Goal: Transaction & Acquisition: Purchase product/service

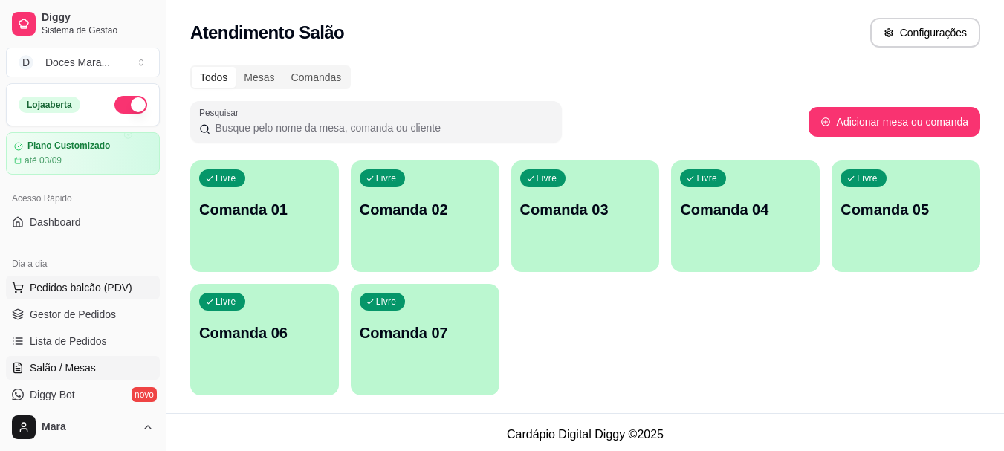
click at [73, 290] on span "Pedidos balcão (PDV)" at bounding box center [81, 287] width 103 height 15
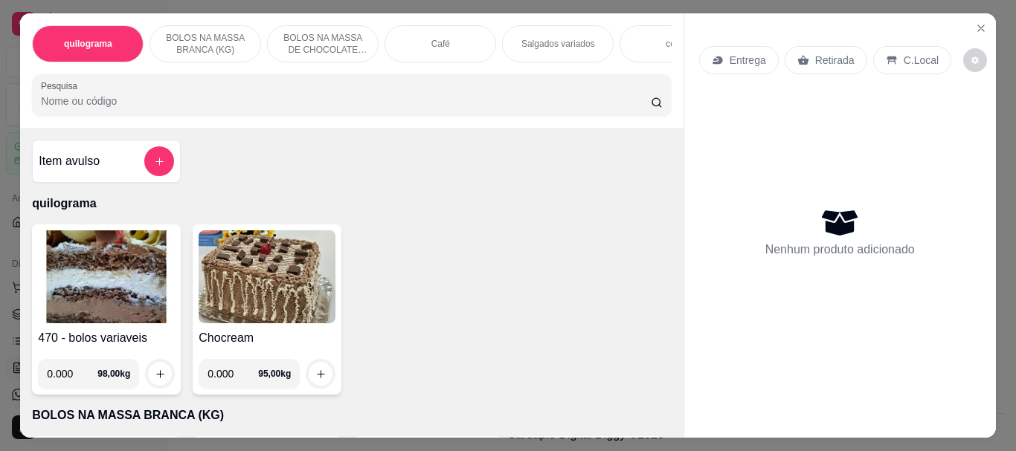
click at [80, 282] on img at bounding box center [106, 276] width 137 height 93
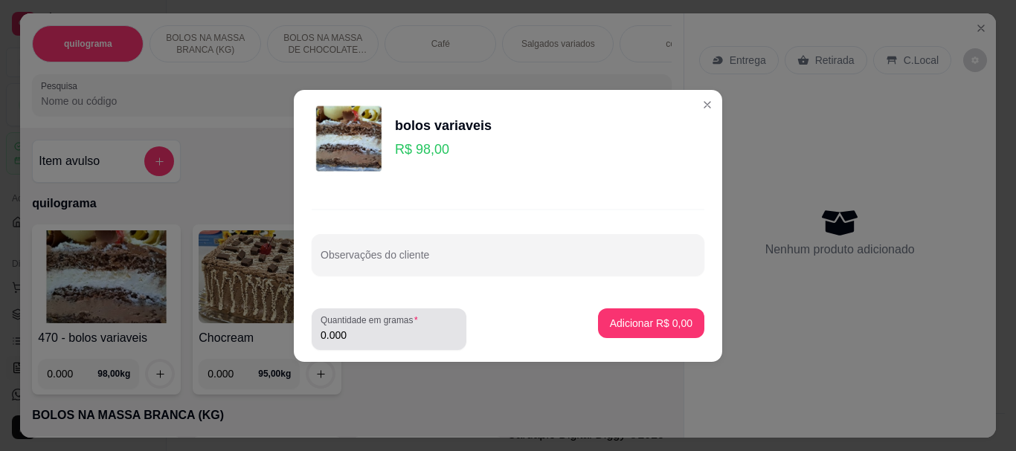
click at [366, 328] on input "0.000" at bounding box center [388, 335] width 137 height 15
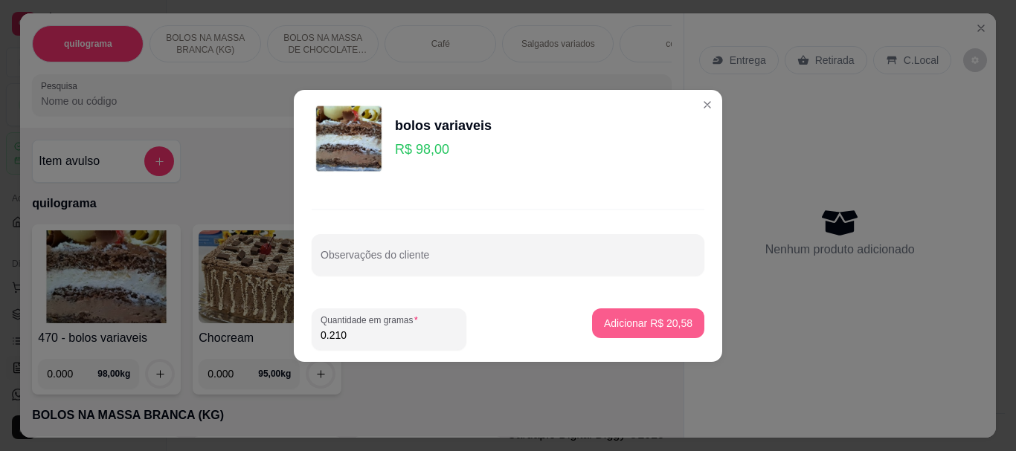
type input "0.210"
click at [627, 324] on p "Adicionar R$ 20,58" at bounding box center [648, 323] width 86 height 14
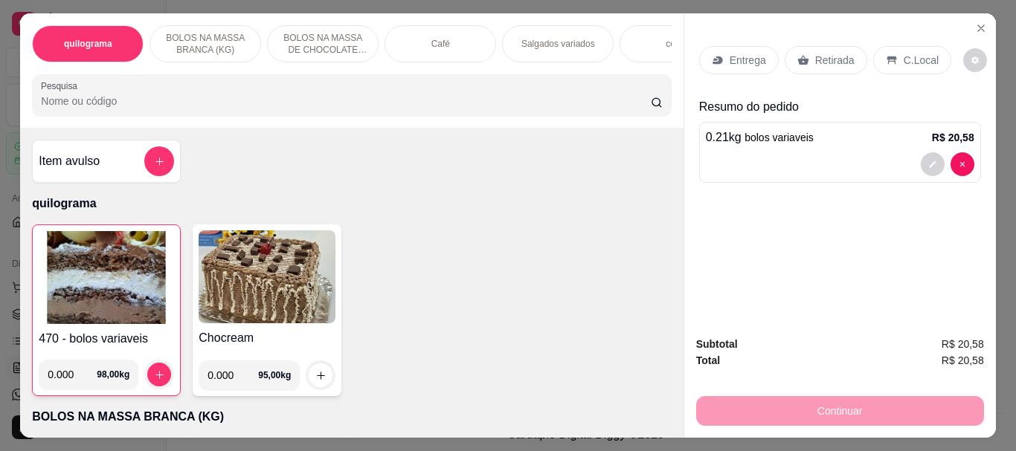
click at [96, 286] on img at bounding box center [106, 277] width 135 height 93
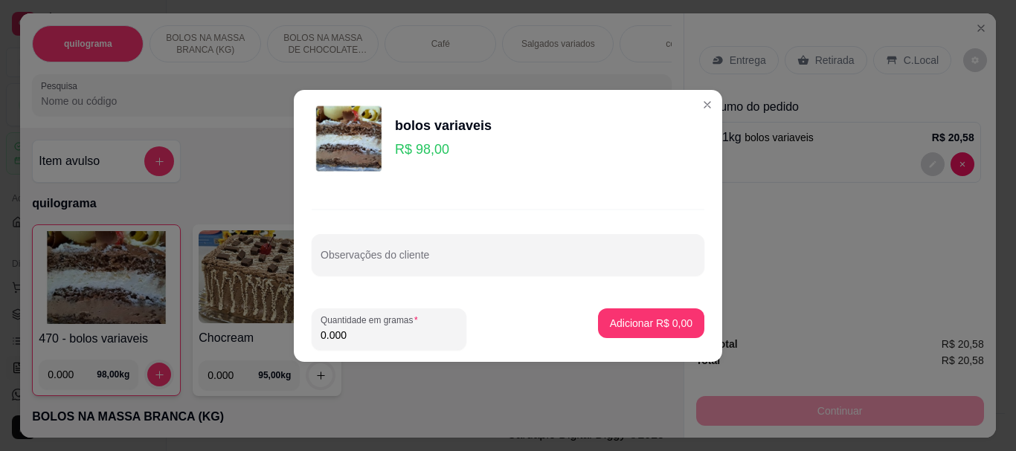
click at [389, 339] on input "0.000" at bounding box center [388, 335] width 137 height 15
type input "0.160"
click at [655, 328] on p "Adicionar R$ 15,68" at bounding box center [648, 323] width 88 height 15
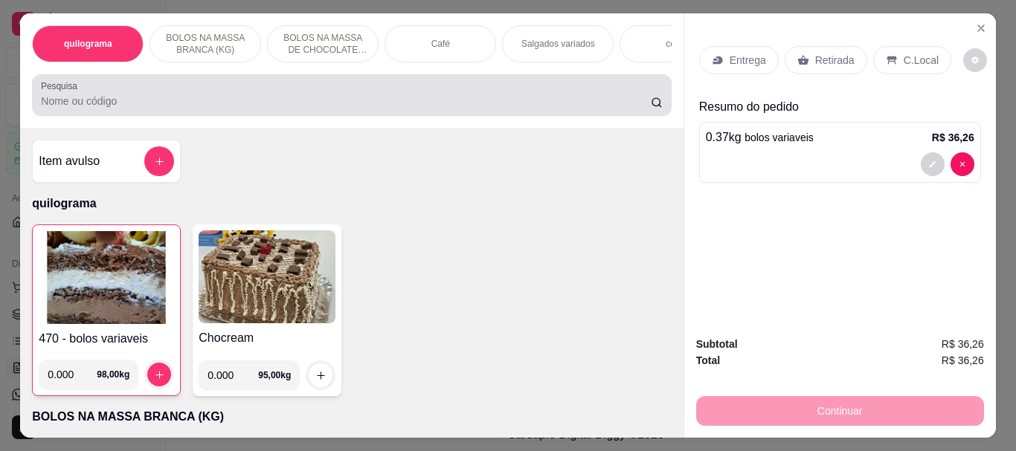
click at [43, 106] on input "Pesquisa" at bounding box center [346, 101] width 610 height 15
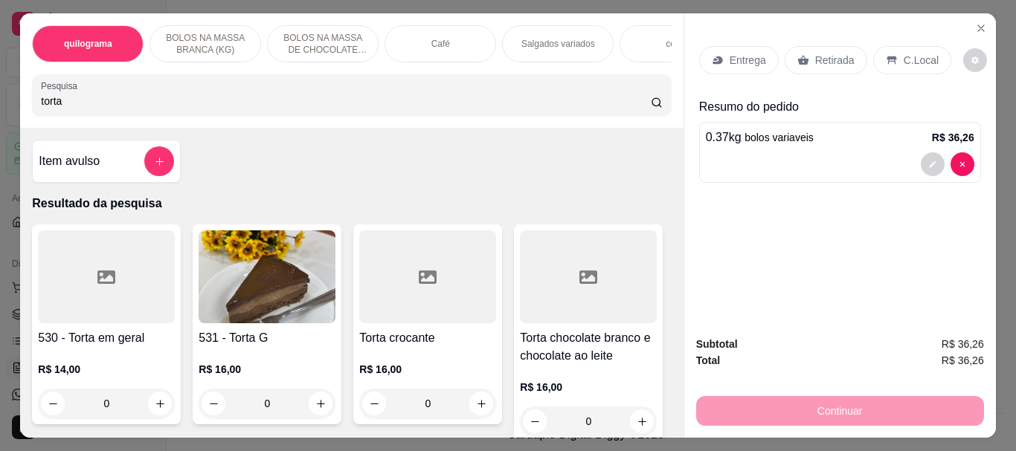
type input "torta"
click at [280, 283] on img at bounding box center [267, 276] width 137 height 93
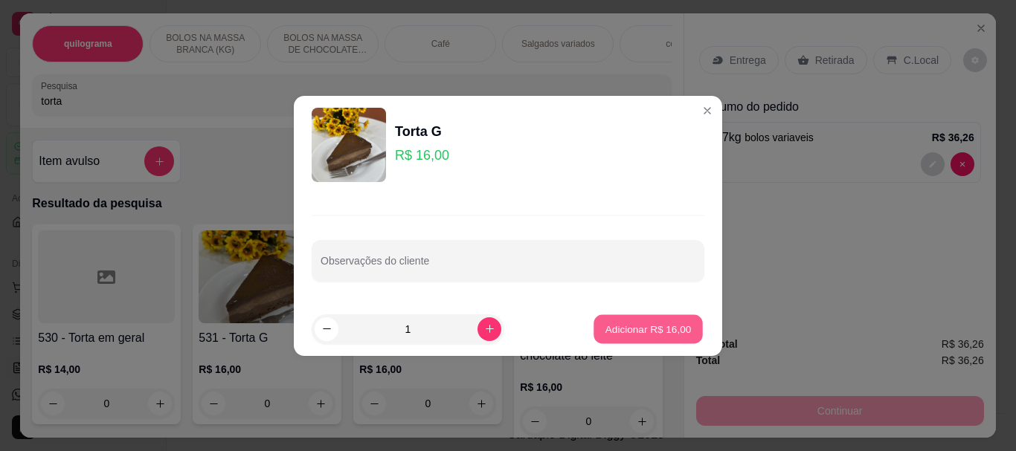
click at [630, 332] on p "Adicionar R$ 16,00" at bounding box center [648, 329] width 86 height 14
type input "1"
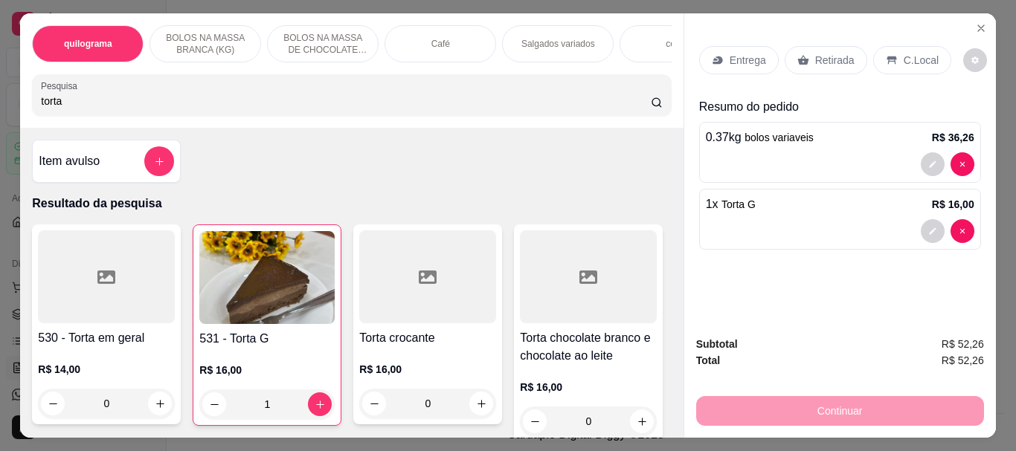
click at [147, 102] on input "torta" at bounding box center [346, 101] width 610 height 15
type input "t"
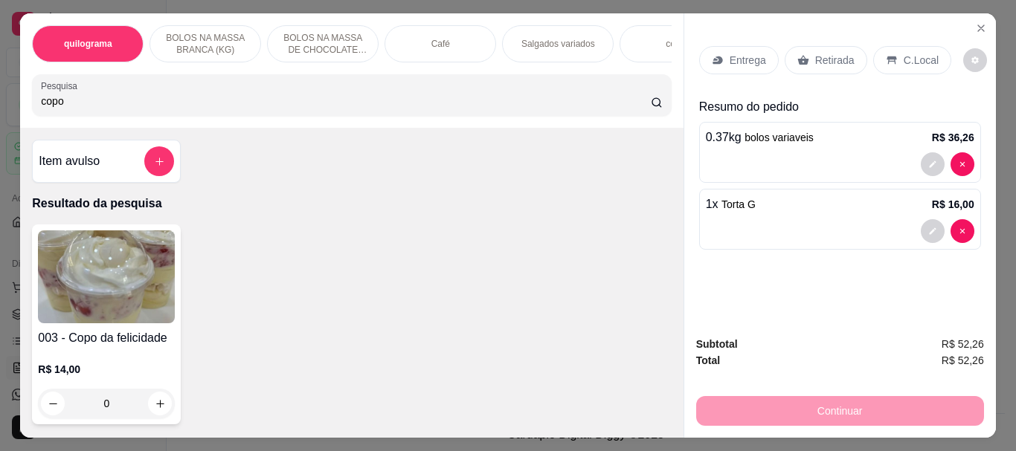
type input "copo"
click at [139, 265] on img at bounding box center [106, 276] width 137 height 93
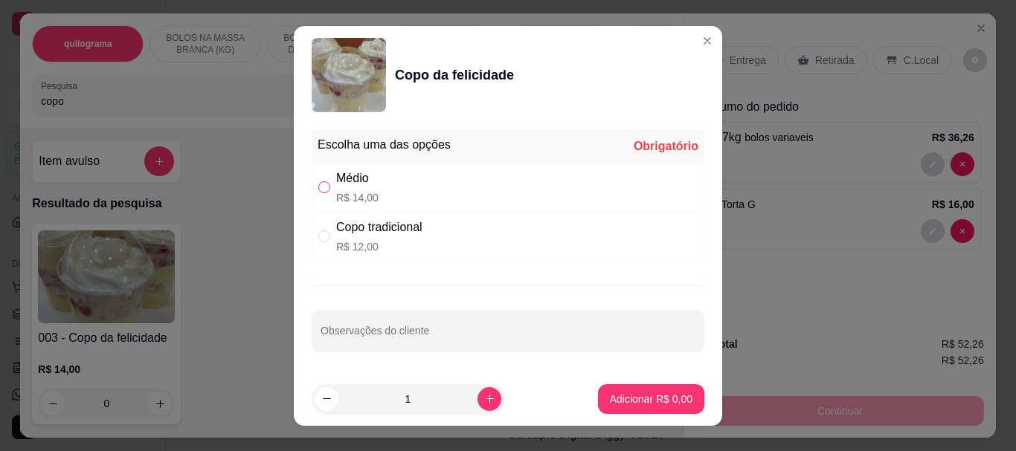
click at [319, 184] on input "" at bounding box center [324, 187] width 12 height 12
radio input "true"
click at [318, 234] on input "" at bounding box center [324, 236] width 12 height 12
radio input "true"
radio input "false"
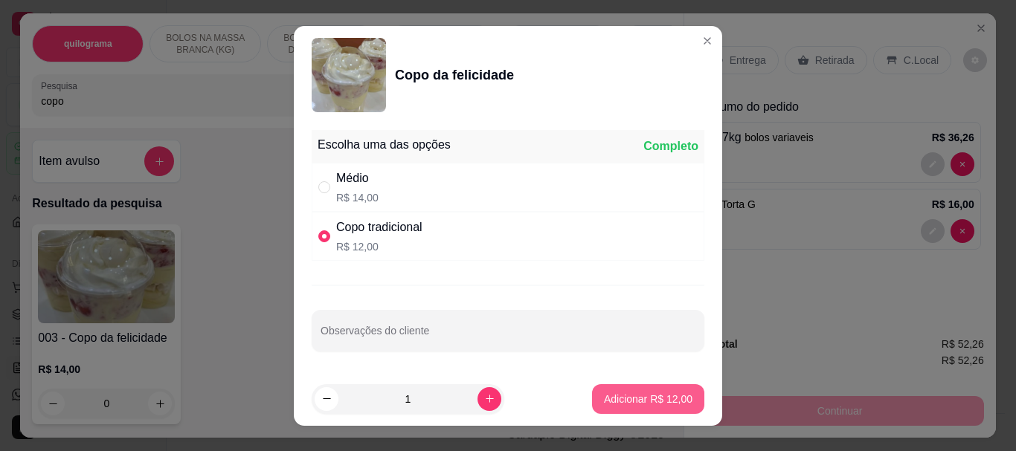
click at [627, 395] on p "Adicionar R$ 12,00" at bounding box center [648, 399] width 88 height 15
type input "1"
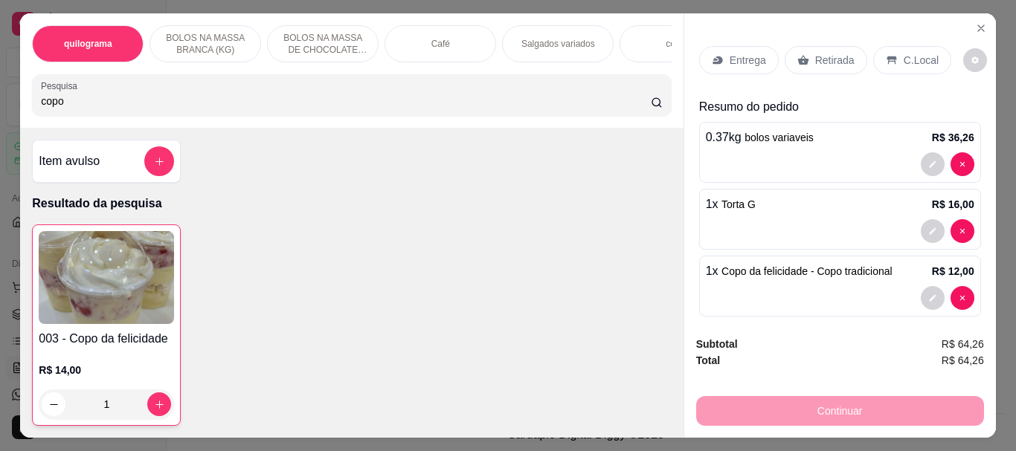
click at [831, 53] on p "Retirada" at bounding box center [834, 60] width 39 height 15
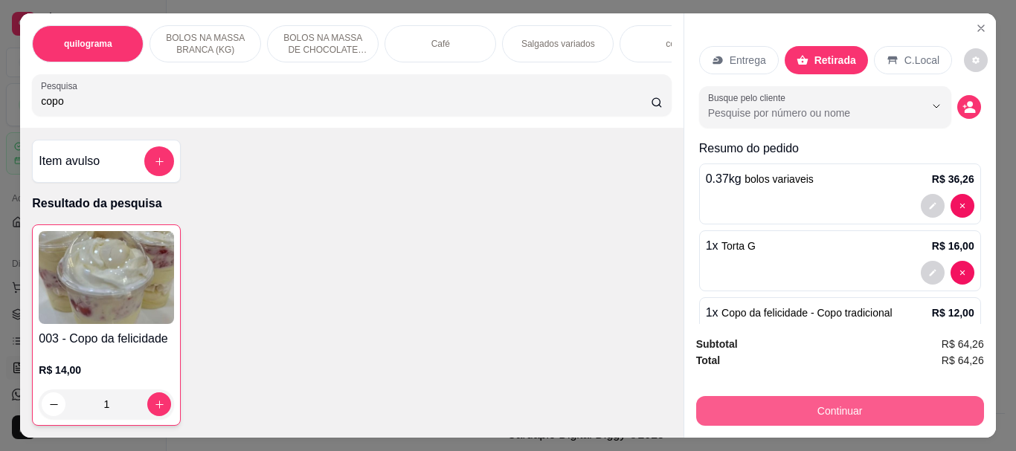
click at [844, 409] on button "Continuar" at bounding box center [840, 411] width 288 height 30
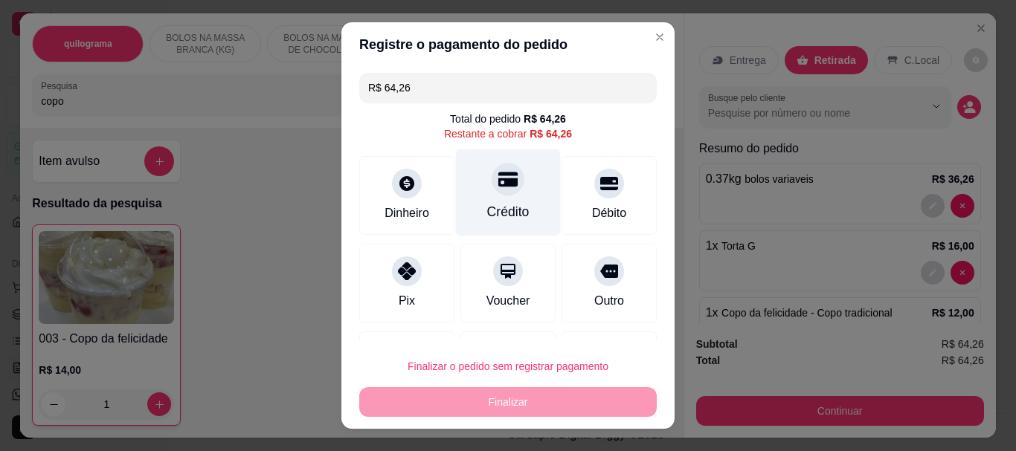
click at [488, 206] on div "Crédito" at bounding box center [508, 212] width 42 height 19
type input "R$ 0,00"
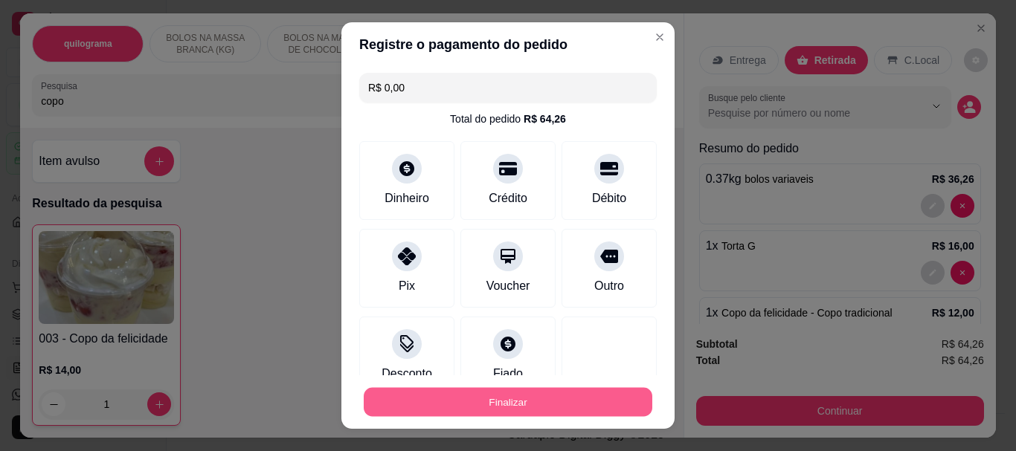
click at [492, 390] on button "Finalizar" at bounding box center [508, 401] width 288 height 29
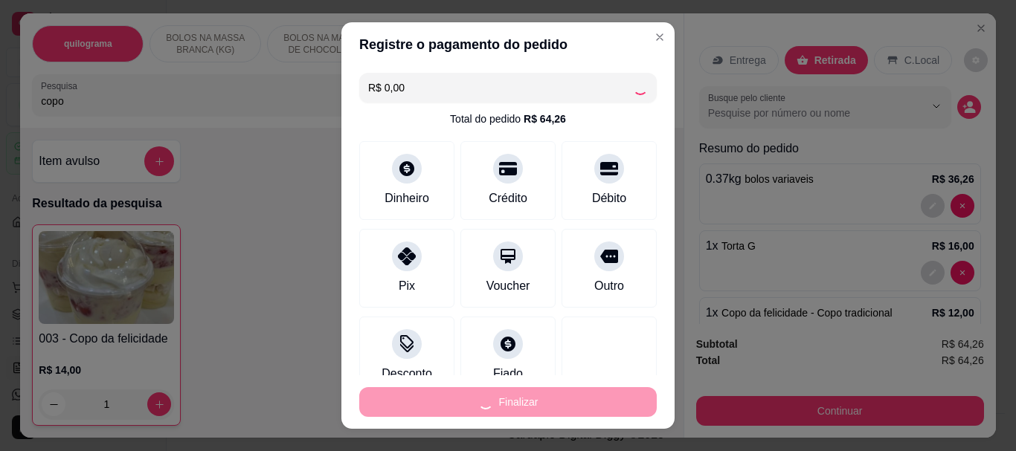
type input "0"
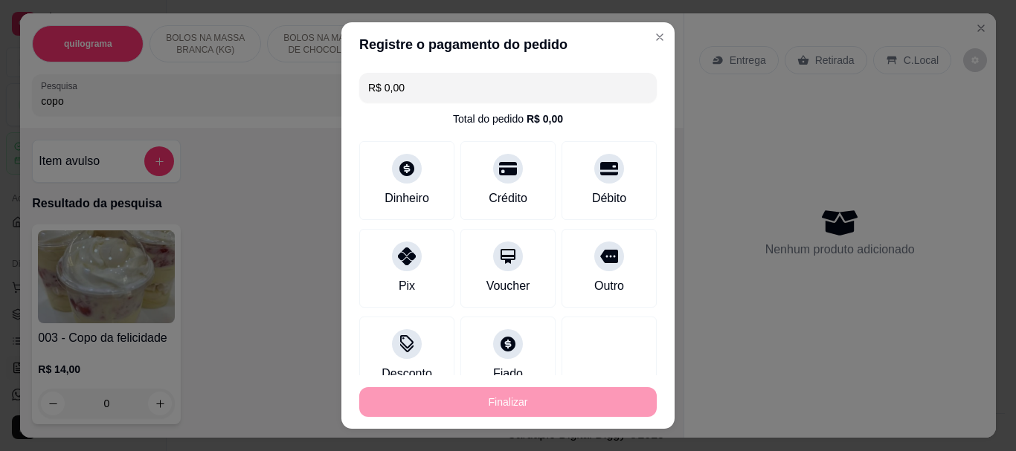
type input "-R$ 64,26"
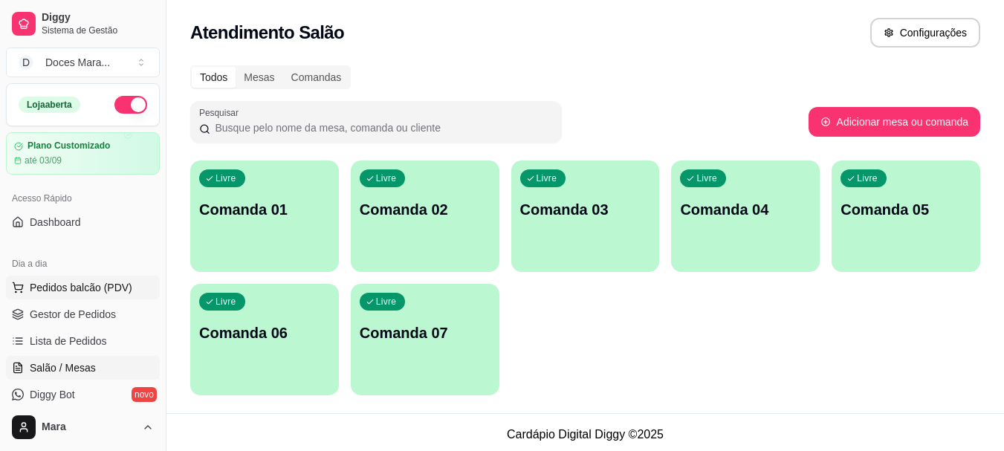
click at [72, 288] on span "Pedidos balcão (PDV)" at bounding box center [81, 287] width 103 height 15
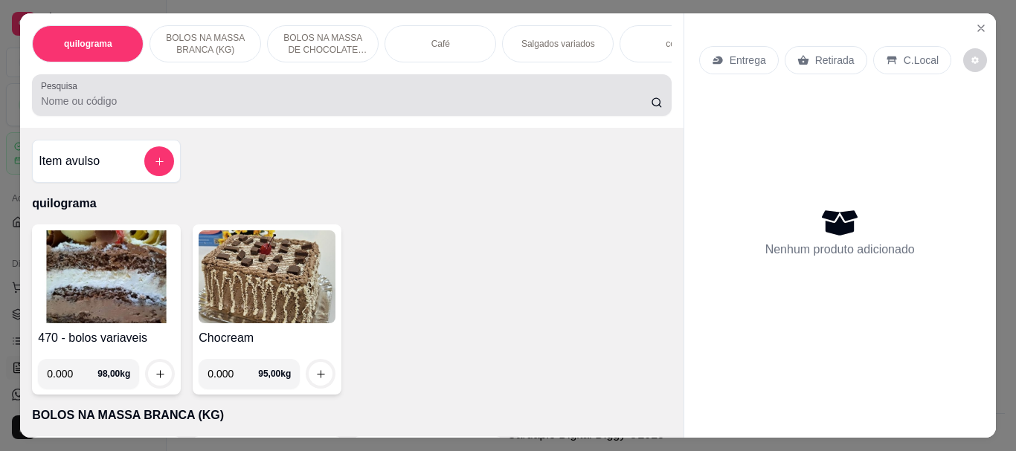
click at [202, 100] on input "Pesquisa" at bounding box center [346, 101] width 610 height 15
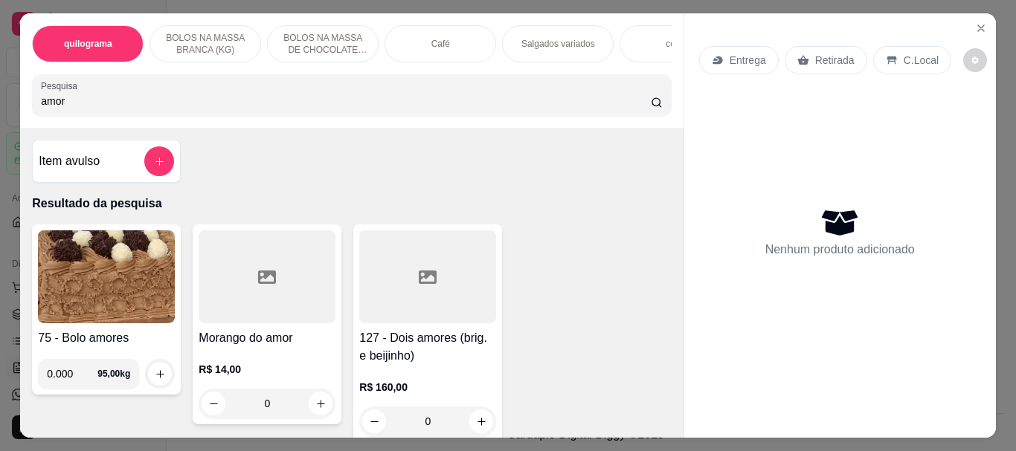
type input "amor"
click at [231, 297] on div at bounding box center [267, 276] width 137 height 93
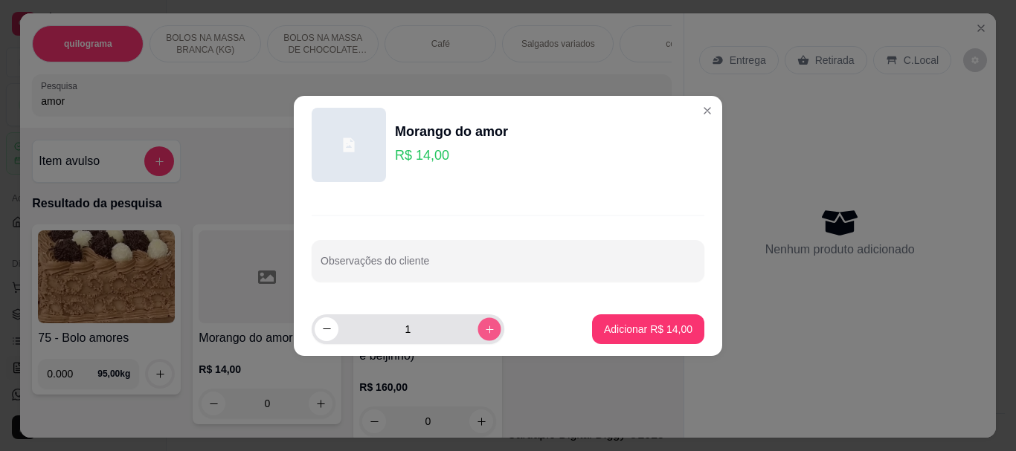
click at [484, 324] on icon "increase-product-quantity" at bounding box center [489, 328] width 11 height 11
type input "2"
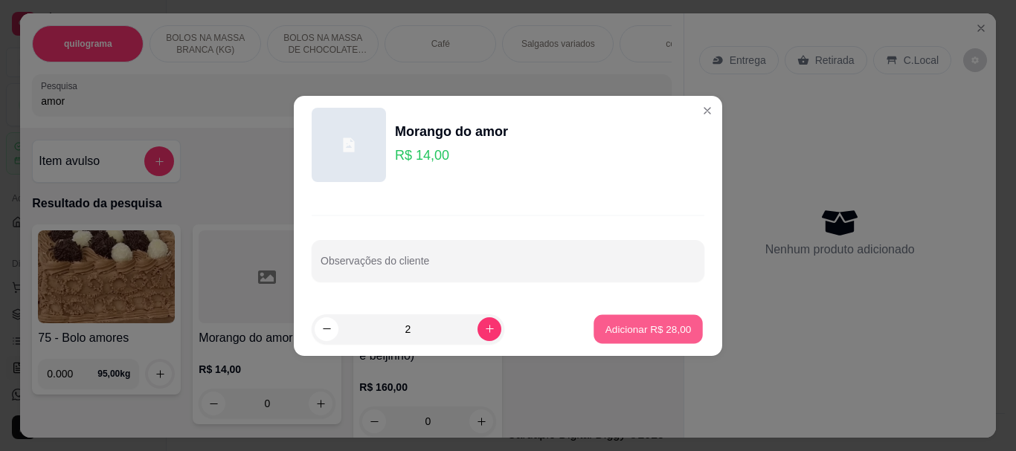
click at [622, 325] on p "Adicionar R$ 28,00" at bounding box center [648, 329] width 86 height 14
type input "2"
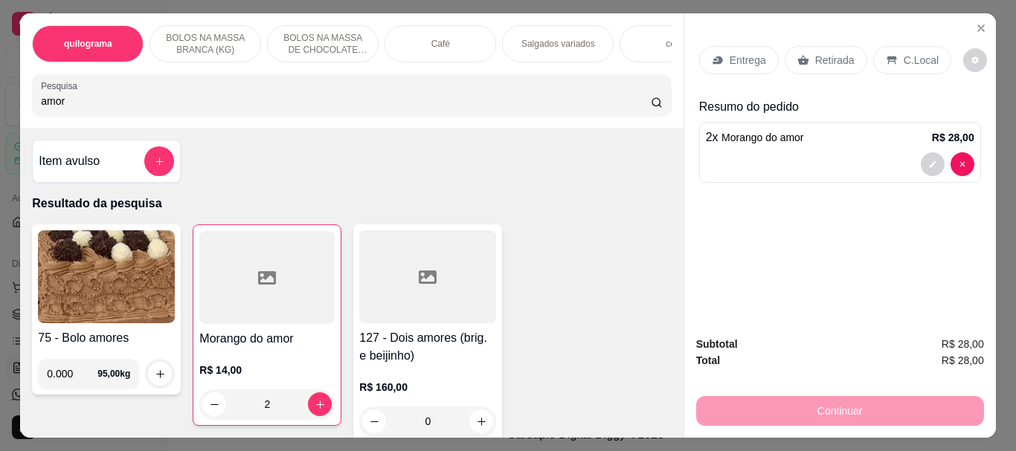
click at [839, 53] on p "Retirada" at bounding box center [834, 60] width 39 height 15
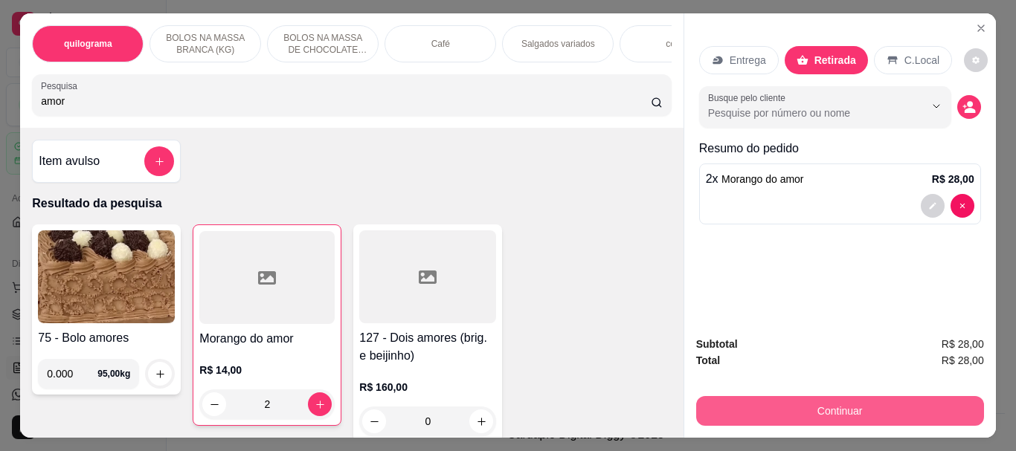
click at [846, 397] on button "Continuar" at bounding box center [840, 411] width 288 height 30
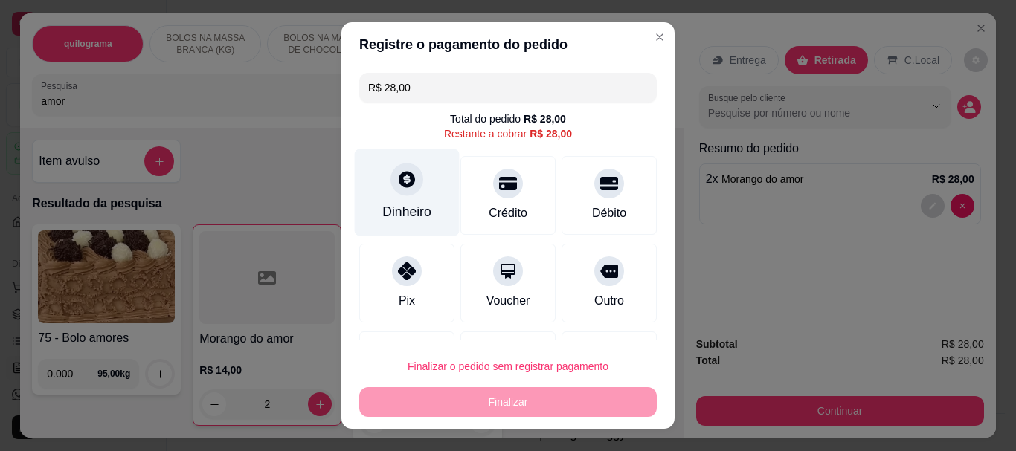
click at [402, 195] on div at bounding box center [406, 180] width 33 height 33
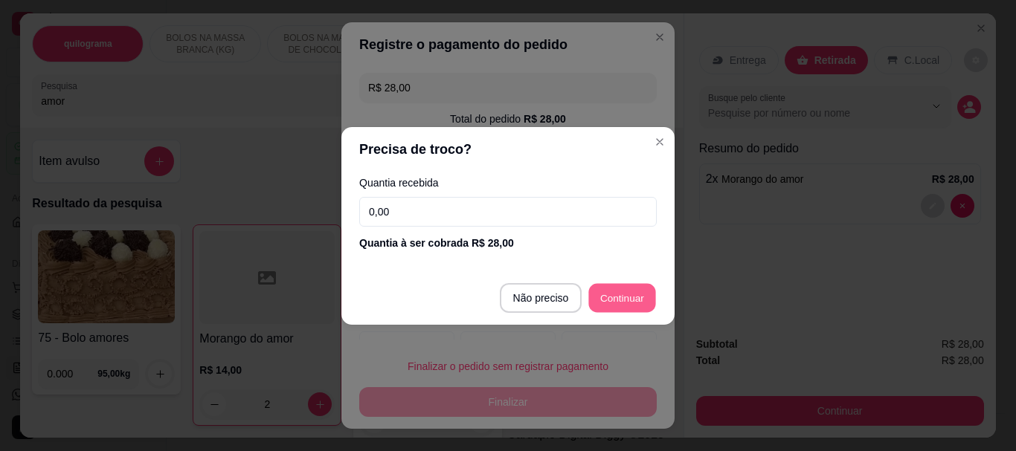
type input "R$ 0,00"
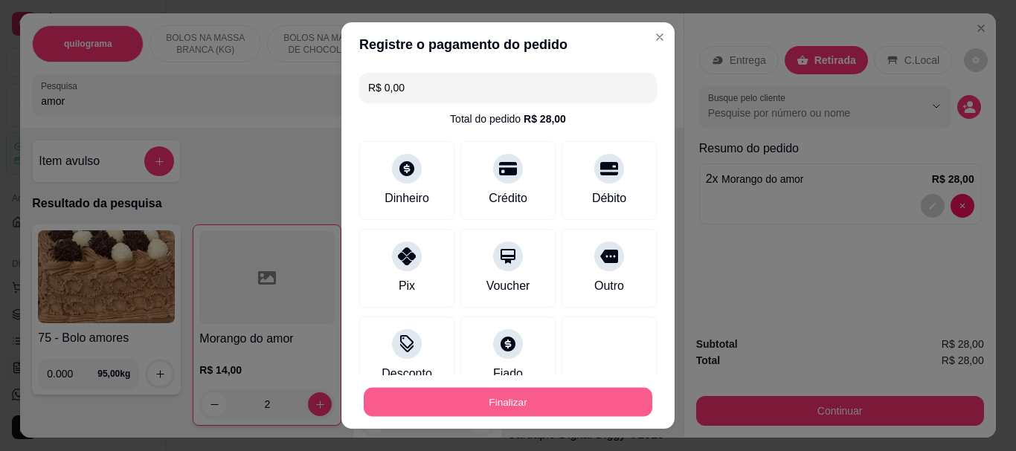
click at [561, 393] on button "Finalizar" at bounding box center [508, 401] width 288 height 29
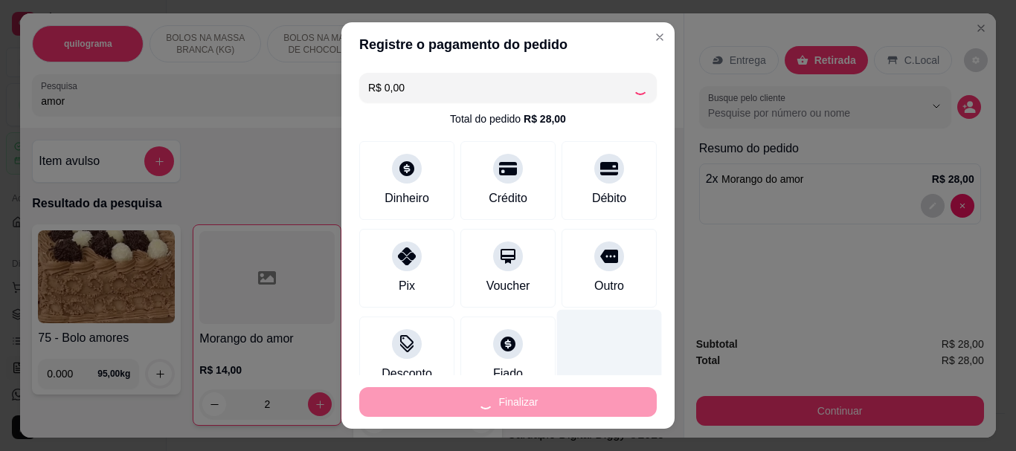
type input "0"
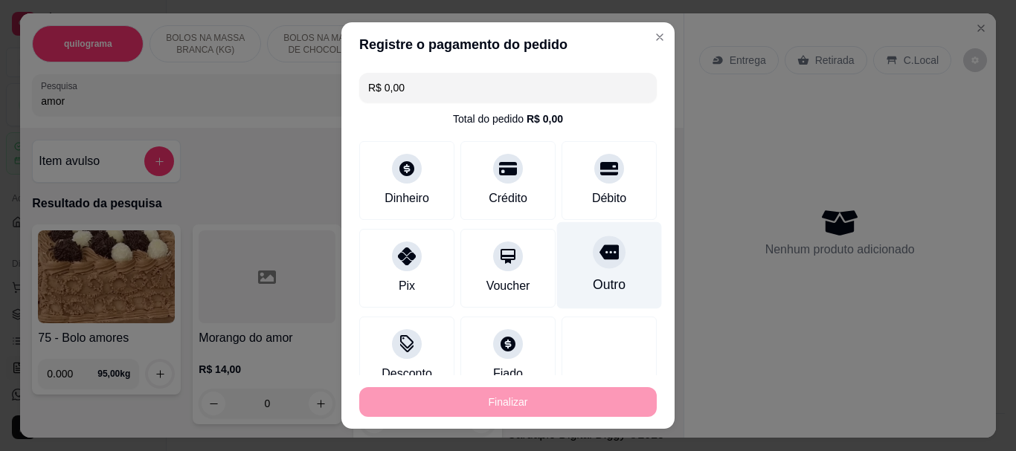
type input "-R$ 28,00"
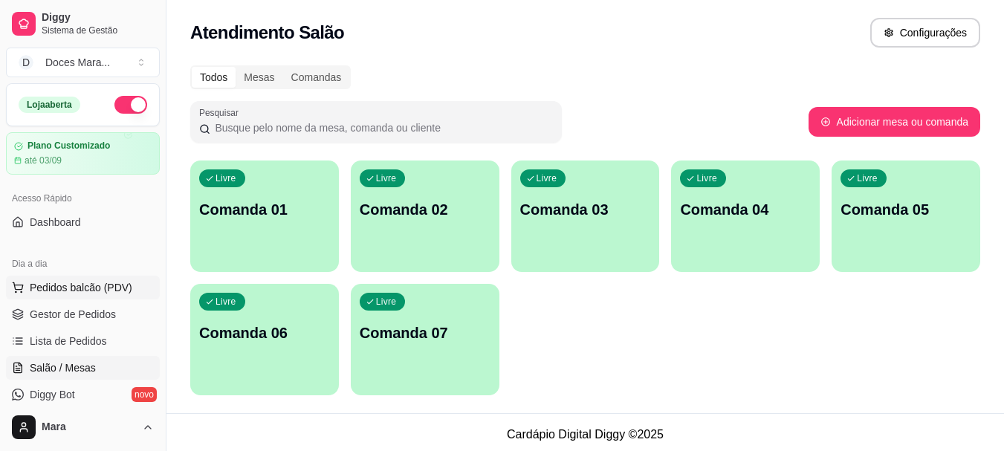
click at [107, 280] on span "Pedidos balcão (PDV)" at bounding box center [81, 287] width 103 height 15
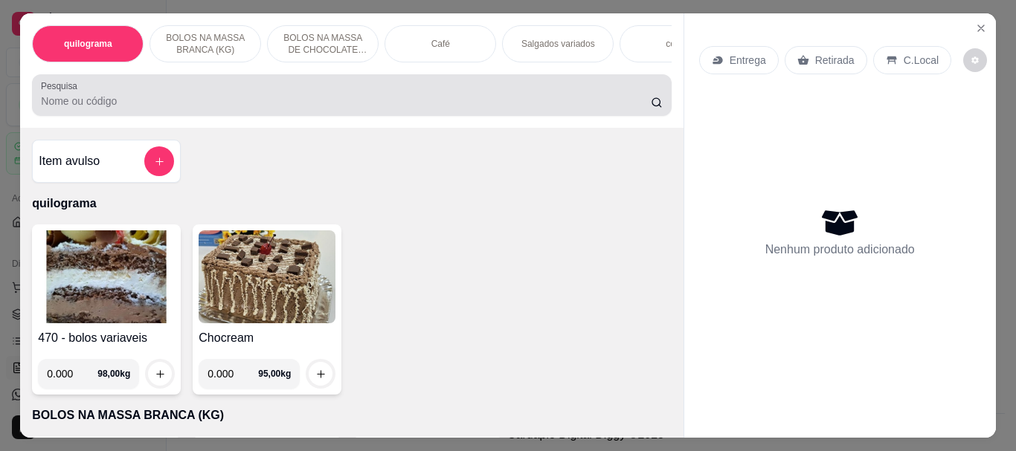
click at [182, 106] on input "Pesquisa" at bounding box center [346, 101] width 610 height 15
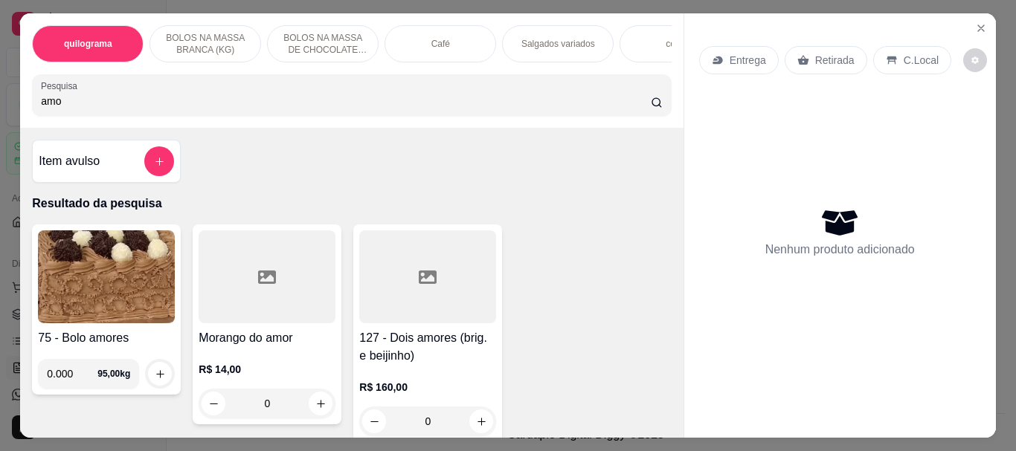
type input "amo"
click at [235, 279] on div at bounding box center [267, 276] width 137 height 93
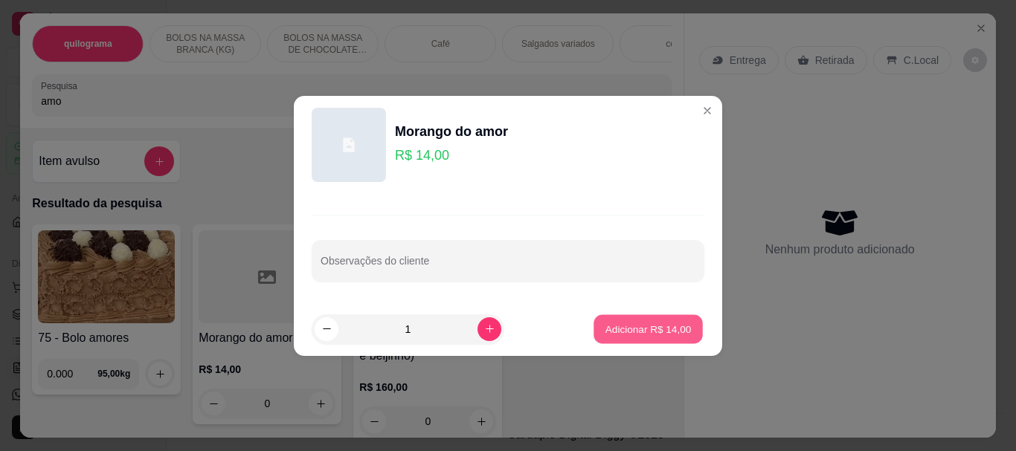
click at [607, 325] on p "Adicionar R$ 14,00" at bounding box center [648, 329] width 86 height 14
type input "1"
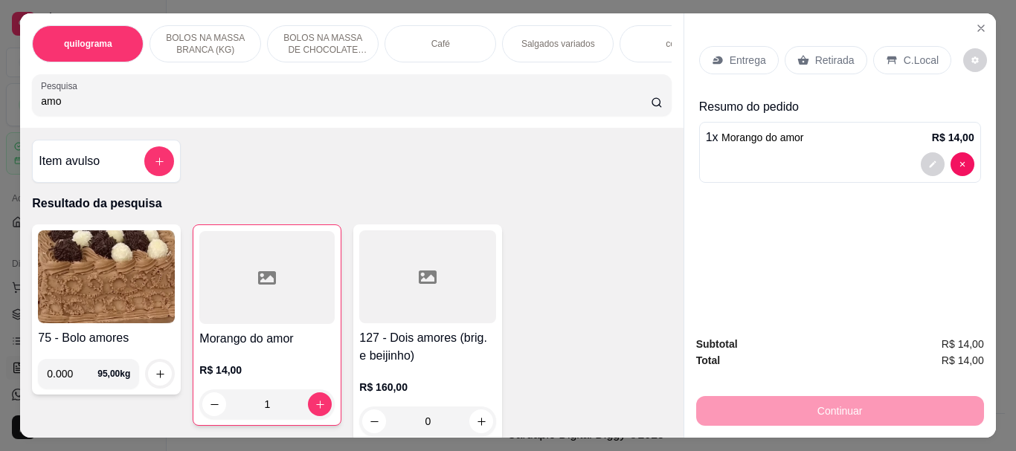
click at [846, 52] on div "Retirada" at bounding box center [825, 60] width 83 height 28
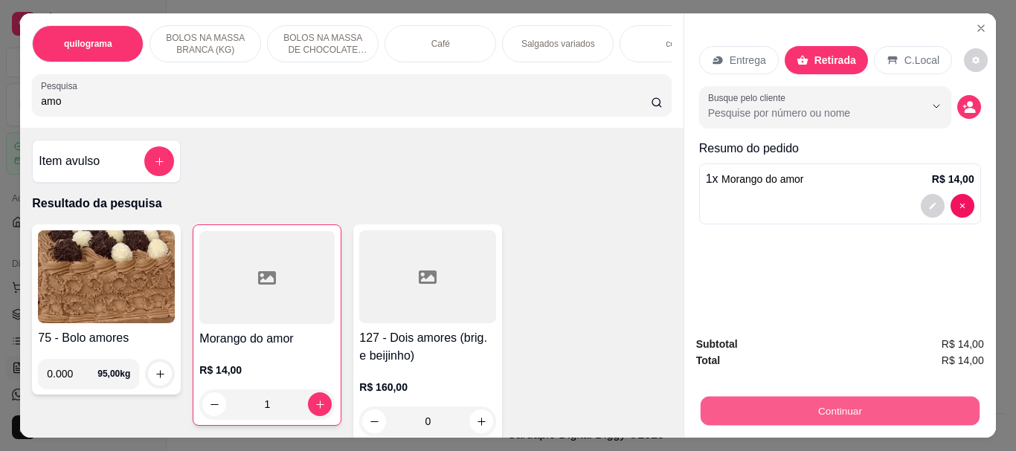
click at [844, 396] on button "Continuar" at bounding box center [839, 410] width 279 height 29
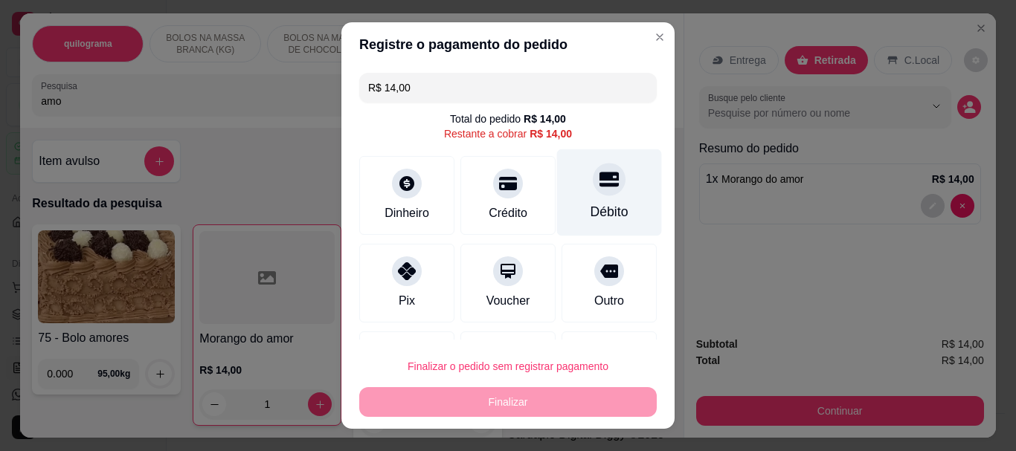
click at [608, 205] on div "Débito" at bounding box center [609, 192] width 105 height 87
type input "R$ 0,00"
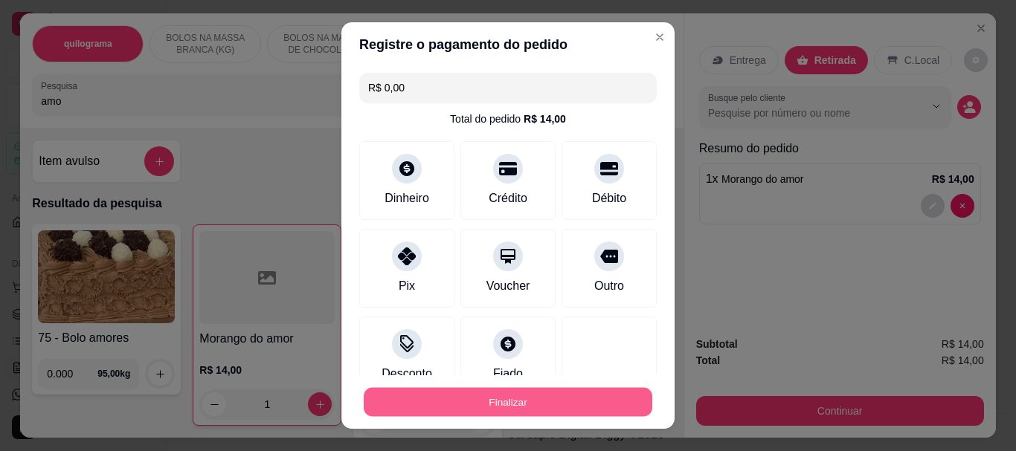
click at [568, 396] on button "Finalizar" at bounding box center [508, 401] width 288 height 29
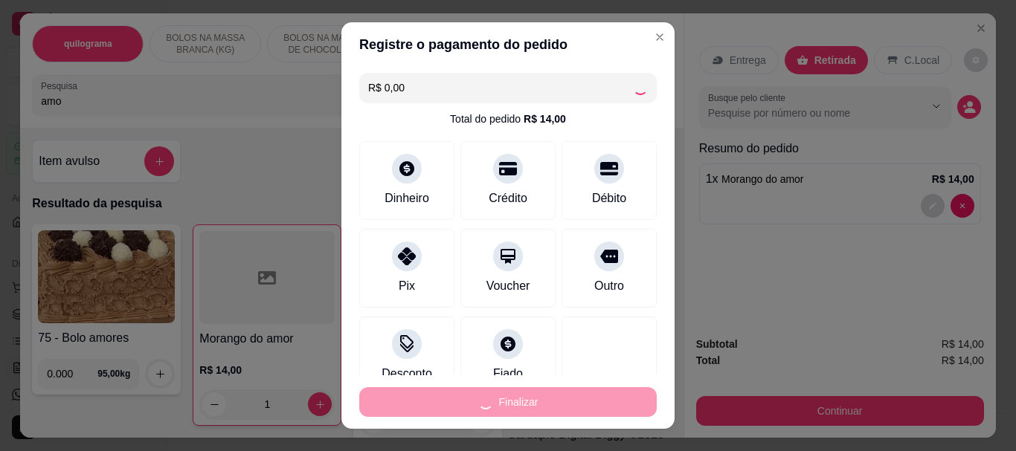
type input "0"
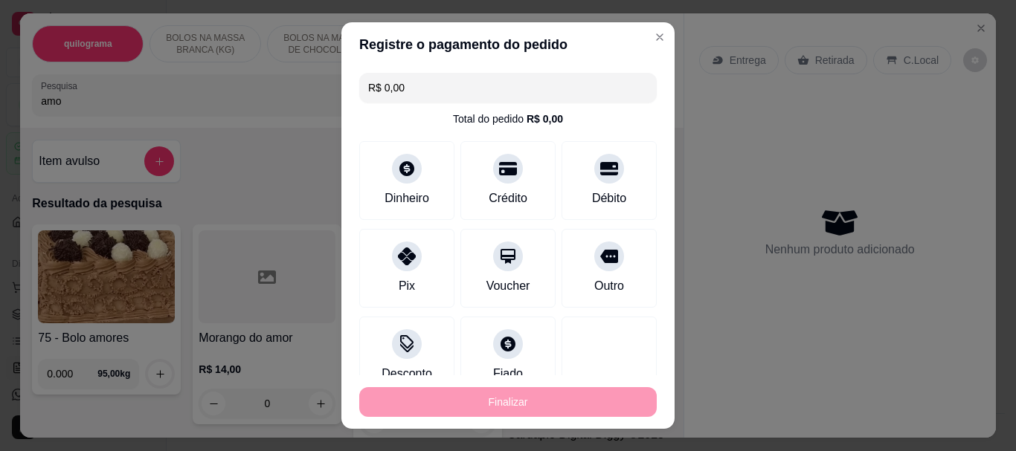
type input "-R$ 14,00"
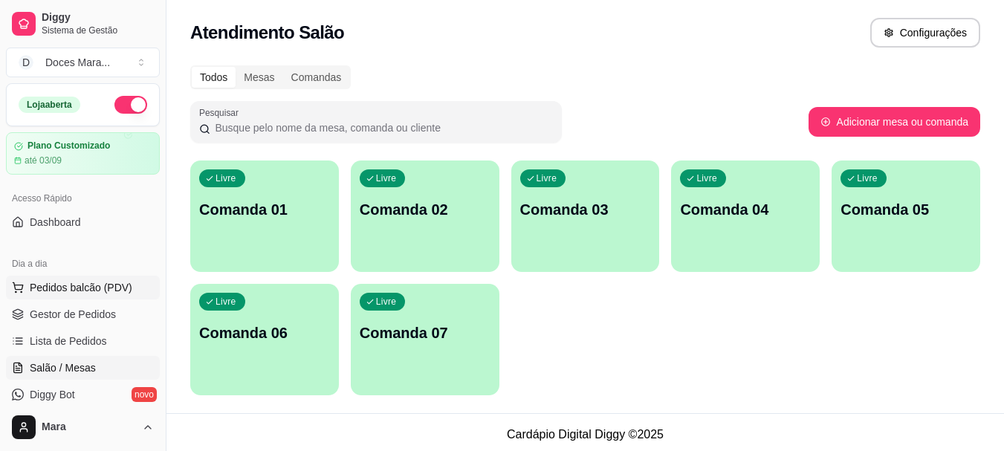
click at [67, 288] on span "Pedidos balcão (PDV)" at bounding box center [81, 287] width 103 height 15
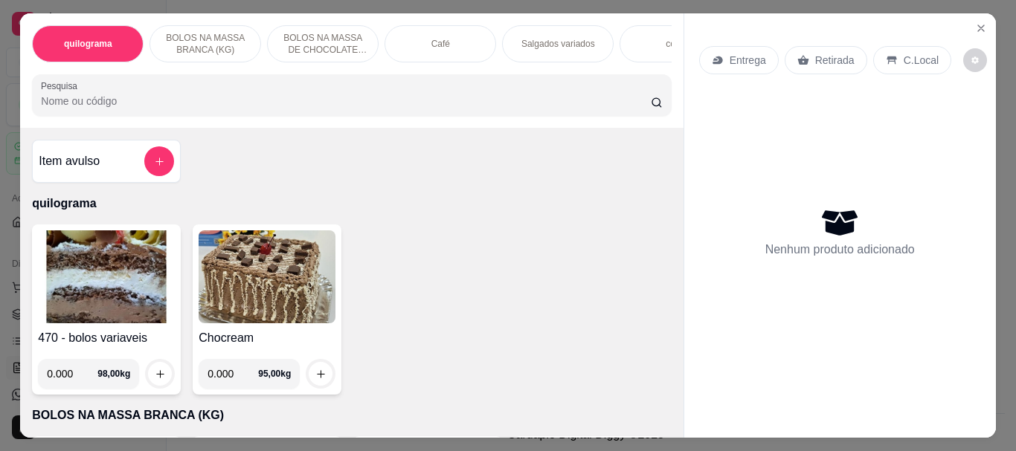
click at [443, 38] on p "Café" at bounding box center [440, 44] width 19 height 12
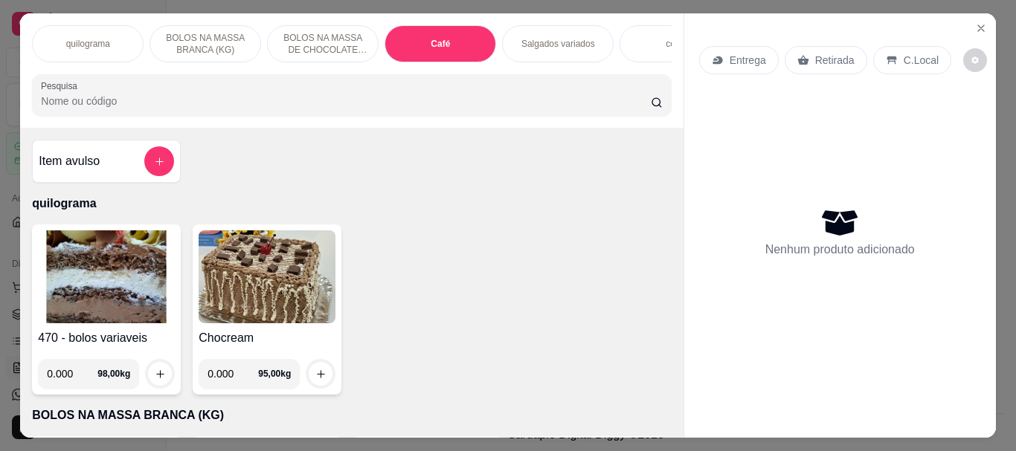
scroll to position [39, 0]
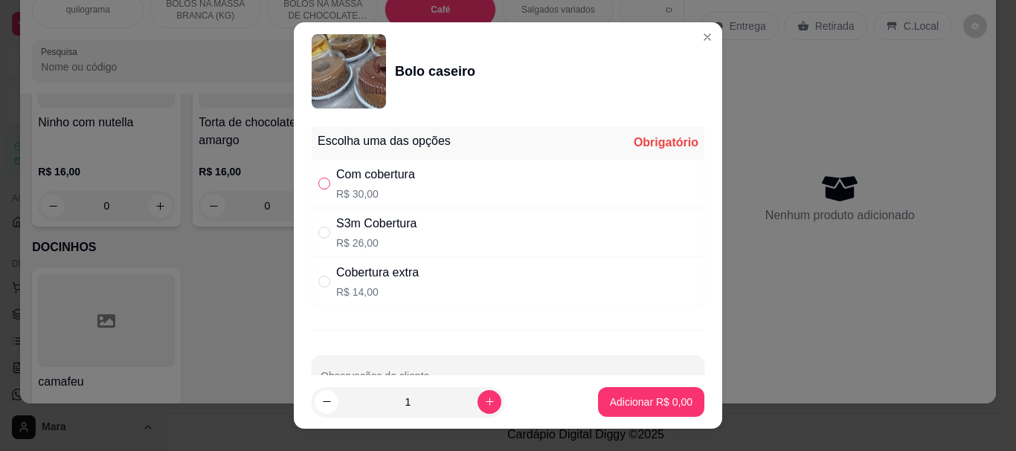
click at [318, 185] on input "" at bounding box center [324, 184] width 12 height 12
radio input "true"
click at [604, 404] on p "Adicionar R$ 30,00" at bounding box center [648, 402] width 88 height 15
type input "1"
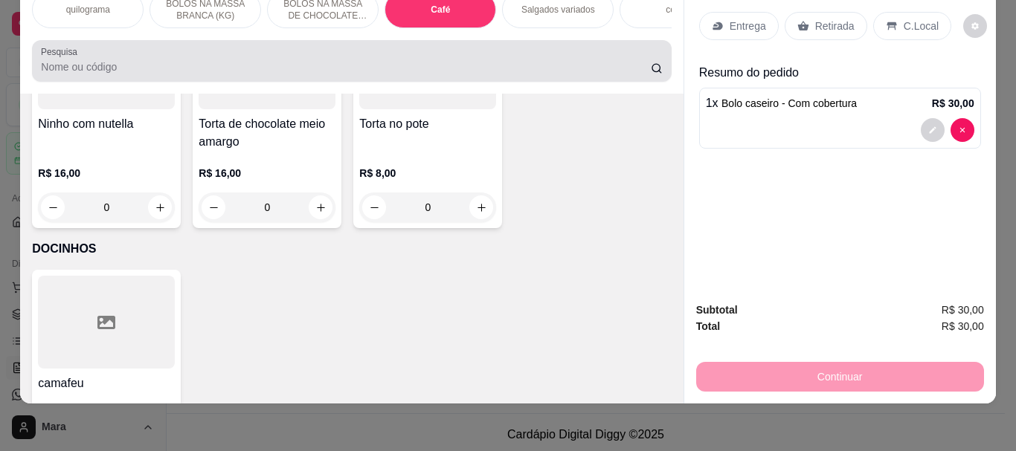
click at [93, 68] on input "Pesquisa" at bounding box center [346, 66] width 610 height 15
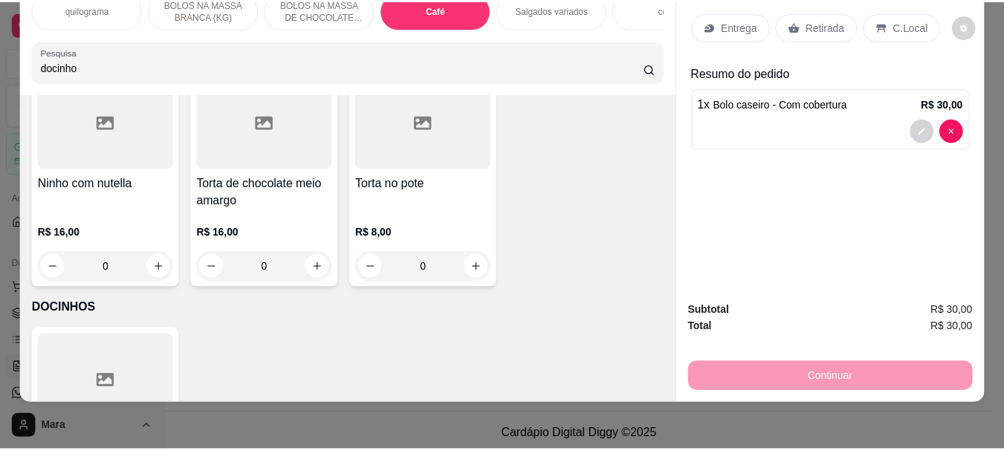
scroll to position [5682, 0]
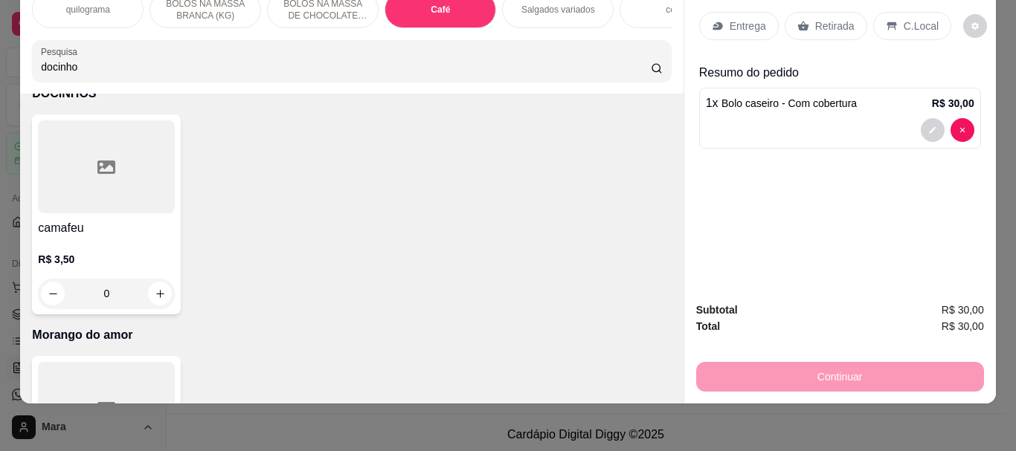
type input "docinho"
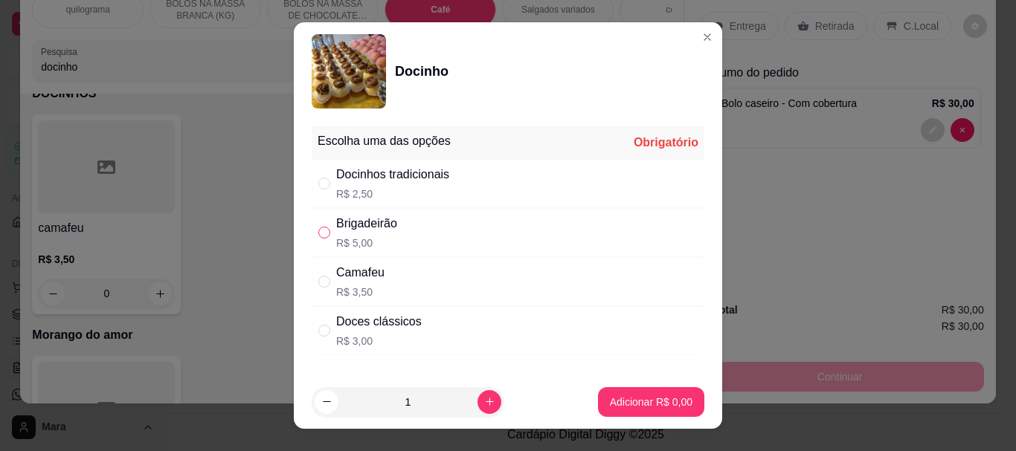
click at [318, 229] on input "" at bounding box center [324, 233] width 12 height 12
radio input "true"
click at [628, 394] on button "Adicionar R$ 5,00" at bounding box center [650, 401] width 103 height 29
type input "1"
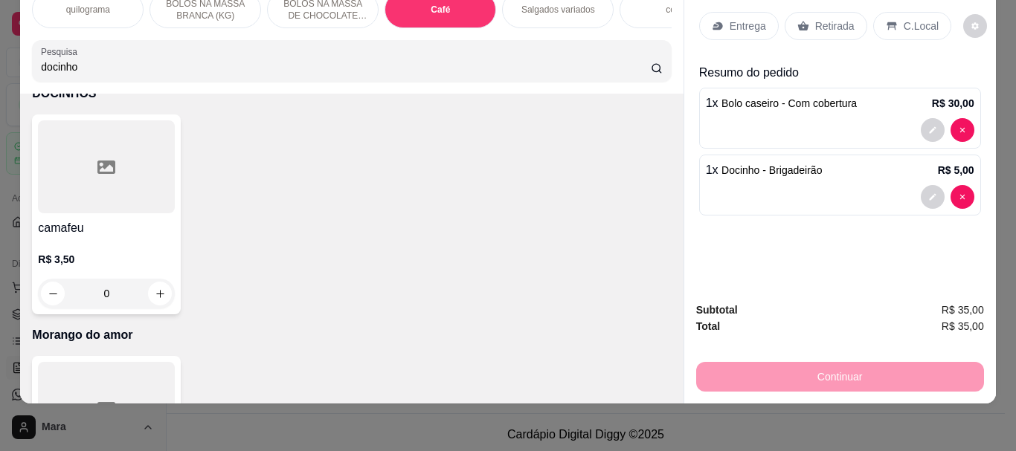
click at [827, 19] on p "Retirada" at bounding box center [834, 26] width 39 height 15
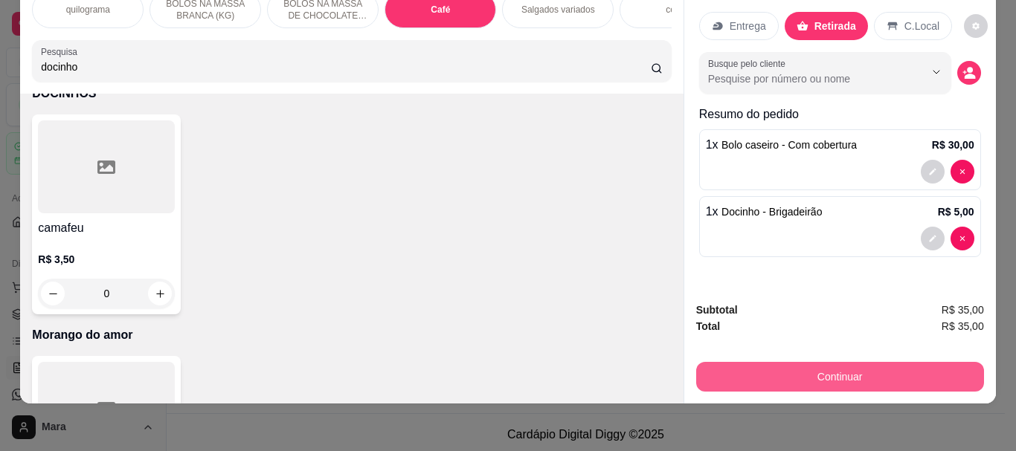
click at [840, 367] on button "Continuar" at bounding box center [840, 377] width 288 height 30
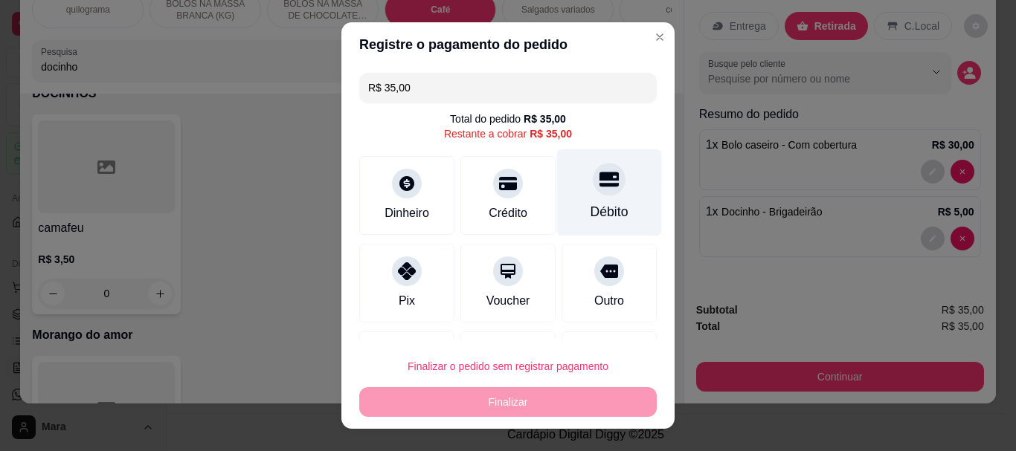
click at [590, 210] on div "Débito" at bounding box center [609, 212] width 38 height 19
type input "R$ 0,00"
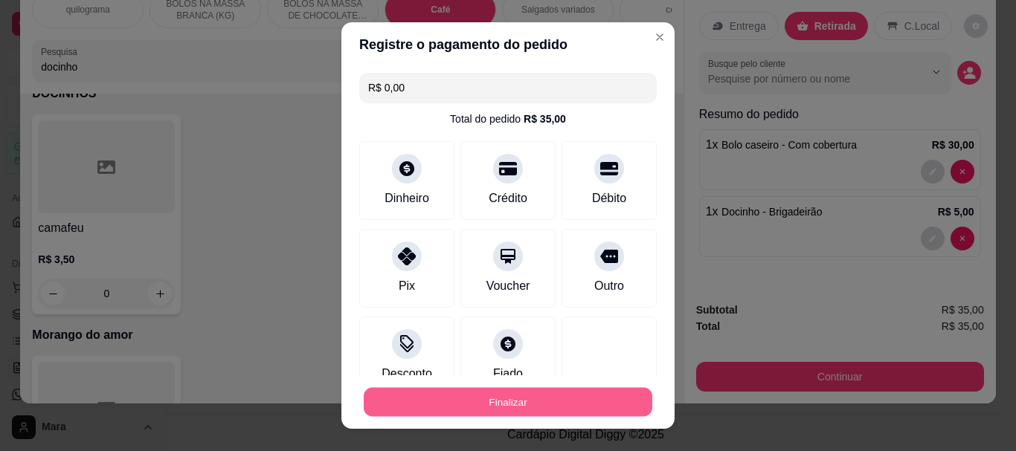
click at [521, 395] on button "Finalizar" at bounding box center [508, 401] width 288 height 29
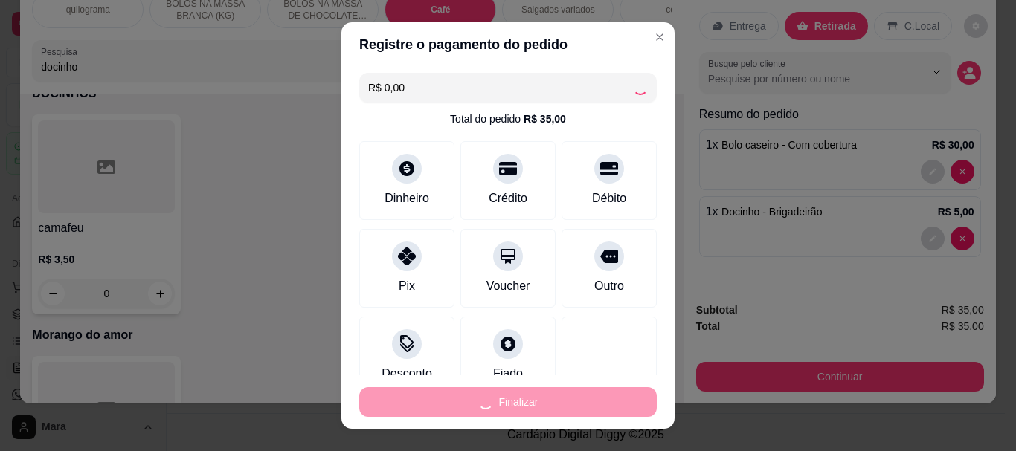
type input "0"
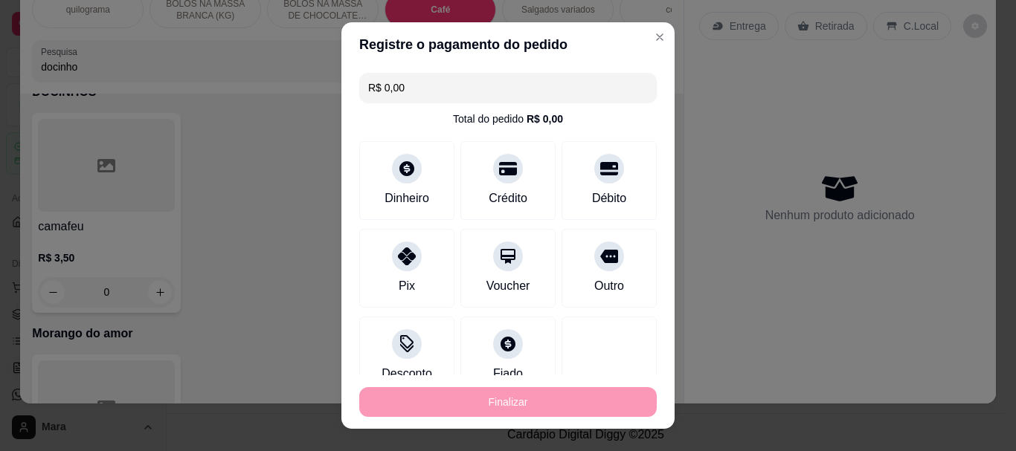
type input "-R$ 35,00"
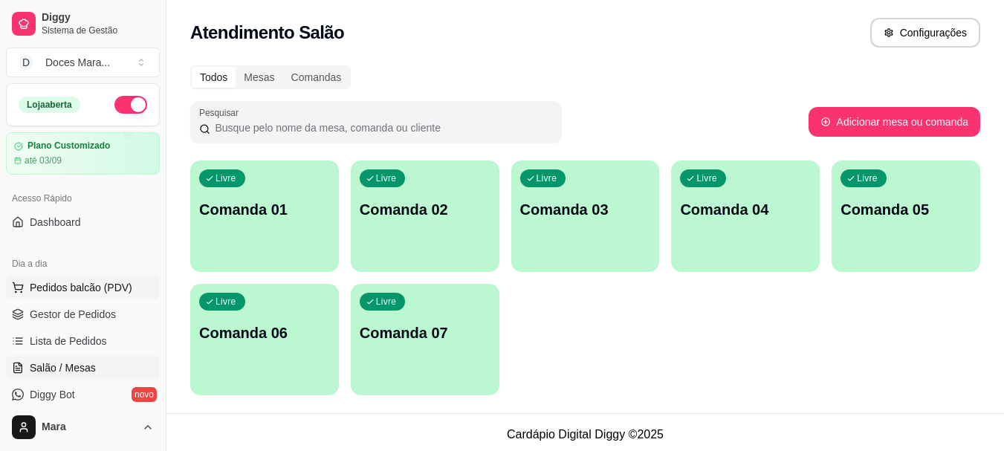
click at [59, 283] on span "Pedidos balcão (PDV)" at bounding box center [81, 287] width 103 height 15
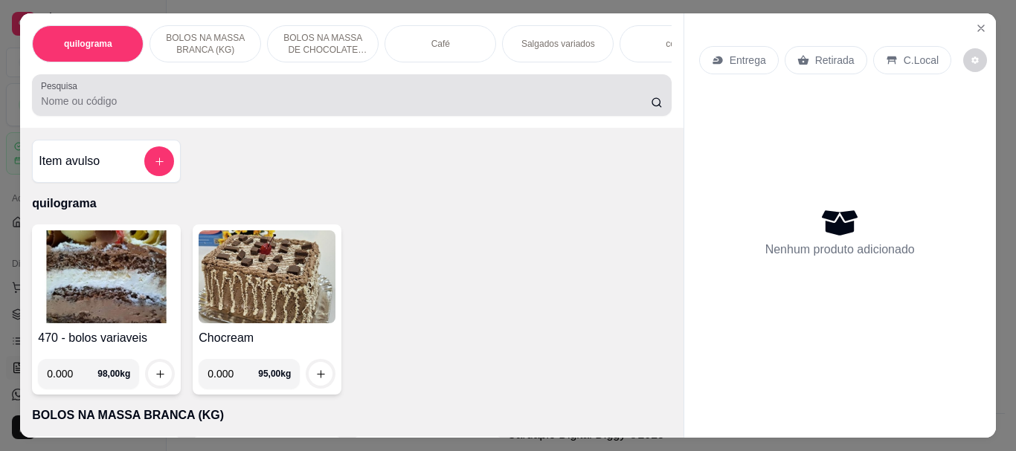
click at [209, 100] on input "Pesquisa" at bounding box center [346, 101] width 610 height 15
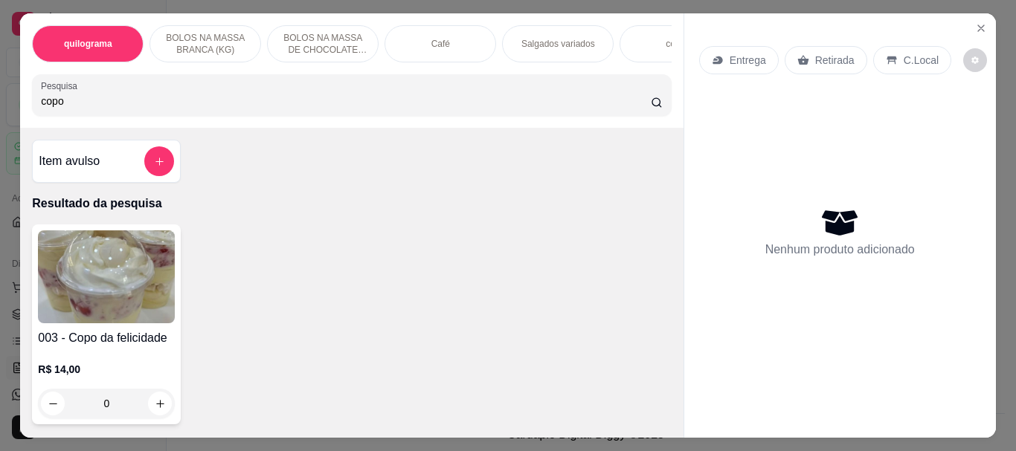
type input "copo"
click at [112, 289] on img at bounding box center [106, 276] width 137 height 93
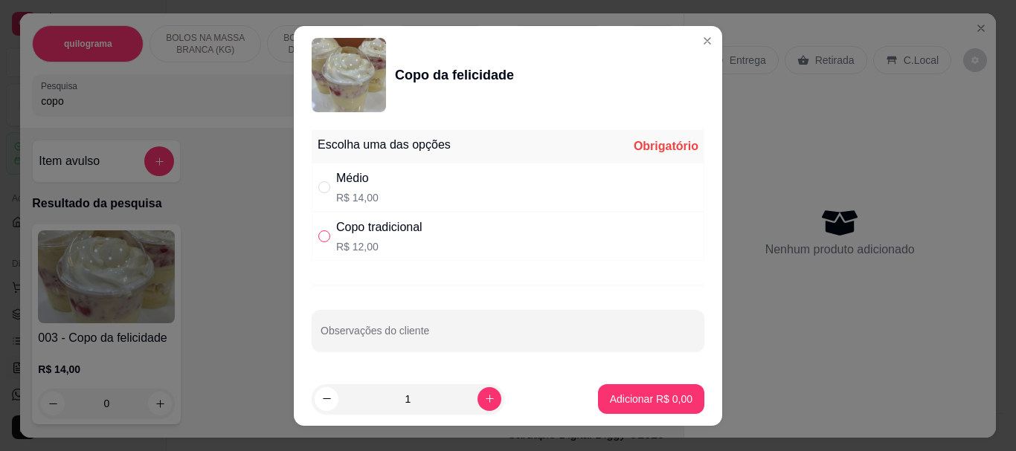
click at [318, 234] on input "" at bounding box center [324, 236] width 12 height 12
radio input "true"
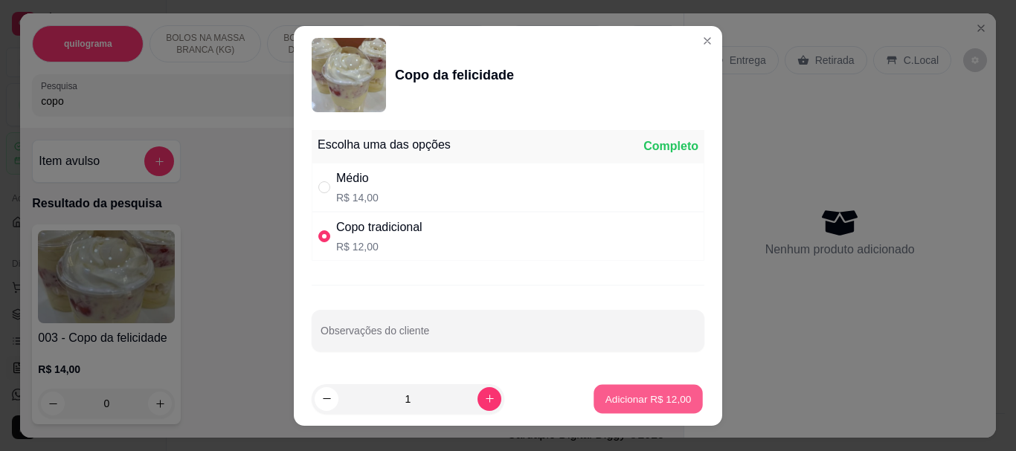
click at [618, 399] on p "Adicionar R$ 12,00" at bounding box center [648, 399] width 86 height 14
type input "1"
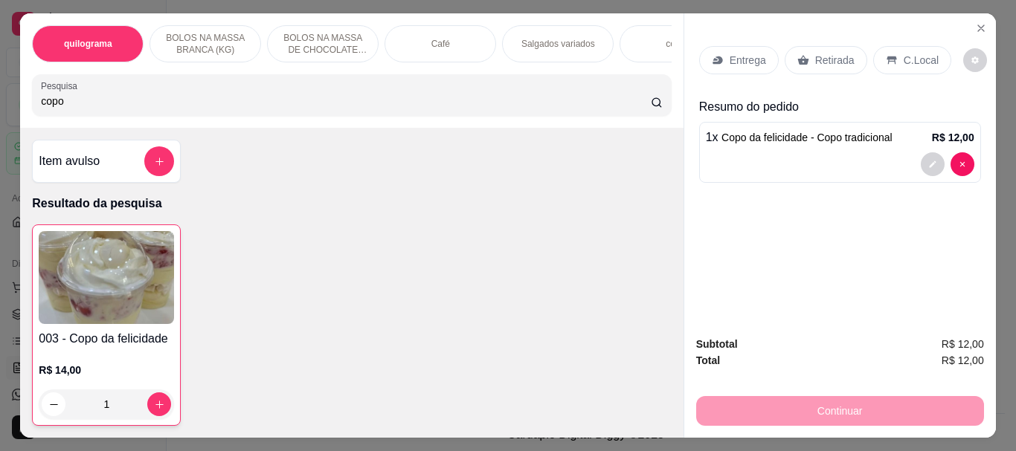
click at [830, 55] on p "Retirada" at bounding box center [834, 60] width 39 height 15
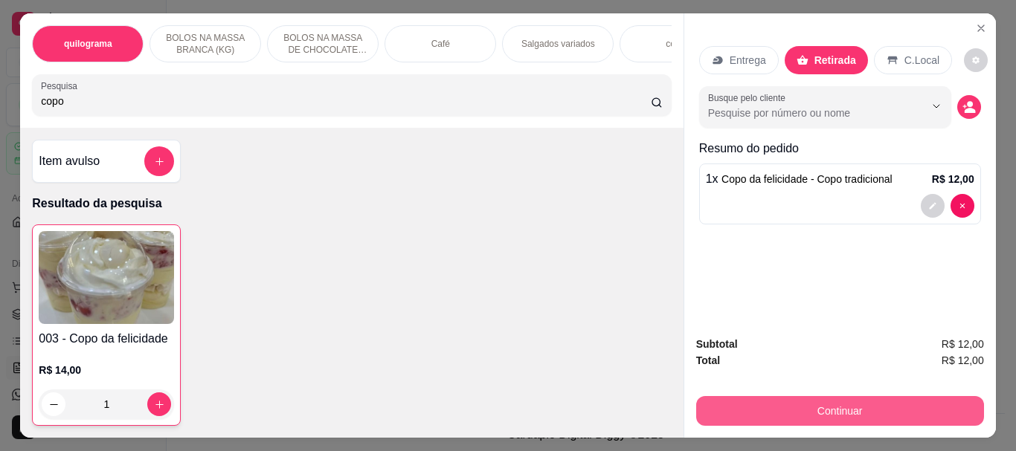
click at [825, 413] on button "Continuar" at bounding box center [840, 411] width 288 height 30
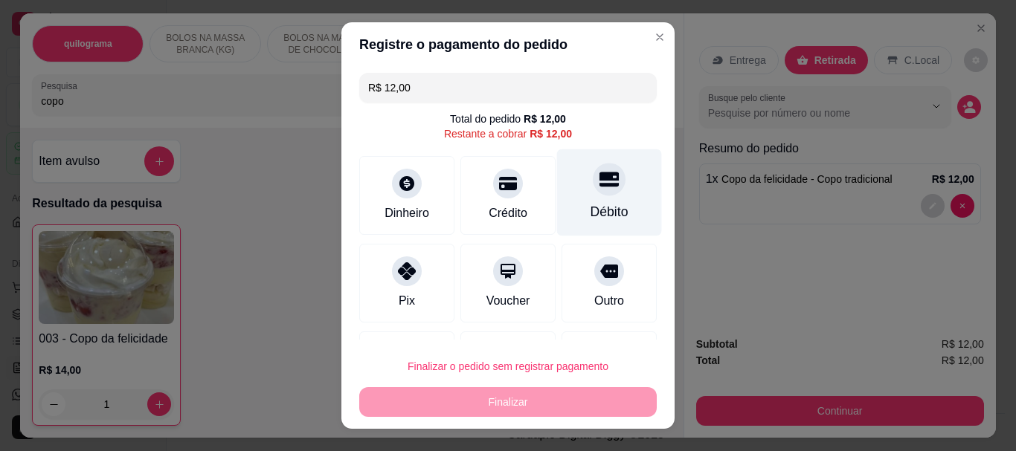
click at [605, 209] on div "Débito" at bounding box center [609, 192] width 105 height 87
type input "R$ 0,00"
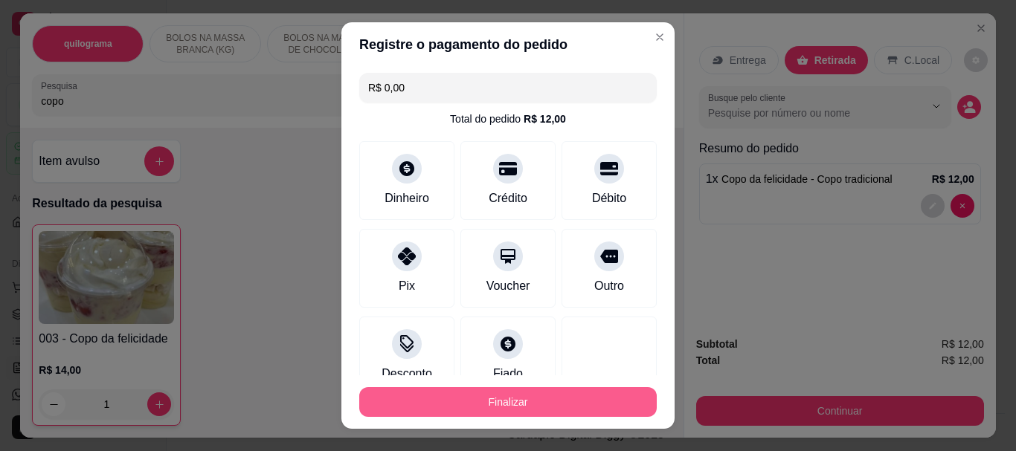
click at [562, 390] on button "Finalizar" at bounding box center [507, 402] width 297 height 30
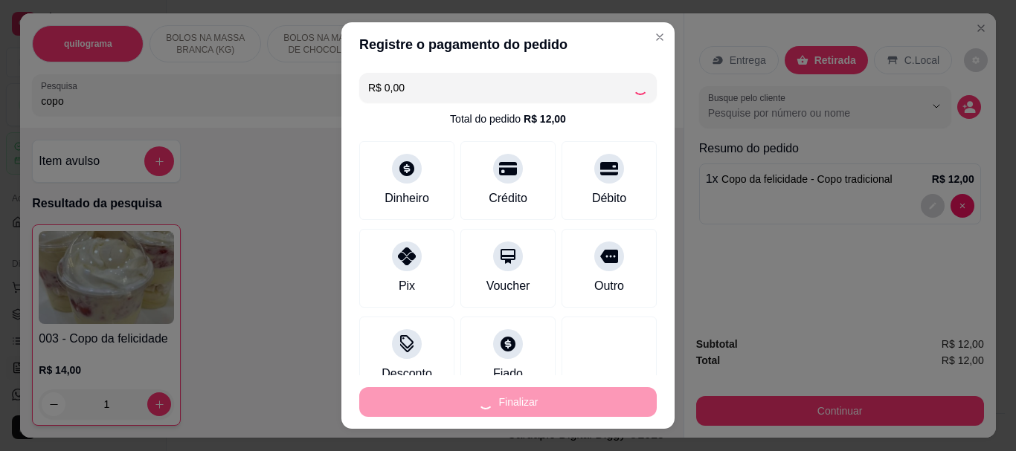
type input "0"
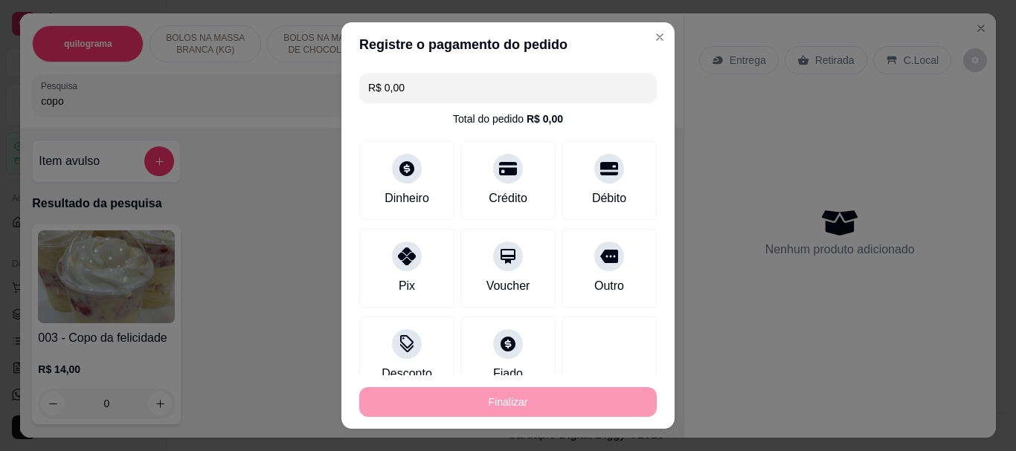
type input "-R$ 12,00"
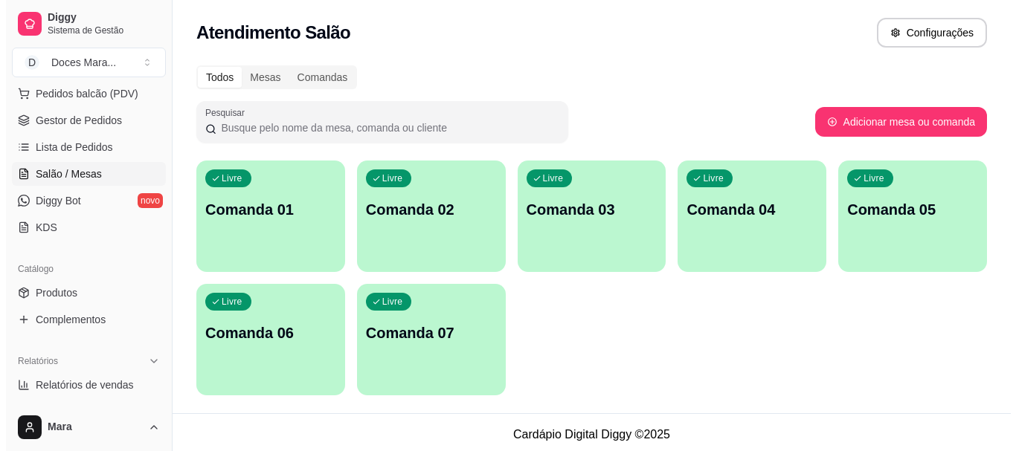
scroll to position [223, 0]
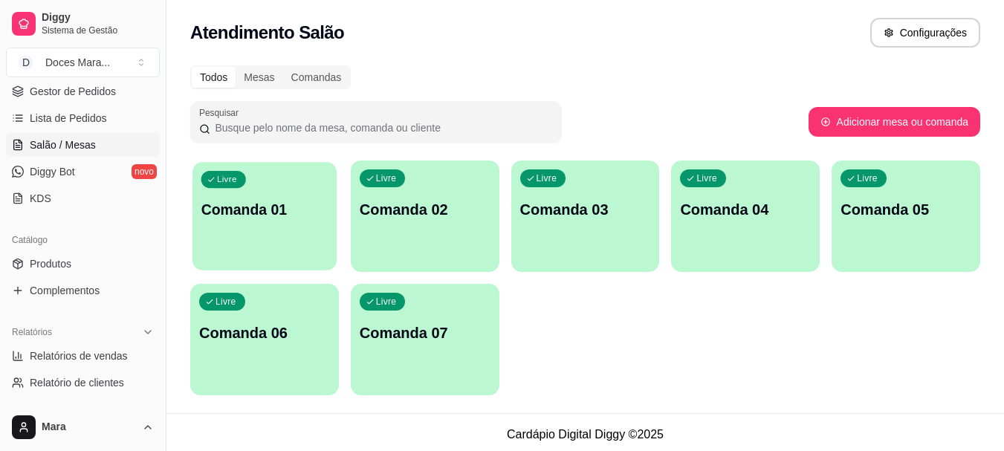
click at [268, 226] on div "Livre Comanda 01" at bounding box center [265, 207] width 144 height 91
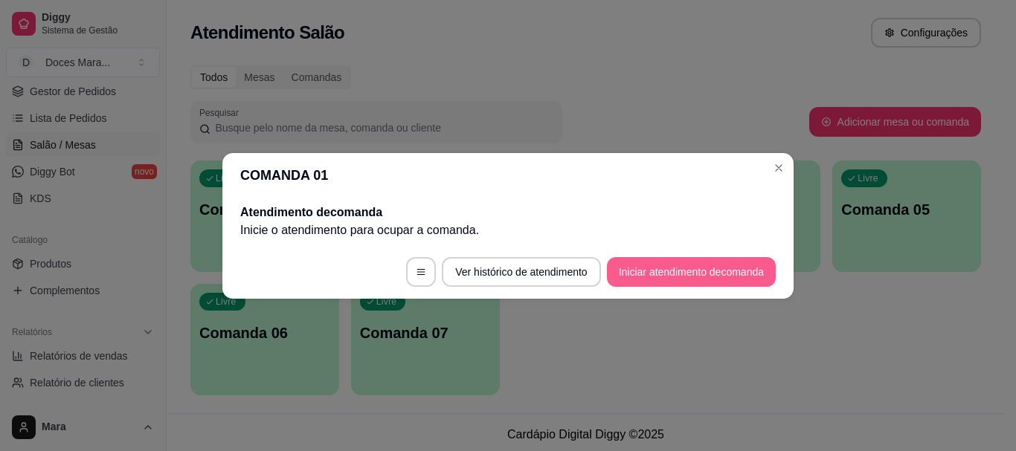
click at [661, 272] on button "Iniciar atendimento de comanda" at bounding box center [691, 272] width 169 height 30
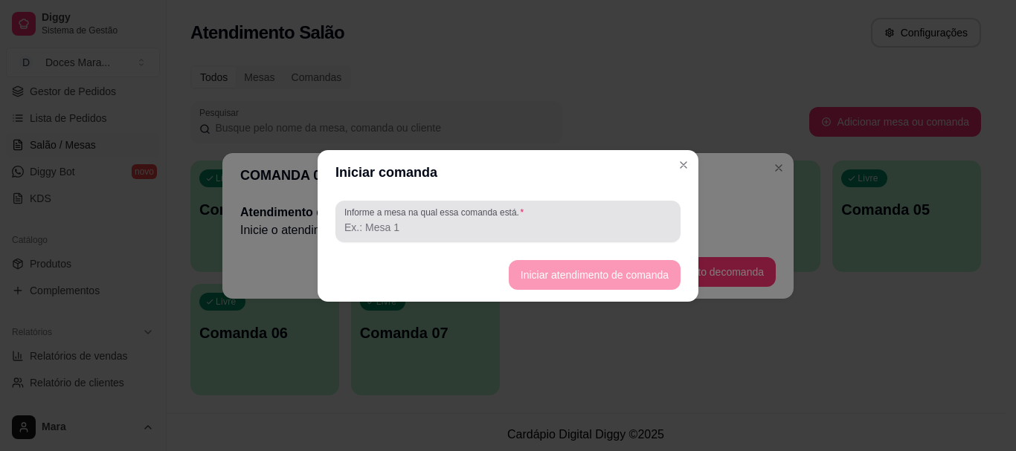
click at [458, 231] on input "Informe a mesa na qual essa comanda está." at bounding box center [507, 227] width 327 height 15
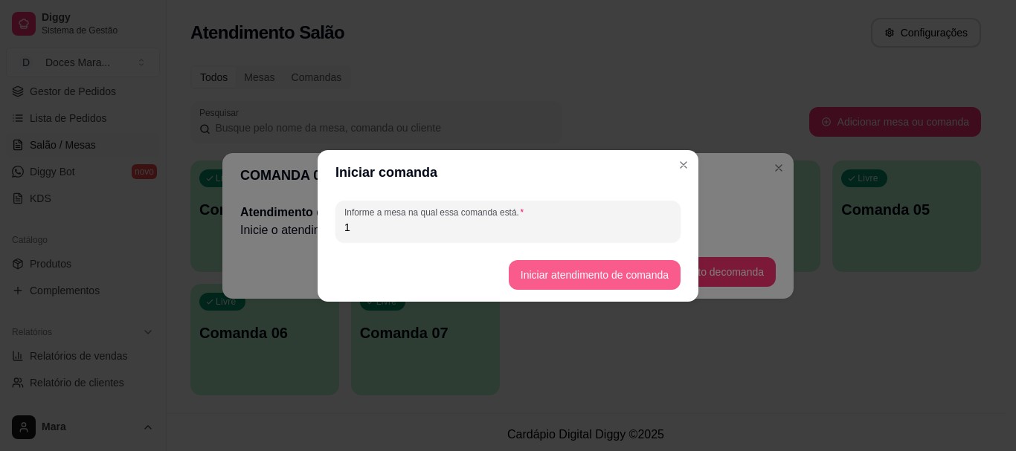
type input "1"
click at [538, 274] on button "Iniciar atendimento de comanda" at bounding box center [594, 274] width 167 height 29
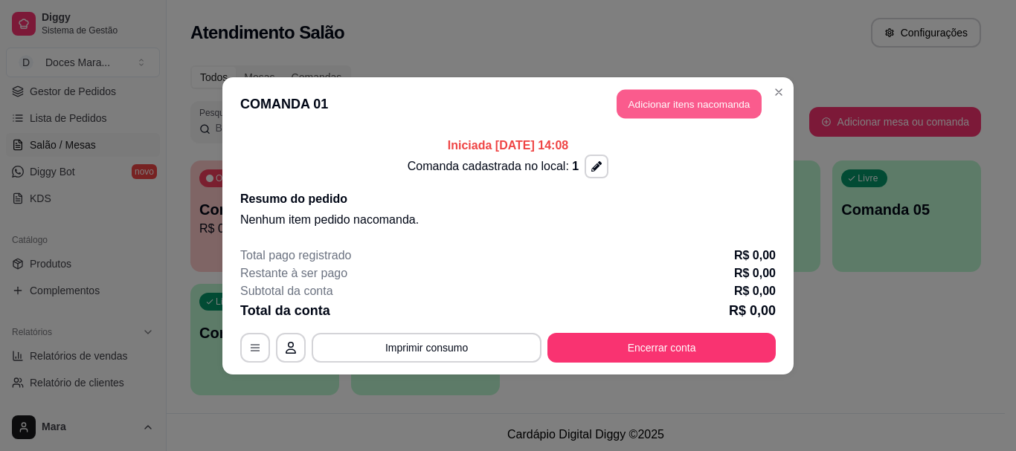
click at [682, 106] on button "Adicionar itens na comanda" at bounding box center [688, 103] width 145 height 29
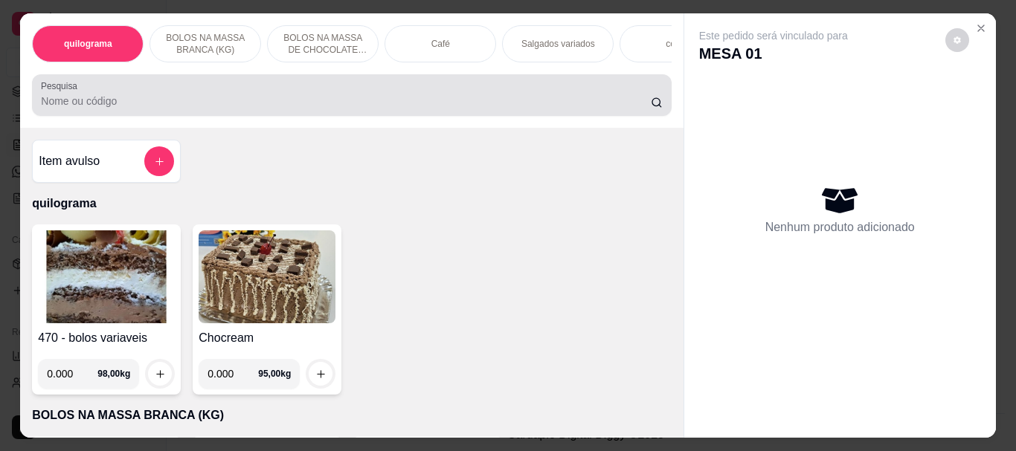
click at [274, 100] on input "Pesquisa" at bounding box center [346, 101] width 610 height 15
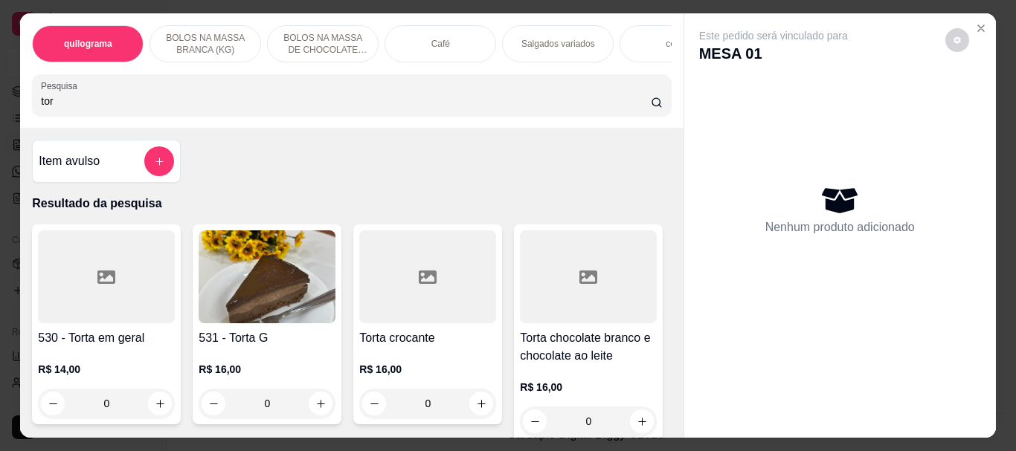
type input "tor"
click at [113, 311] on div at bounding box center [106, 276] width 137 height 93
click at [296, 292] on img at bounding box center [267, 276] width 137 height 93
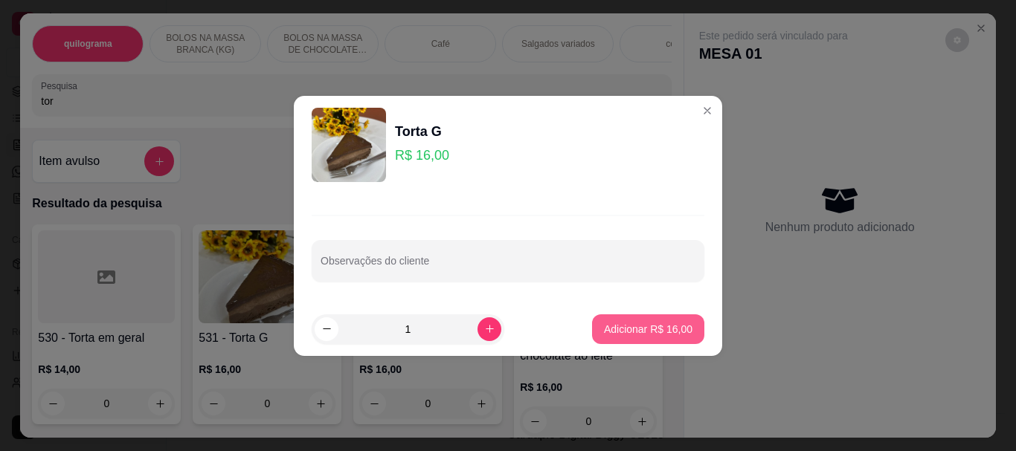
click at [653, 330] on p "Adicionar R$ 16,00" at bounding box center [648, 329] width 88 height 15
type input "1"
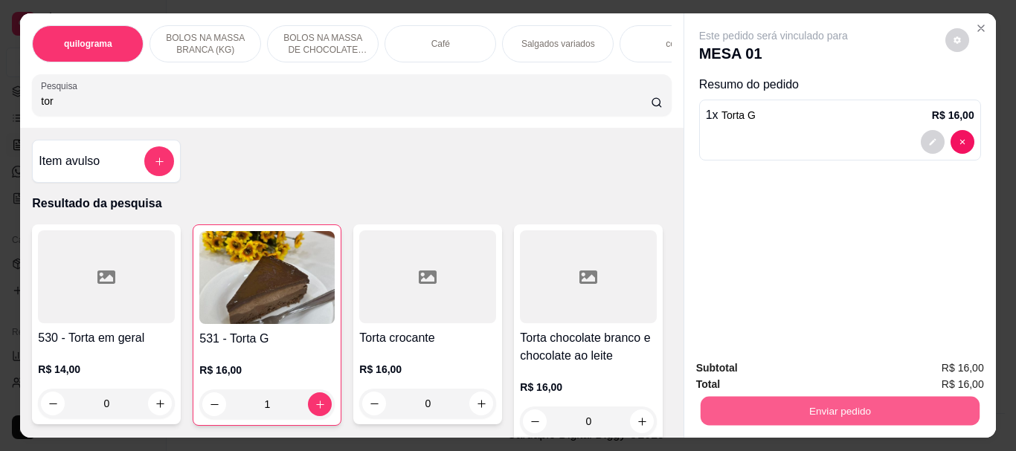
click at [841, 399] on button "Enviar pedido" at bounding box center [839, 410] width 279 height 29
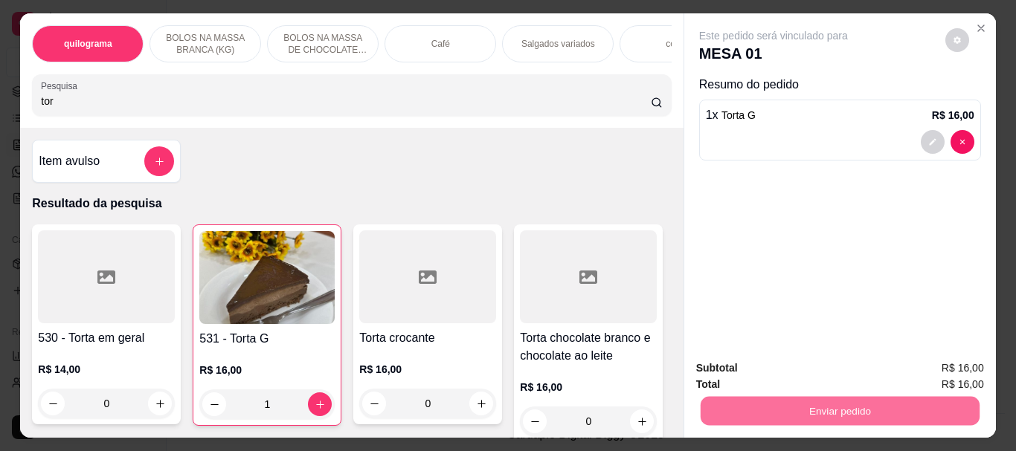
click at [833, 363] on button "Não registrar e enviar pedido" at bounding box center [790, 369] width 150 height 28
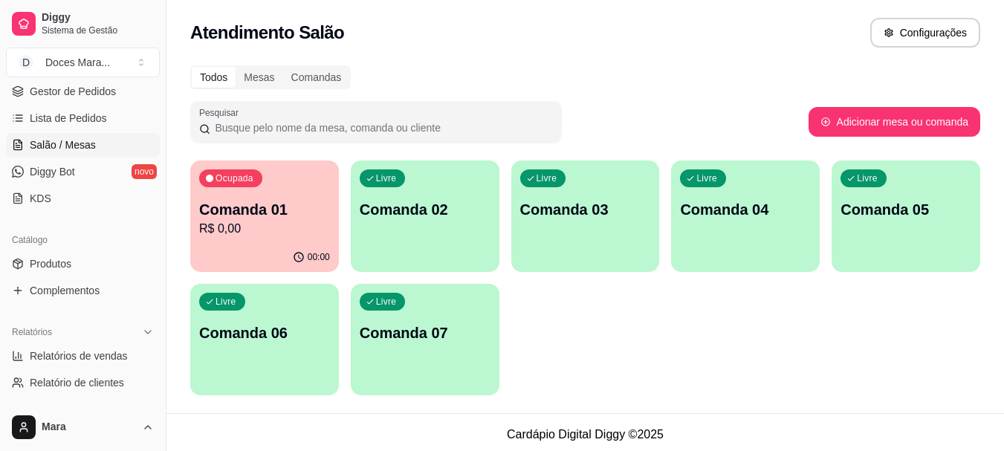
click at [259, 204] on p "Comanda 01" at bounding box center [264, 209] width 131 height 21
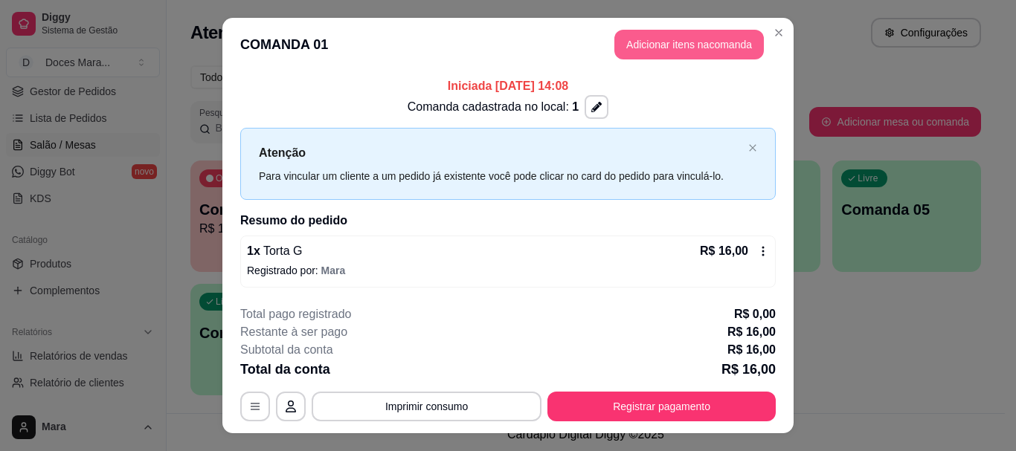
click at [686, 35] on button "Adicionar itens na comanda" at bounding box center [688, 45] width 149 height 30
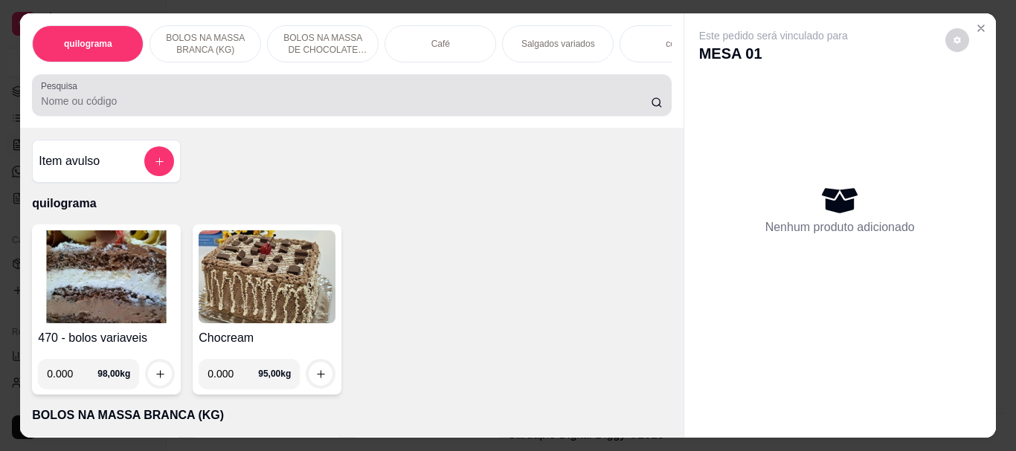
click at [287, 94] on div at bounding box center [351, 95] width 621 height 30
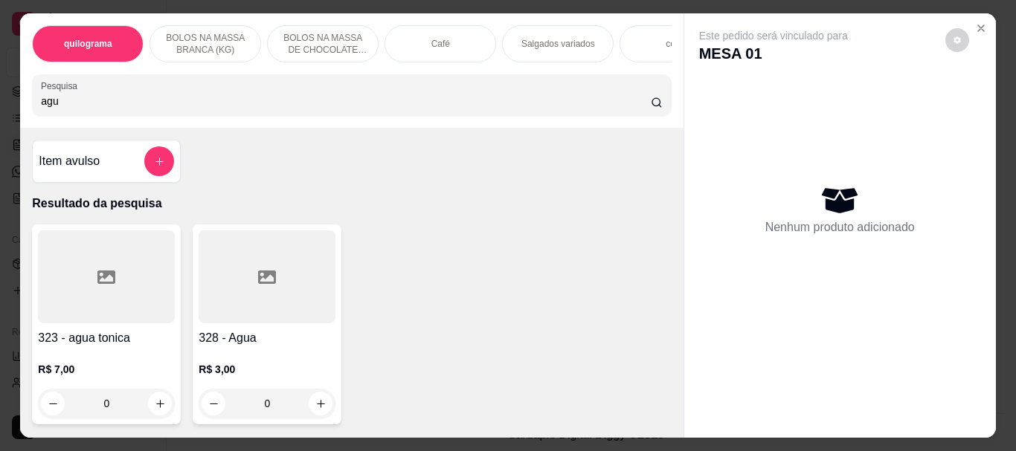
type input "agu"
click at [266, 297] on div at bounding box center [267, 276] width 137 height 93
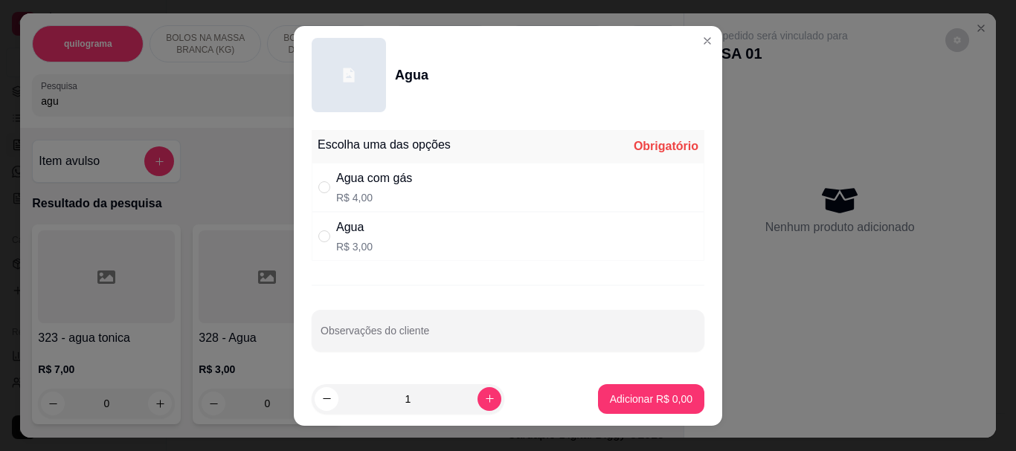
click at [353, 238] on div "Agua R$ 3,00" at bounding box center [354, 237] width 36 height 36
radio input "true"
click at [629, 399] on p "Adicionar R$ 3,00" at bounding box center [651, 399] width 83 height 15
type input "1"
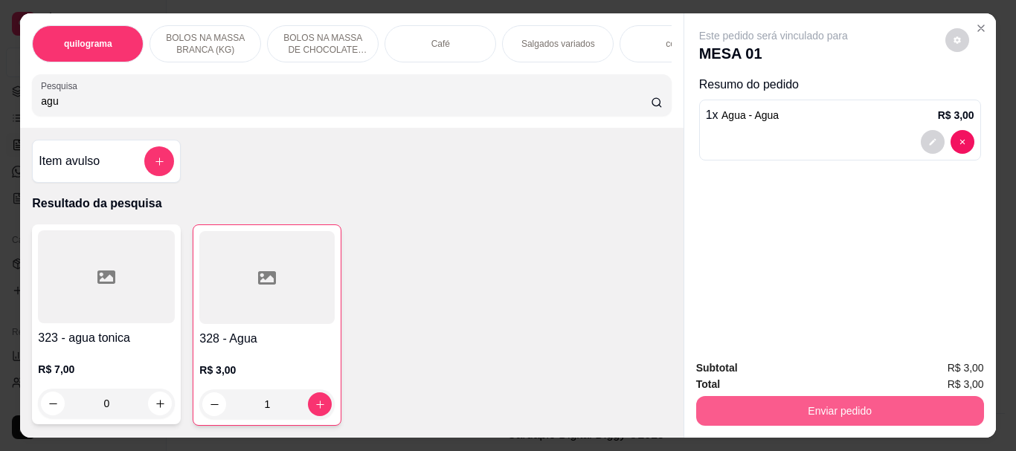
click at [776, 396] on button "Enviar pedido" at bounding box center [840, 411] width 288 height 30
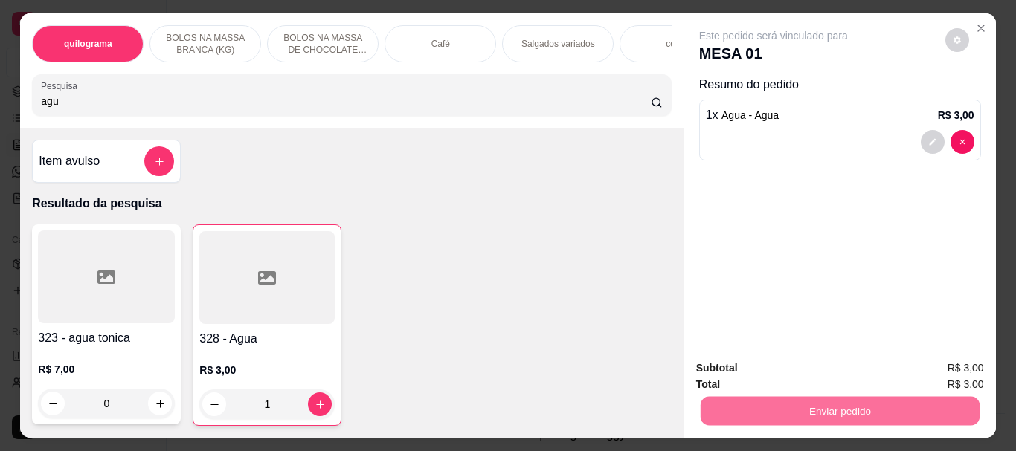
click at [846, 369] on button "Não registrar e enviar pedido" at bounding box center [790, 369] width 155 height 28
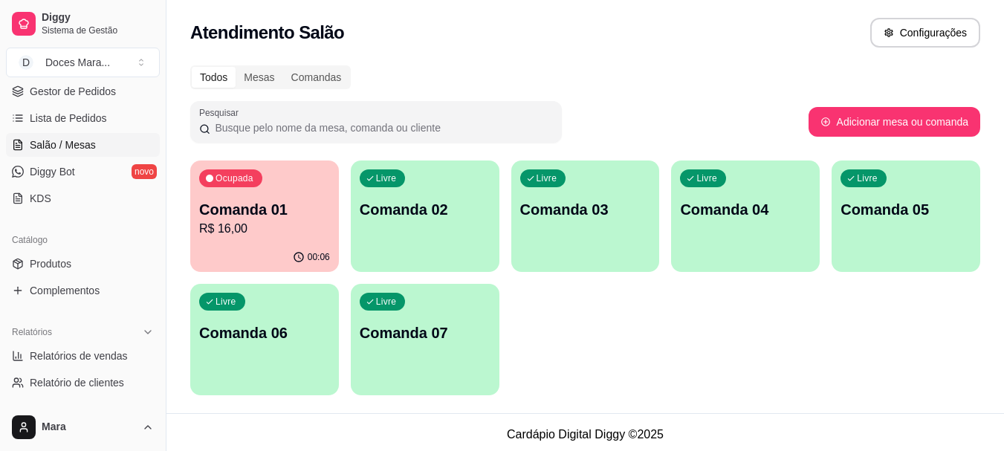
click at [259, 239] on div "Ocupada Comanda 01 R$ 16,00" at bounding box center [264, 202] width 149 height 83
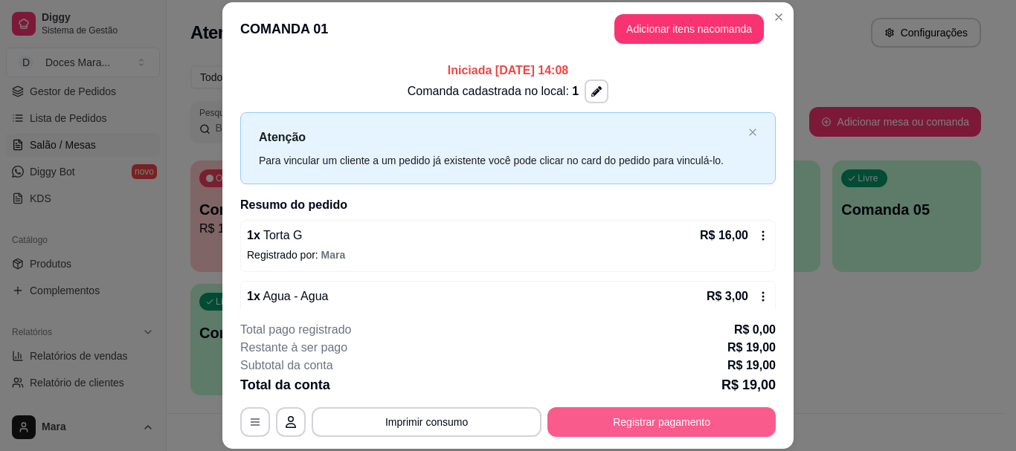
click at [668, 419] on button "Registrar pagamento" at bounding box center [661, 422] width 228 height 30
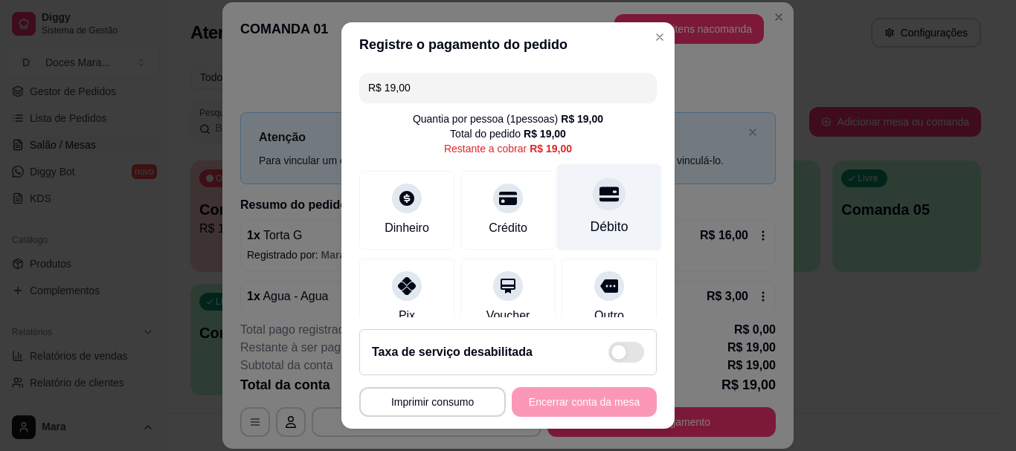
click at [592, 213] on div "Débito" at bounding box center [609, 207] width 105 height 87
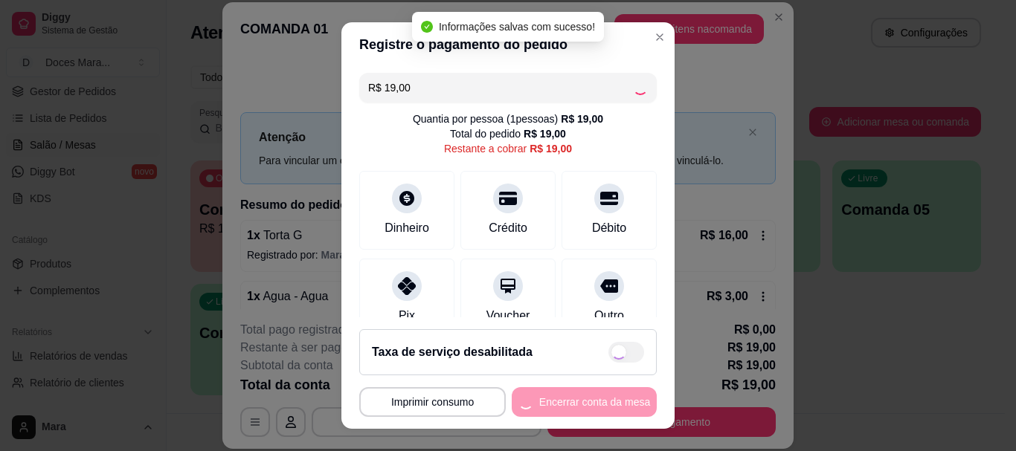
type input "R$ 0,00"
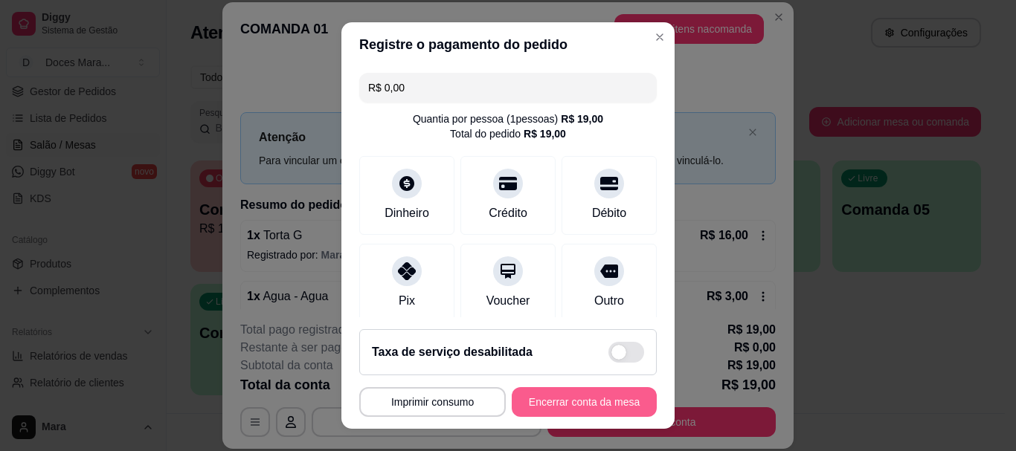
click at [588, 404] on button "Encerrar conta da mesa" at bounding box center [584, 402] width 145 height 30
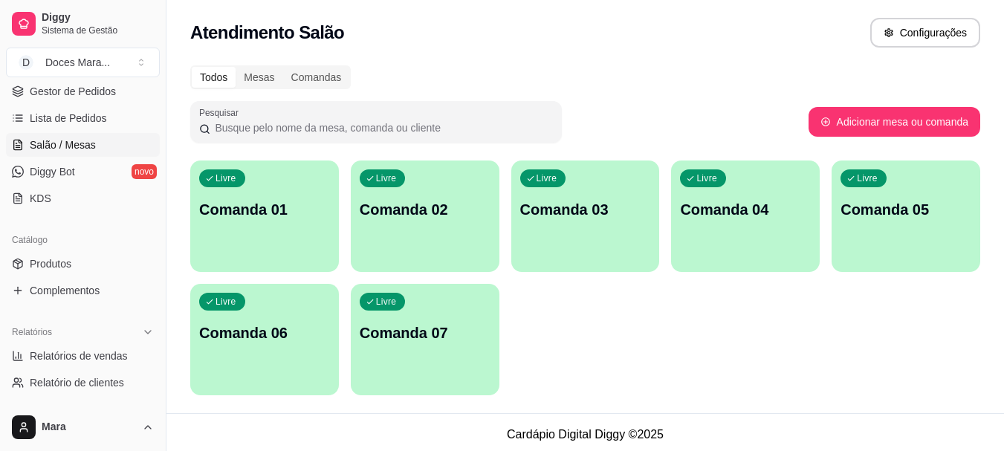
click at [286, 231] on div "Livre Comanda 01" at bounding box center [264, 208] width 149 height 94
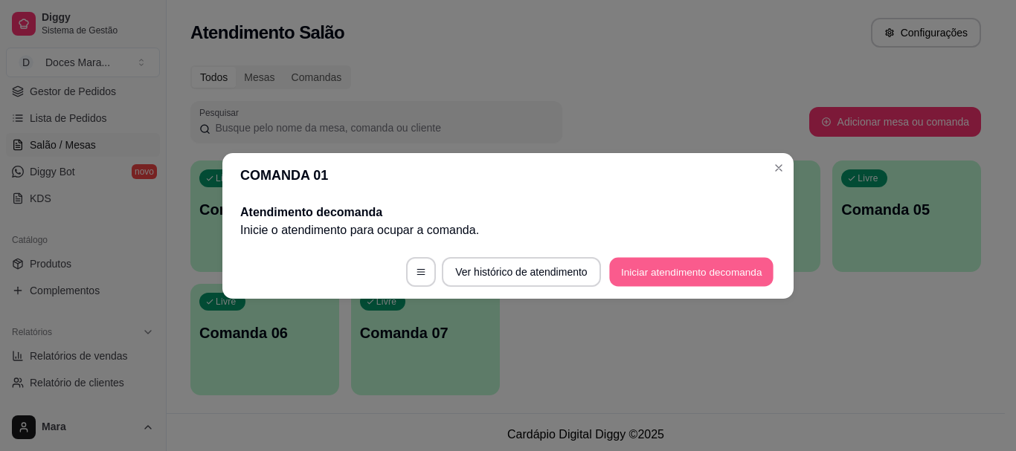
click at [636, 274] on button "Iniciar atendimento de comanda" at bounding box center [691, 271] width 164 height 29
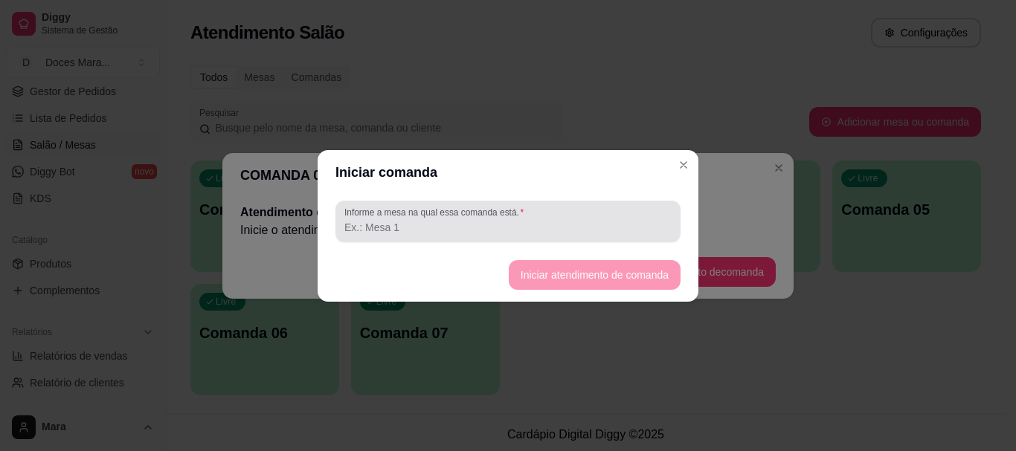
click at [433, 228] on input "Informe a mesa na qual essa comanda está." at bounding box center [507, 227] width 327 height 15
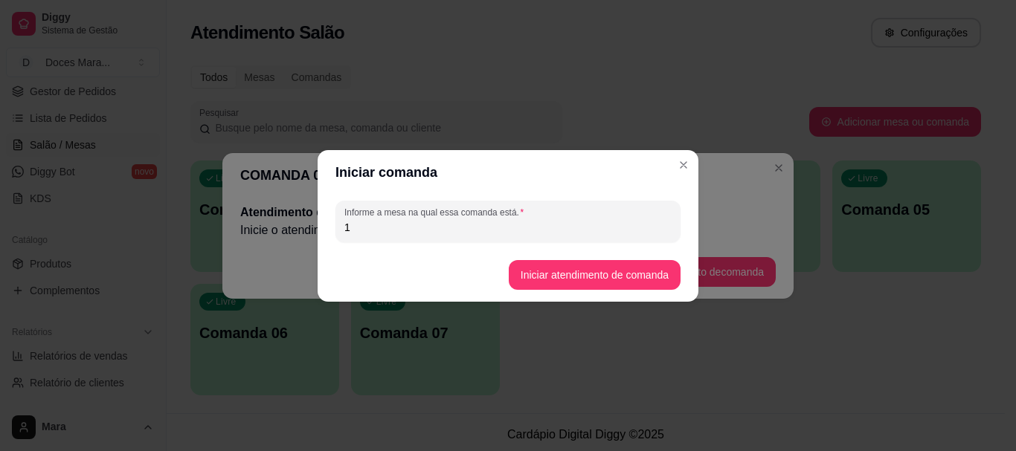
type input "1"
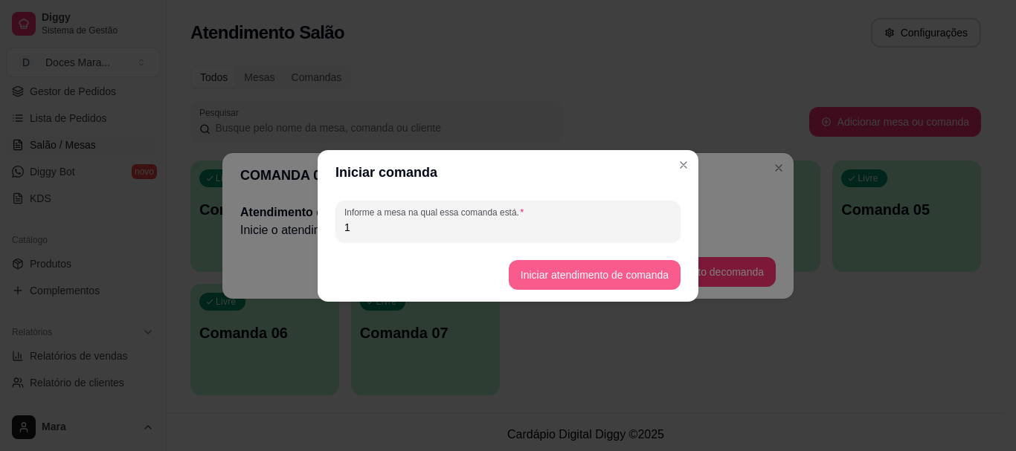
click at [595, 270] on button "Iniciar atendimento de comanda" at bounding box center [595, 275] width 172 height 30
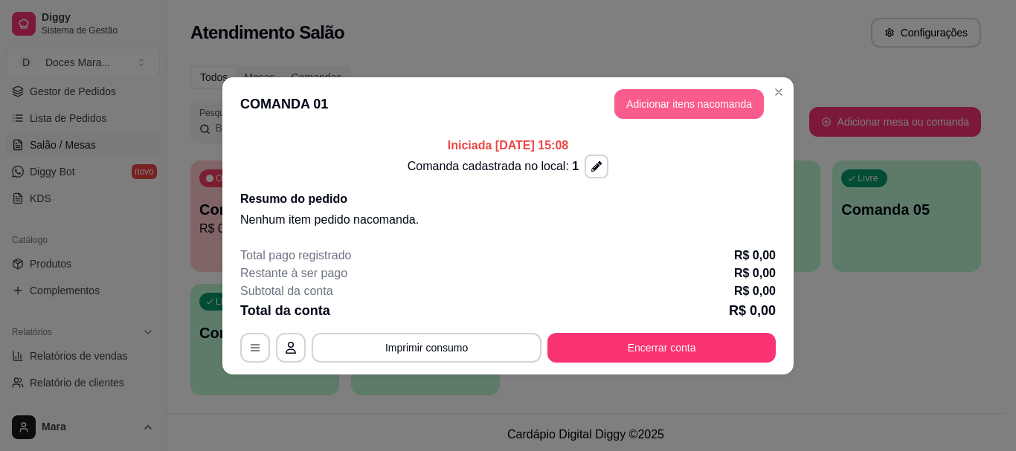
click at [675, 104] on button "Adicionar itens na comanda" at bounding box center [688, 104] width 149 height 30
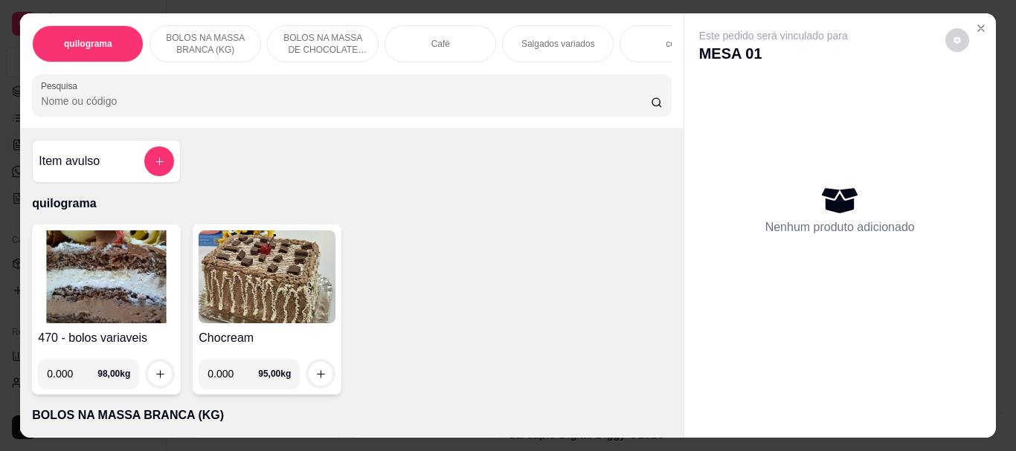
click at [442, 38] on p "Café" at bounding box center [440, 44] width 19 height 12
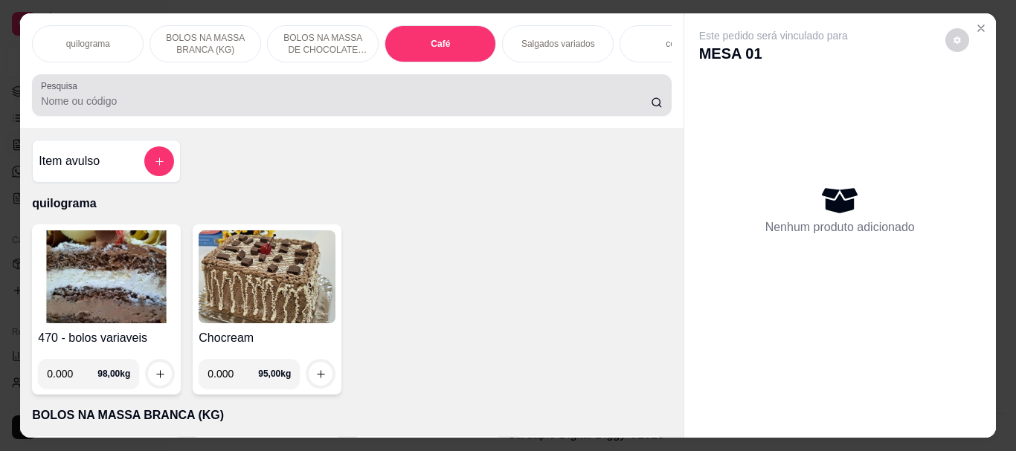
scroll to position [39, 0]
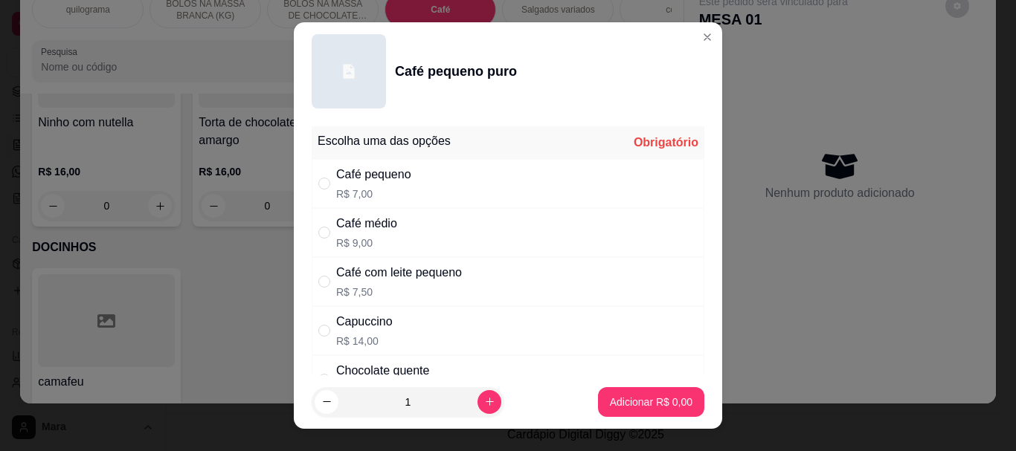
click at [355, 190] on p "R$ 7,00" at bounding box center [373, 194] width 75 height 15
radio input "true"
click at [638, 403] on p "Adicionar R$ 7,00" at bounding box center [650, 402] width 80 height 14
type input "1"
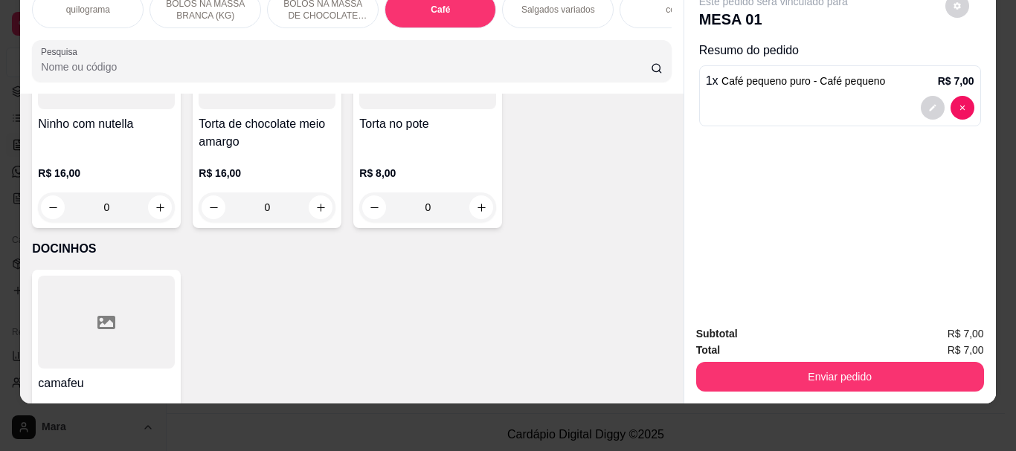
click at [573, 4] on p "Salgados variados" at bounding box center [558, 10] width 74 height 12
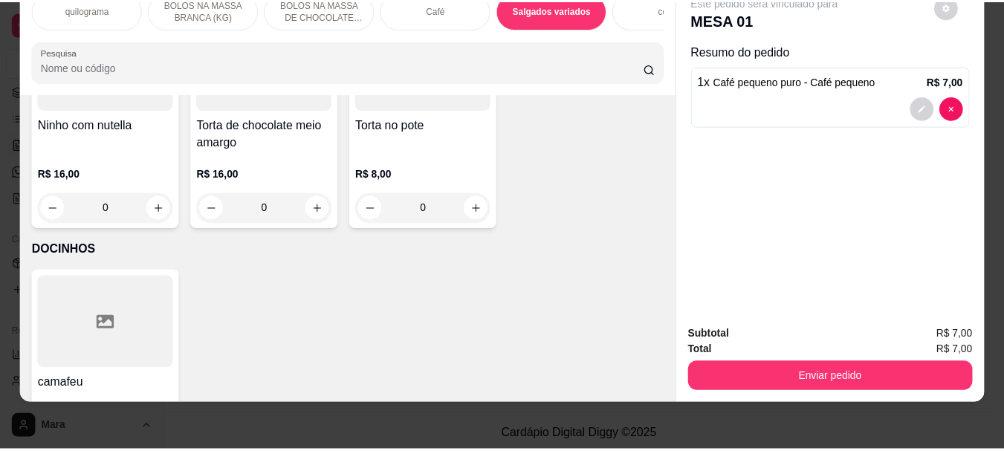
scroll to position [5510, 0]
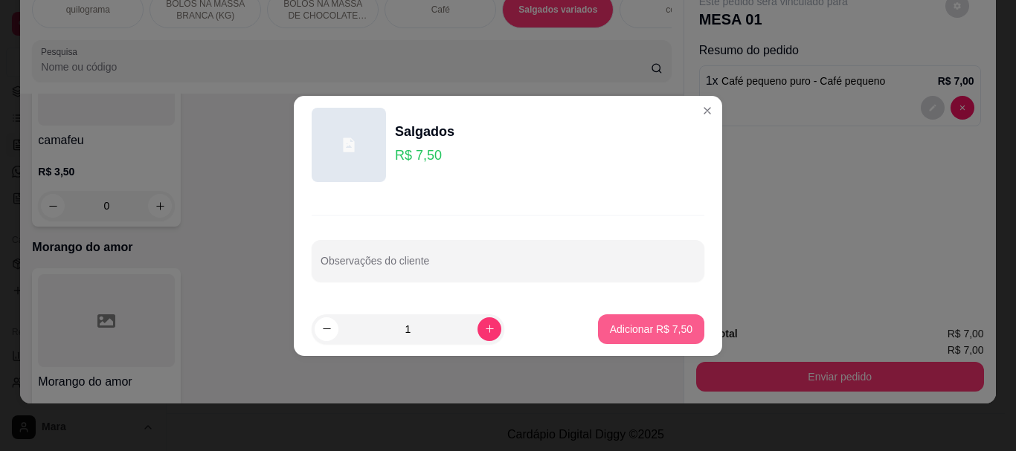
click at [618, 322] on p "Adicionar R$ 7,50" at bounding box center [651, 329] width 83 height 15
type input "1"
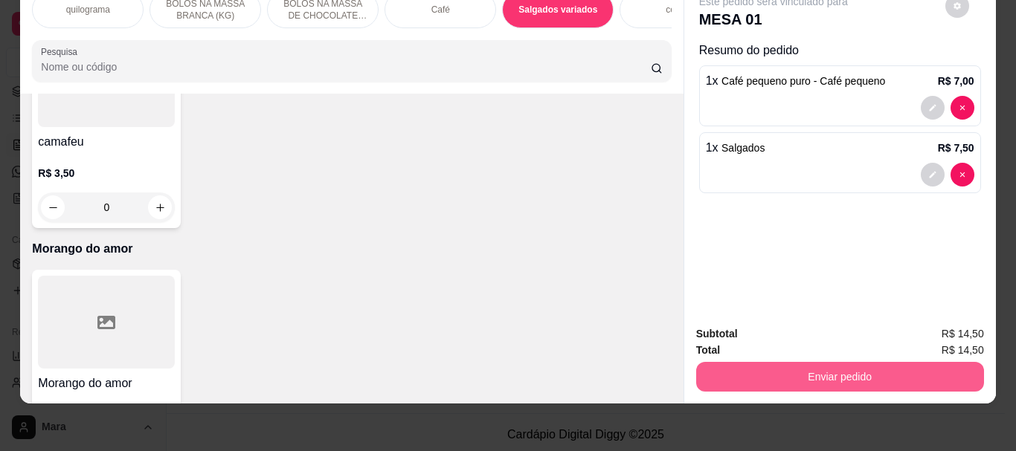
click at [822, 364] on button "Enviar pedido" at bounding box center [840, 377] width 288 height 30
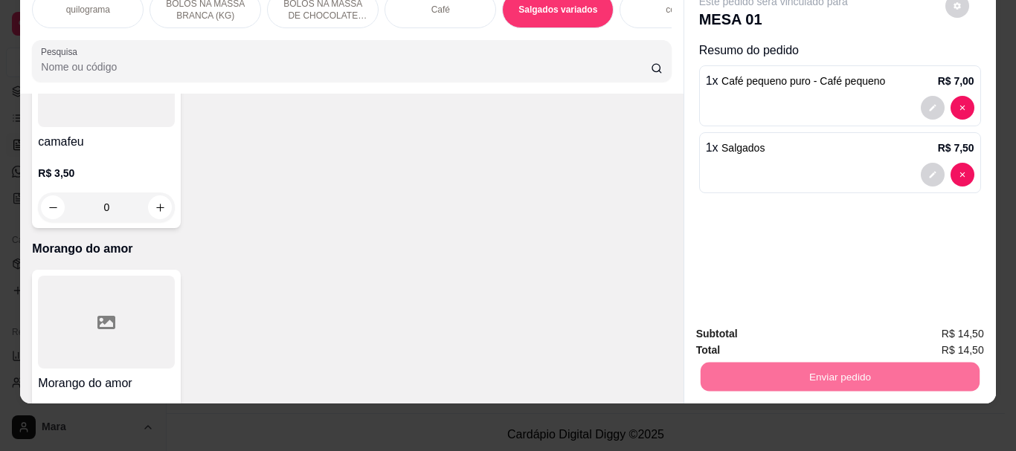
click at [848, 326] on button "Não registrar e enviar pedido" at bounding box center [790, 329] width 155 height 28
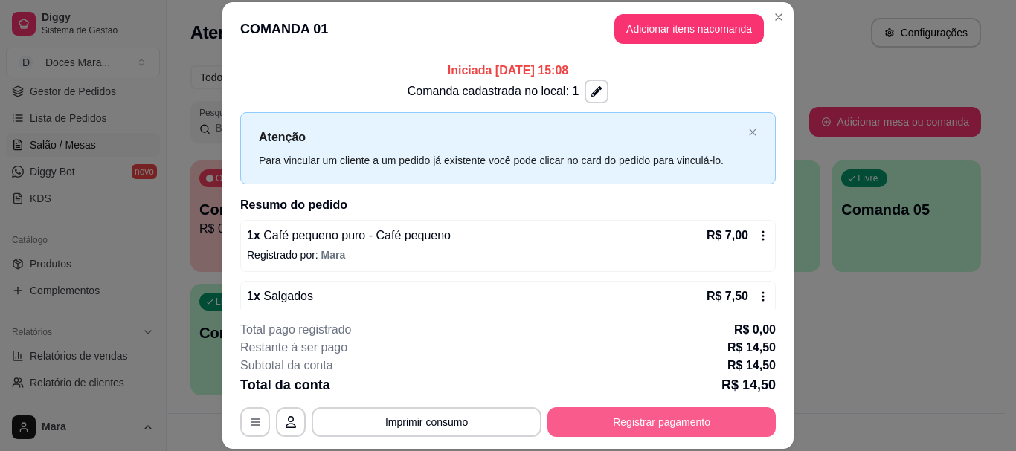
click at [677, 420] on button "Registrar pagamento" at bounding box center [661, 422] width 228 height 30
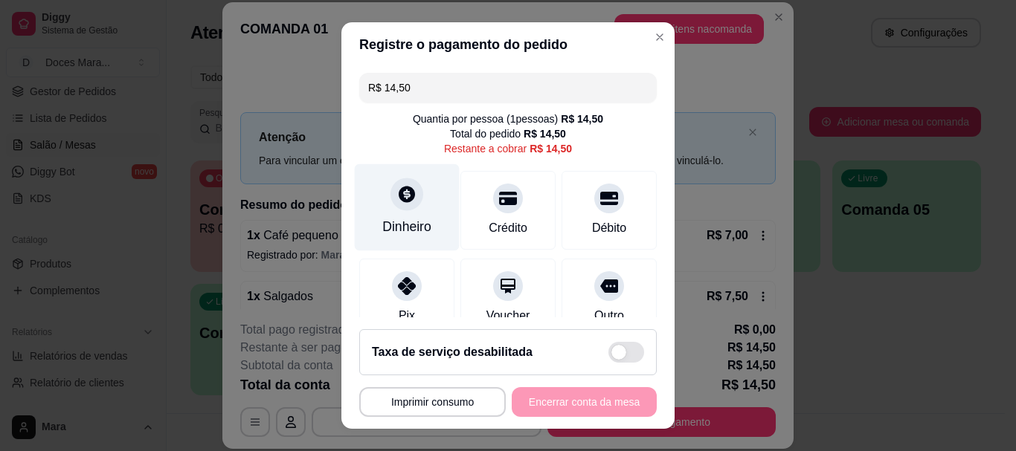
click at [403, 212] on div "Dinheiro" at bounding box center [407, 207] width 105 height 87
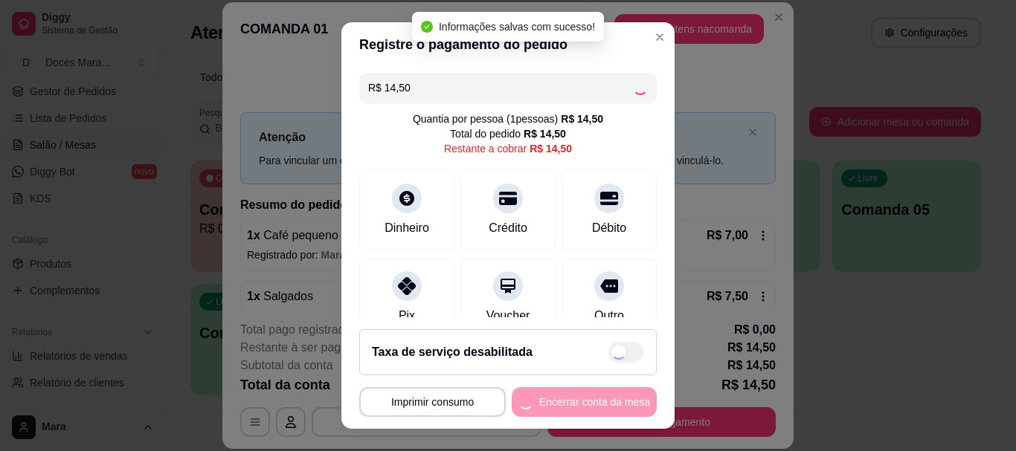
type input "R$ 0,00"
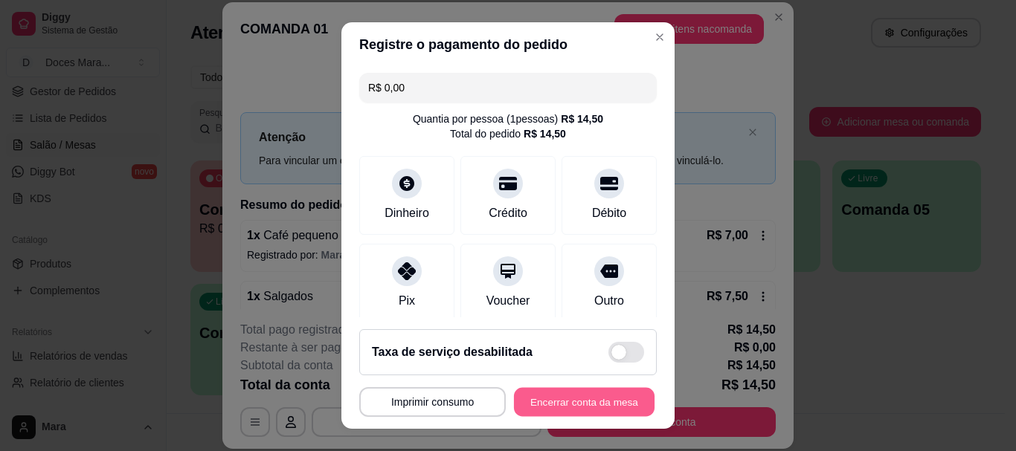
click at [590, 404] on button "Encerrar conta da mesa" at bounding box center [584, 401] width 141 height 29
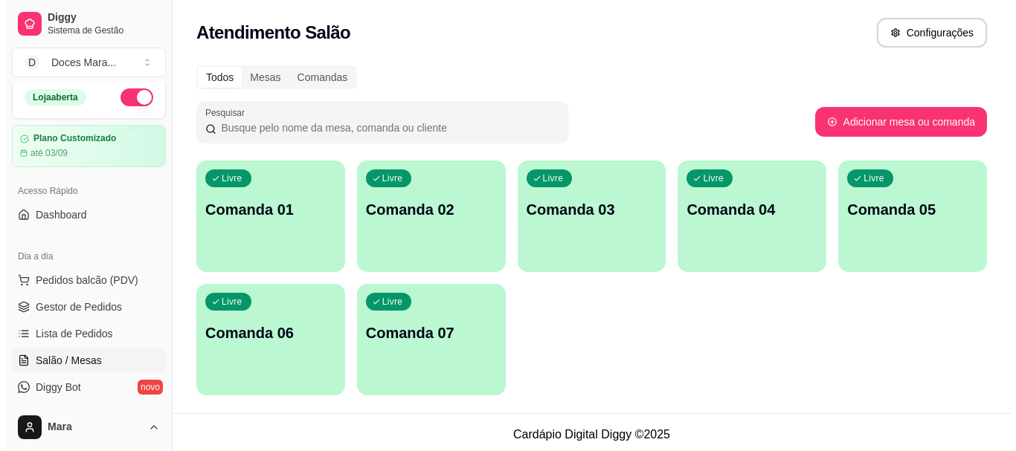
scroll to position [0, 0]
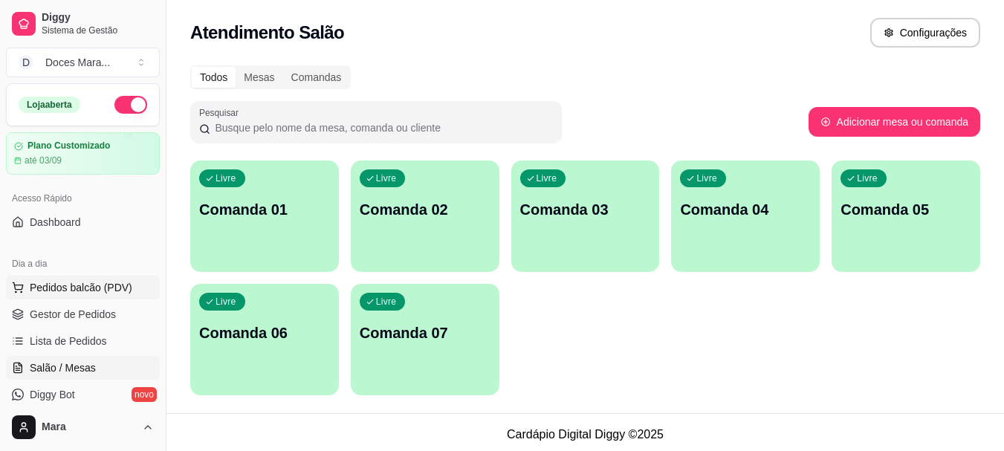
click at [84, 283] on span "Pedidos balcão (PDV)" at bounding box center [81, 287] width 103 height 15
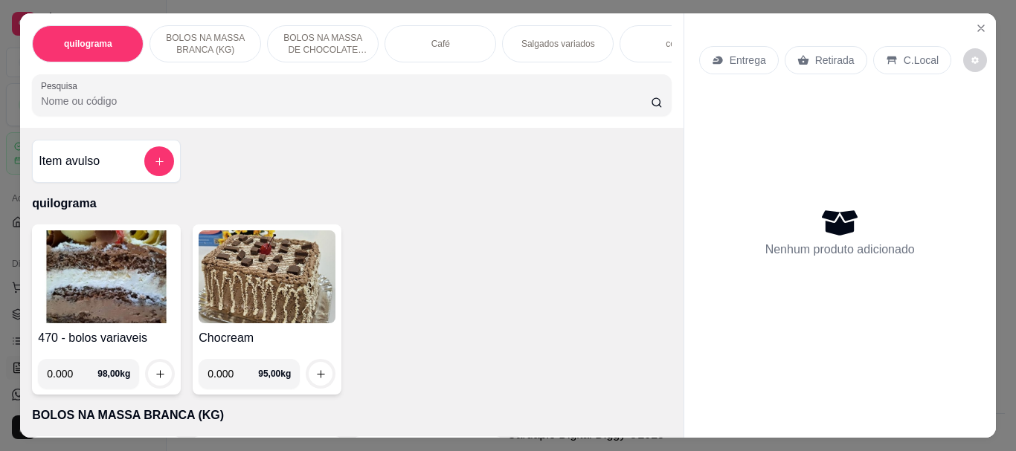
click at [190, 105] on input "Pesquisa" at bounding box center [346, 101] width 610 height 15
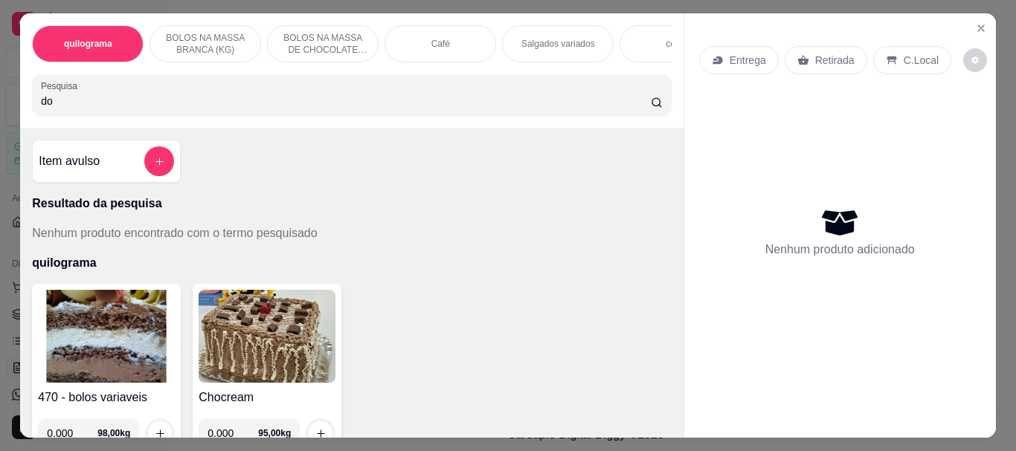
type input "d"
click at [146, 100] on input "Pesquisa" at bounding box center [346, 101] width 610 height 15
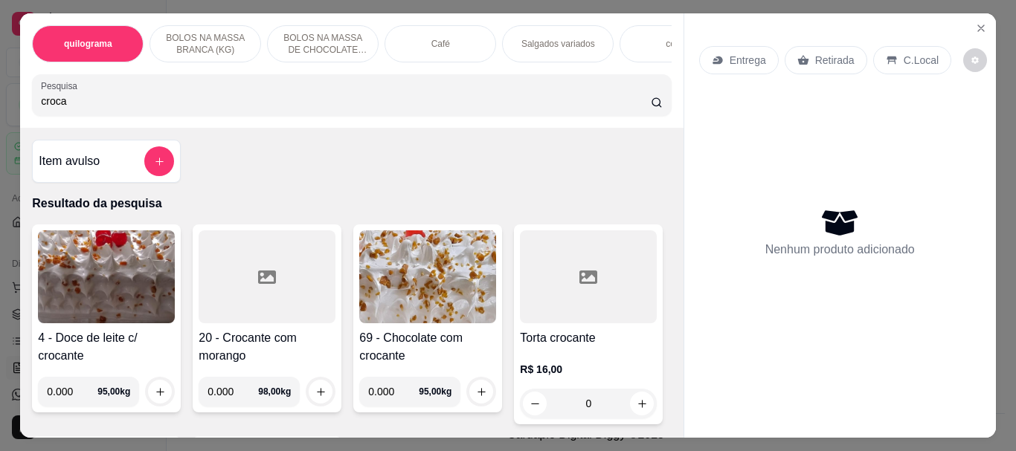
type input "croca"
click at [106, 296] on img at bounding box center [106, 276] width 137 height 93
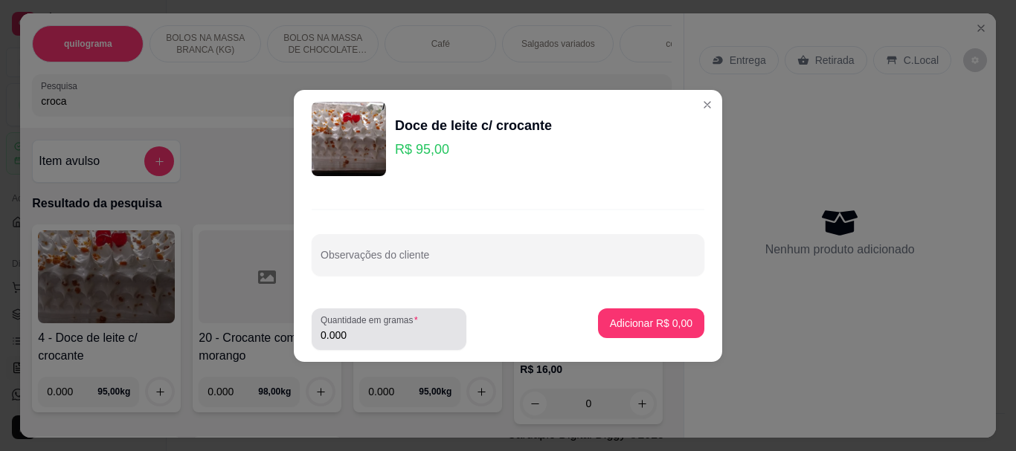
click at [363, 335] on input "0.000" at bounding box center [388, 335] width 137 height 15
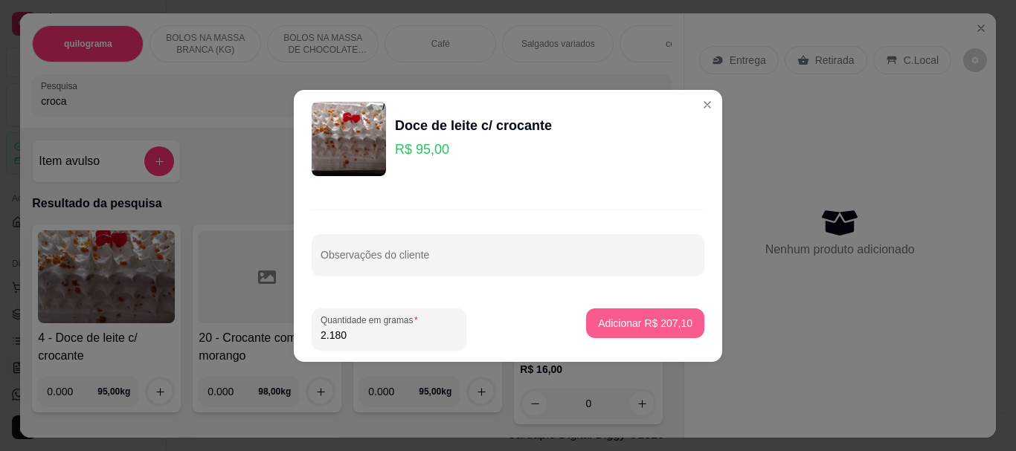
type input "2.180"
click at [604, 321] on p "Adicionar R$ 207,10" at bounding box center [644, 323] width 91 height 14
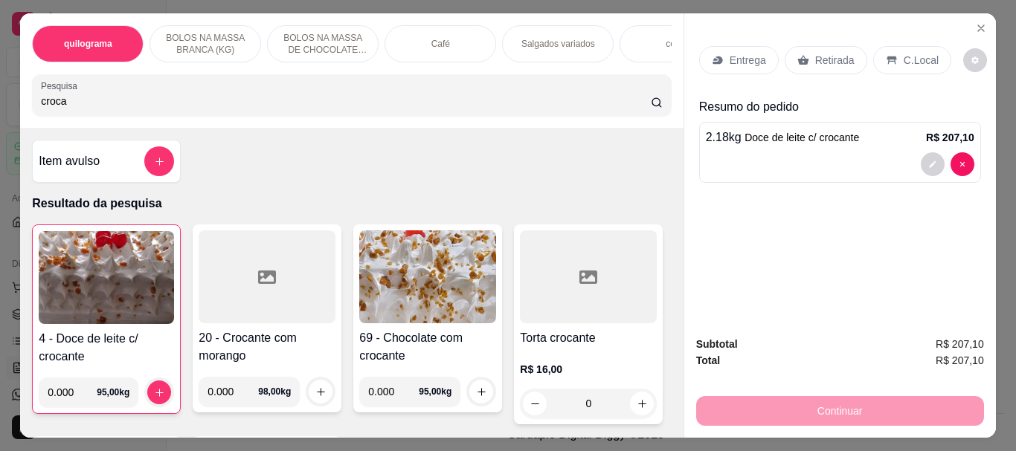
click at [822, 54] on p "Retirada" at bounding box center [834, 60] width 39 height 15
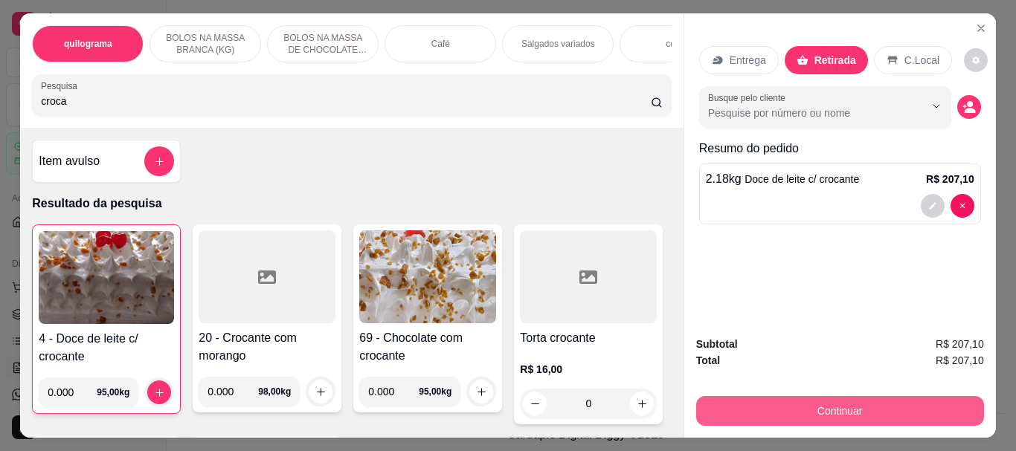
click at [825, 398] on button "Continuar" at bounding box center [840, 411] width 288 height 30
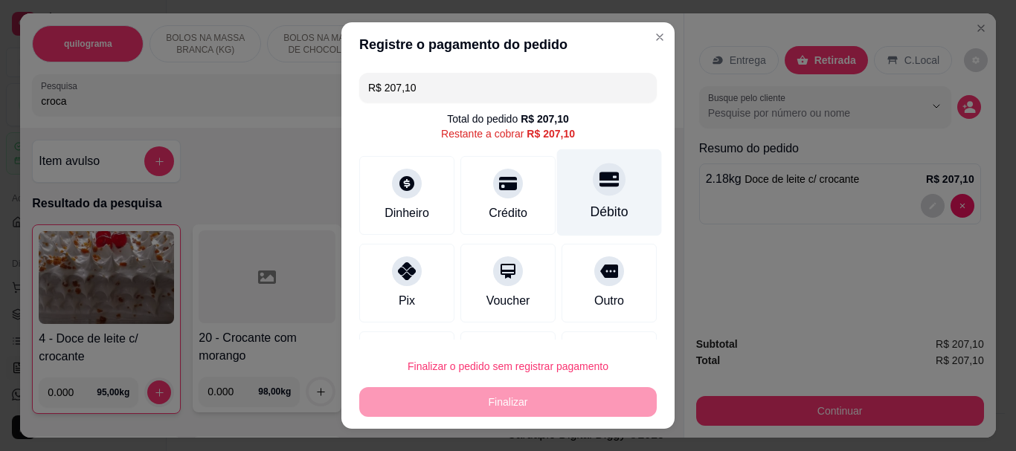
click at [588, 198] on div "Débito" at bounding box center [609, 192] width 105 height 87
type input "R$ 0,00"
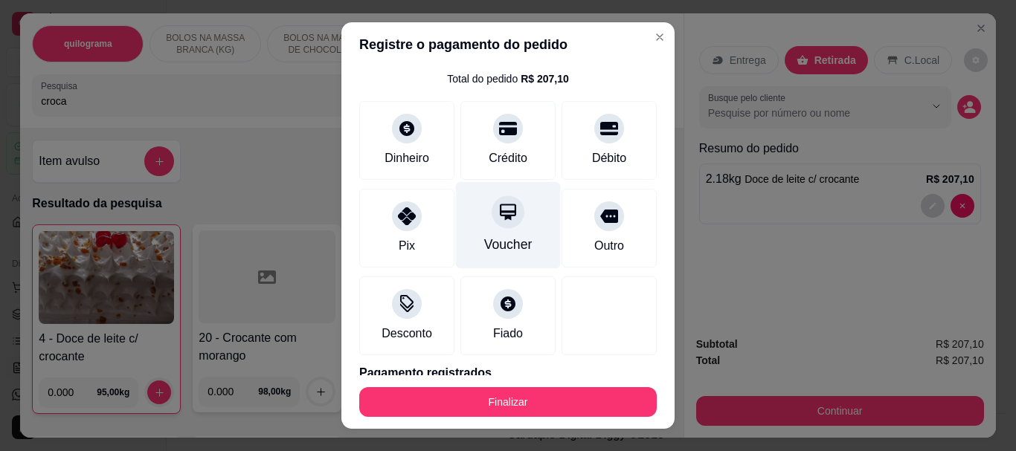
scroll to position [74, 0]
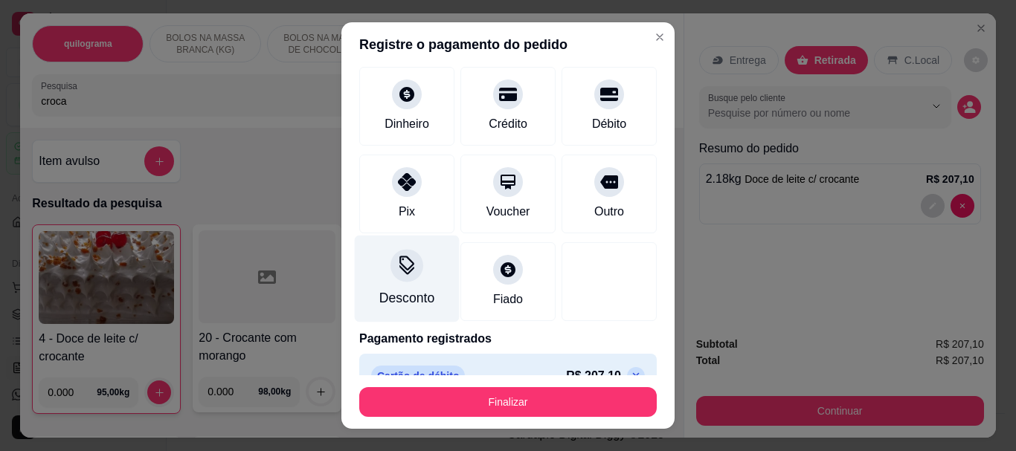
click at [392, 290] on div "Desconto" at bounding box center [406, 298] width 55 height 19
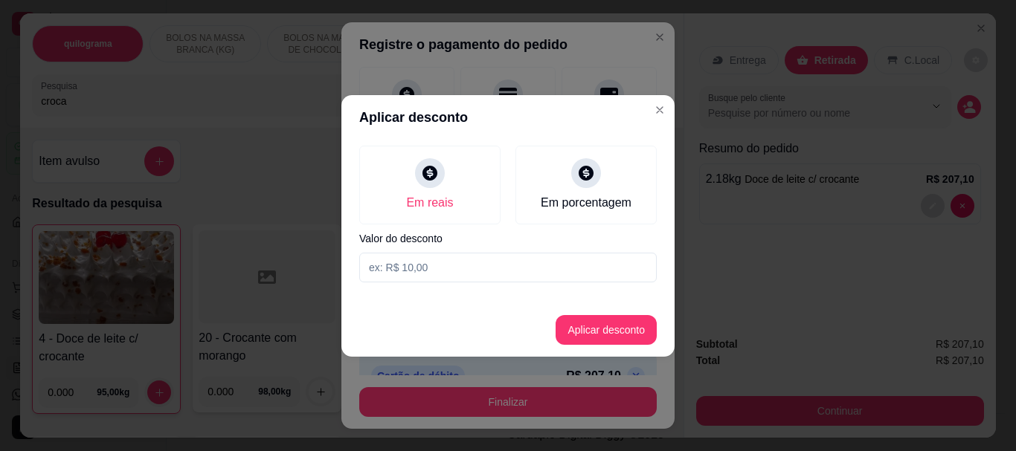
click at [447, 268] on input at bounding box center [507, 268] width 297 height 30
type input "7,00"
click at [622, 327] on button "Aplicar desconto" at bounding box center [605, 330] width 101 height 30
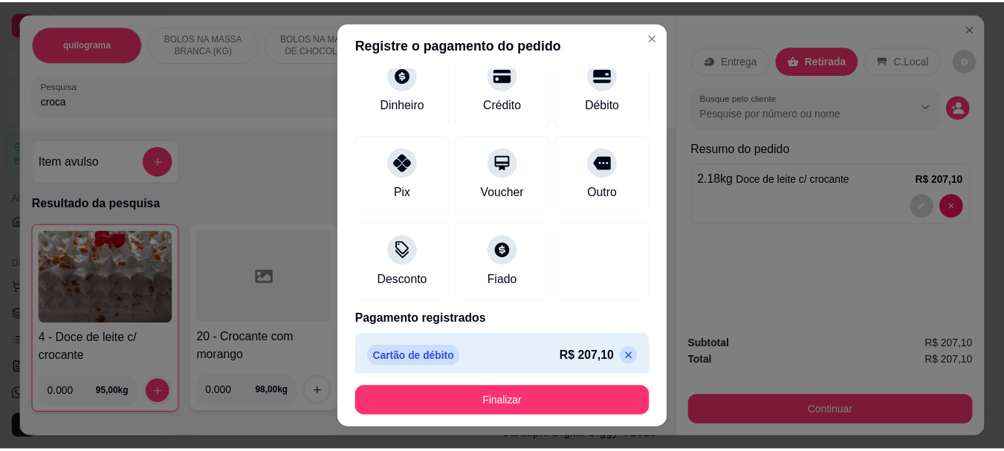
scroll to position [118, 0]
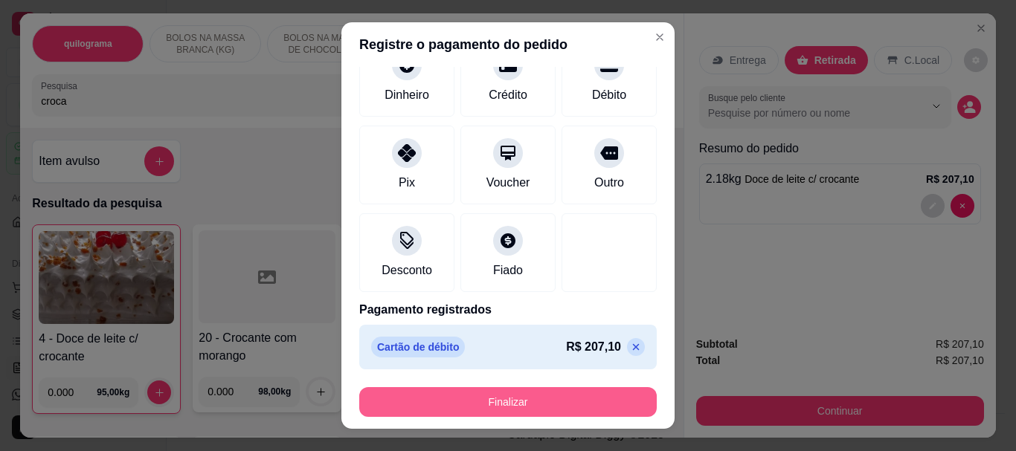
click at [532, 394] on button "Finalizar" at bounding box center [507, 402] width 297 height 30
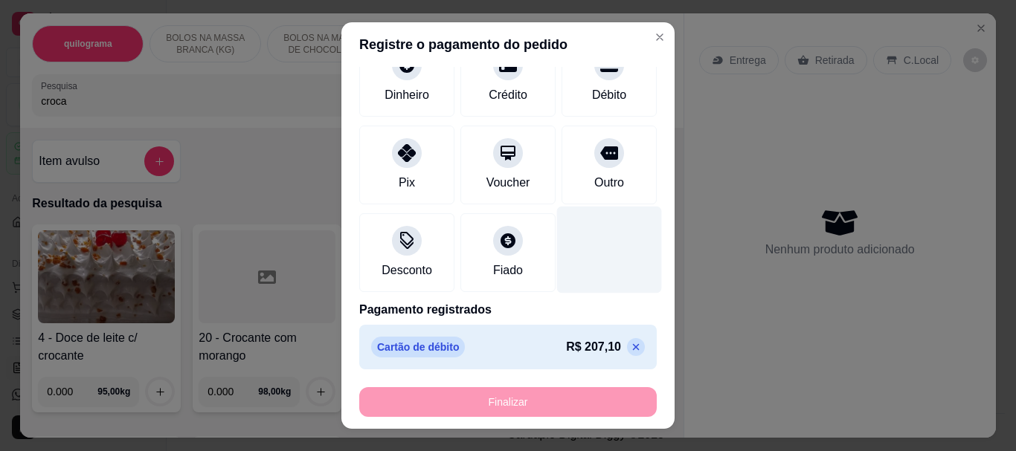
type input "-R$ 214,10"
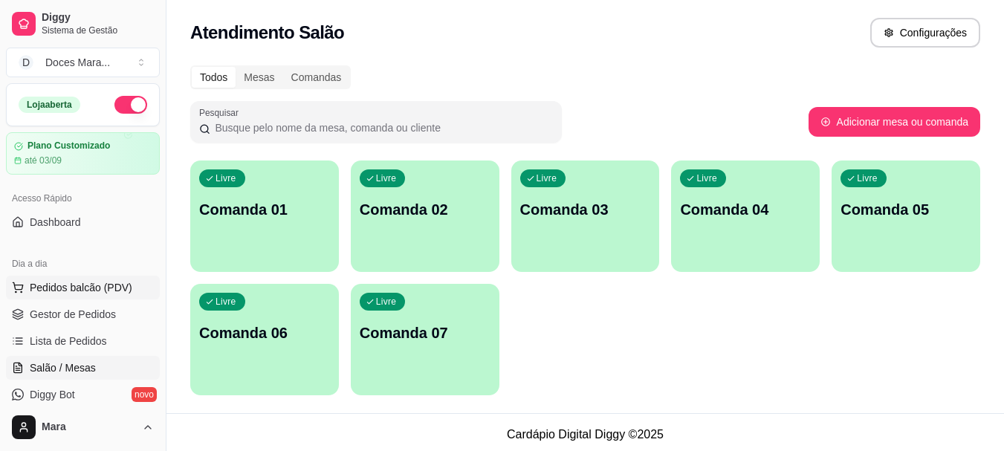
drag, startPoint x: 81, startPoint y: 289, endPoint x: 101, endPoint y: 283, distance: 20.9
click at [81, 288] on span "Pedidos balcão (PDV)" at bounding box center [81, 287] width 103 height 15
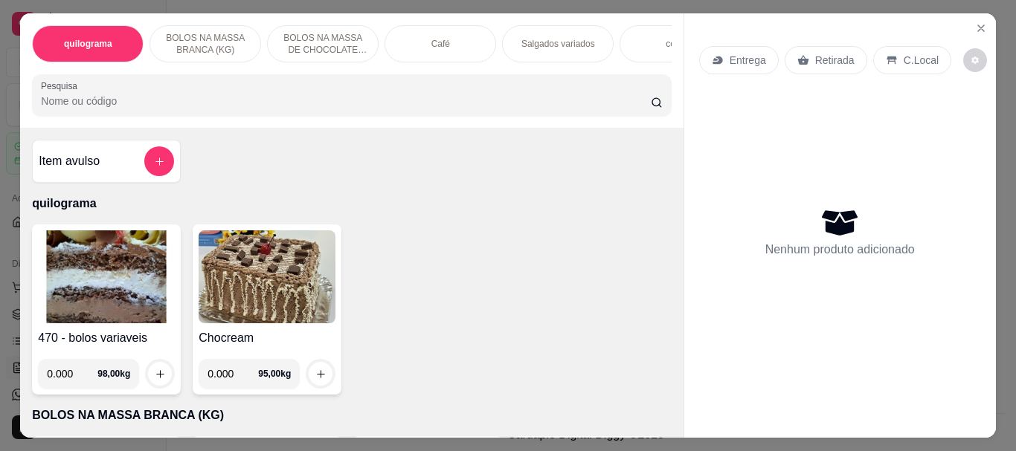
click at [128, 293] on img at bounding box center [106, 276] width 137 height 93
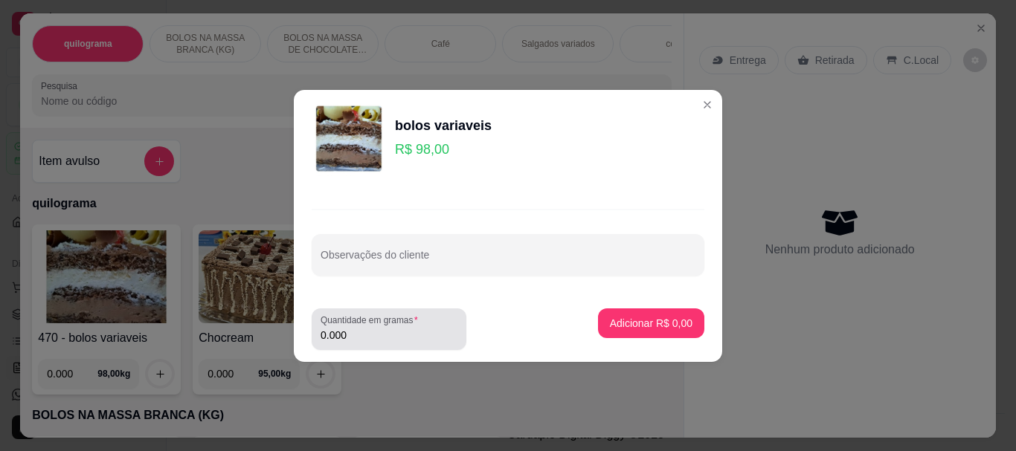
click at [367, 333] on input "0.000" at bounding box center [388, 335] width 137 height 15
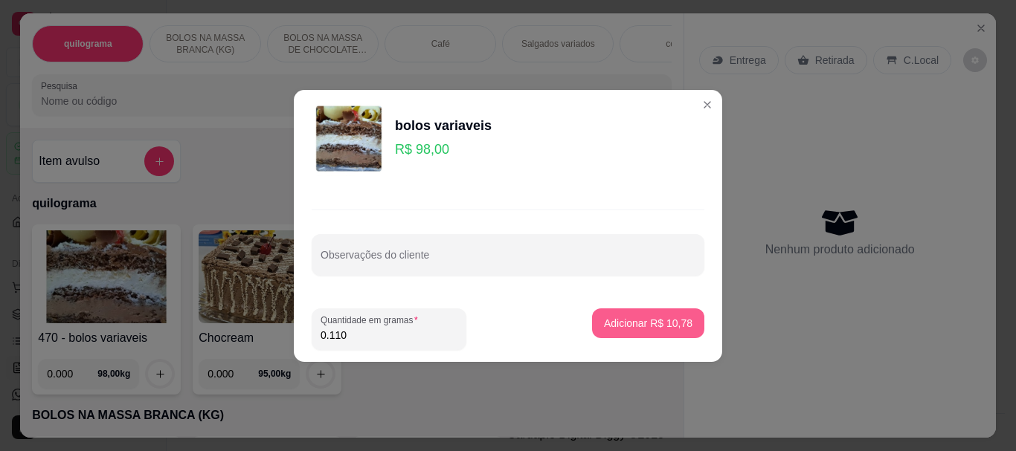
type input "0.110"
click at [616, 317] on p "Adicionar R$ 10,78" at bounding box center [648, 323] width 88 height 15
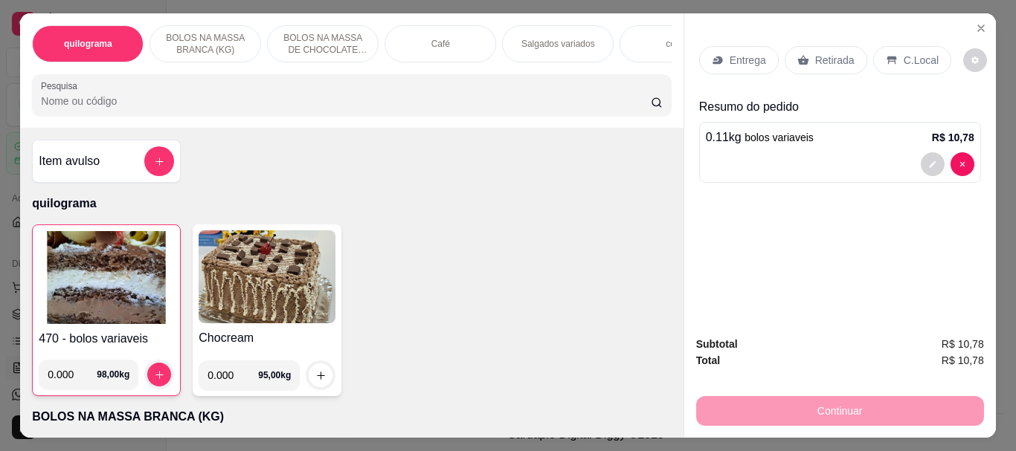
click at [838, 53] on p "Retirada" at bounding box center [834, 60] width 39 height 15
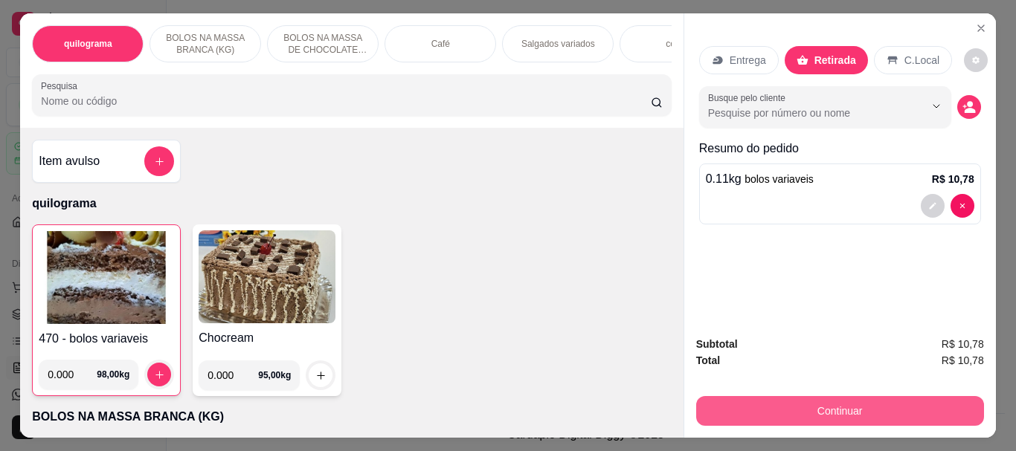
click at [836, 406] on button "Continuar" at bounding box center [840, 411] width 288 height 30
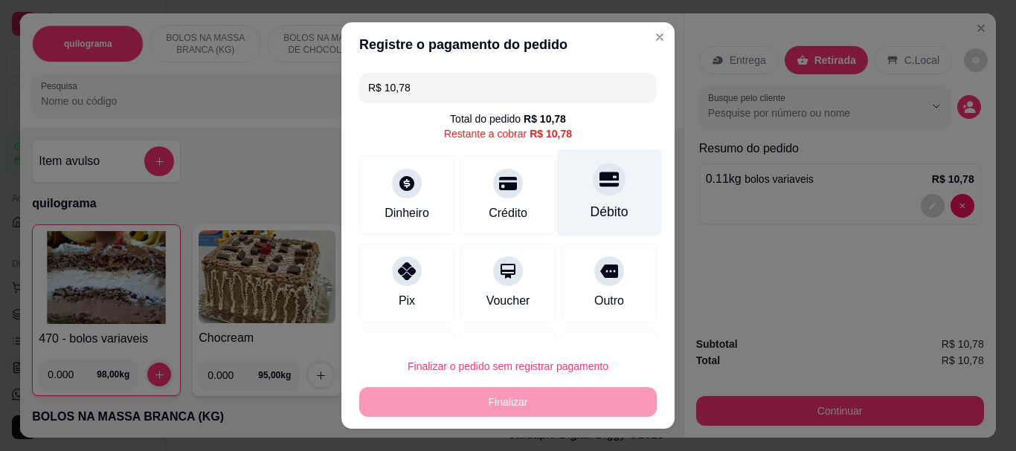
click at [593, 188] on div at bounding box center [609, 180] width 33 height 33
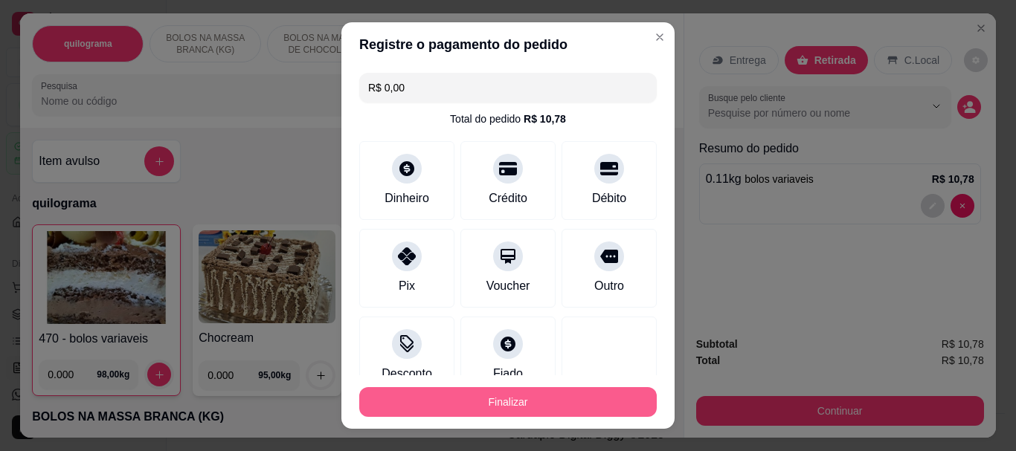
click at [526, 399] on button "Finalizar" at bounding box center [507, 402] width 297 height 30
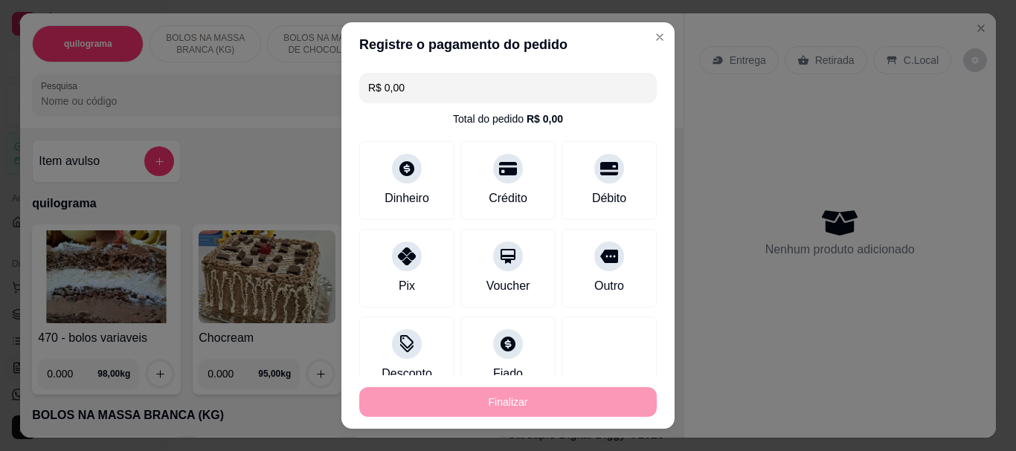
type input "-R$ 10,78"
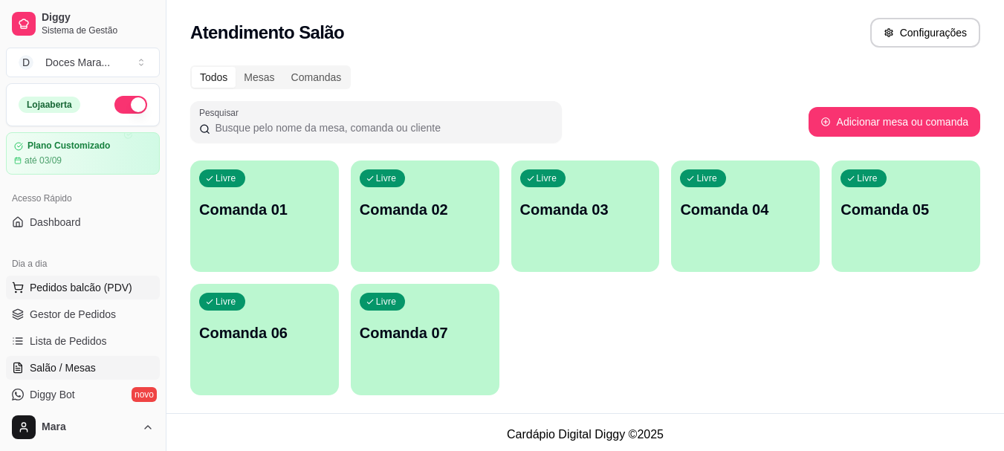
click at [78, 283] on span "Pedidos balcão (PDV)" at bounding box center [81, 287] width 103 height 15
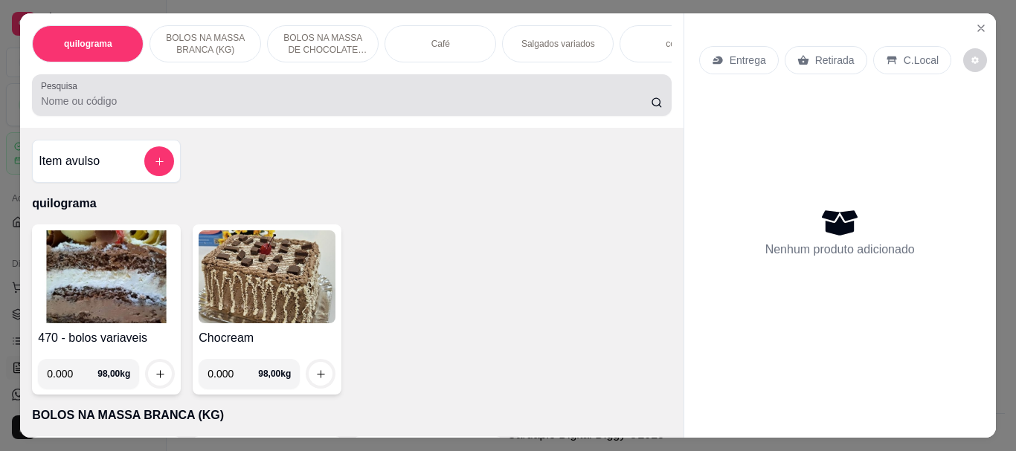
click at [216, 107] on input "Pesquisa" at bounding box center [346, 101] width 610 height 15
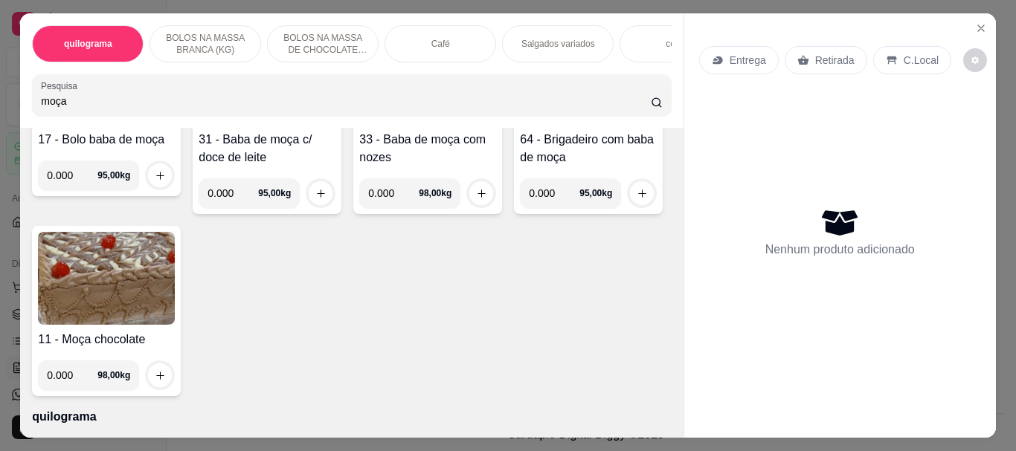
scroll to position [223, 0]
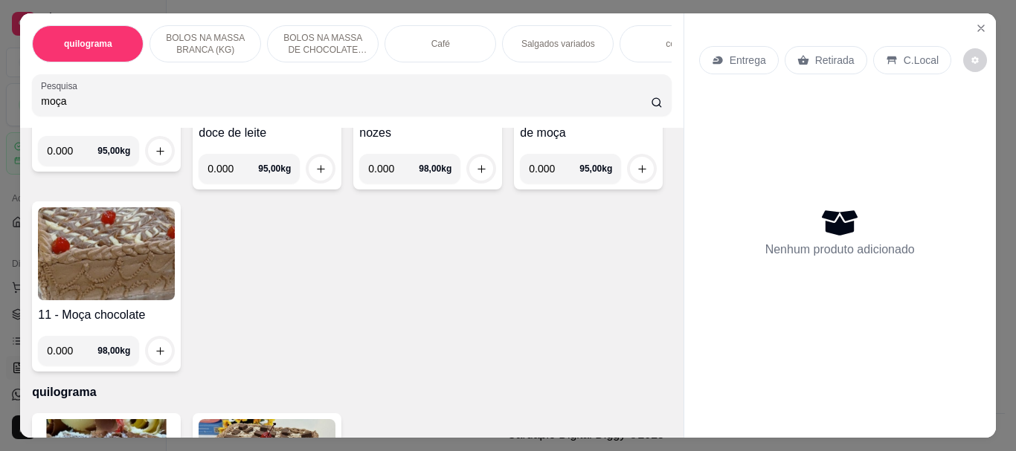
click at [175, 269] on img at bounding box center [106, 253] width 137 height 93
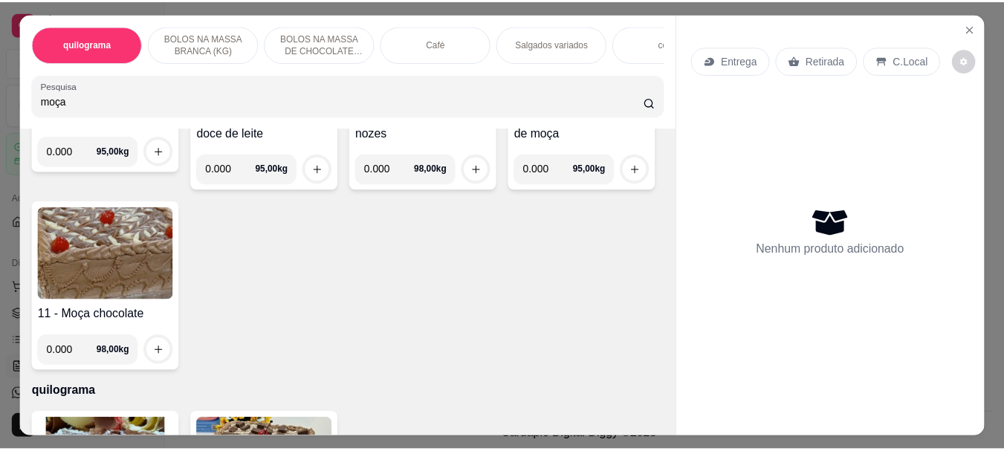
scroll to position [0, 0]
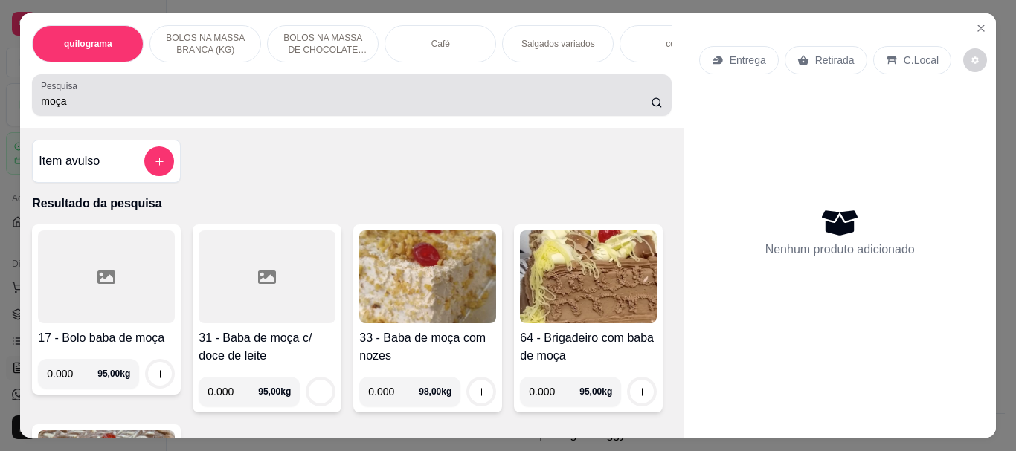
click at [379, 104] on input "moça" at bounding box center [346, 101] width 610 height 15
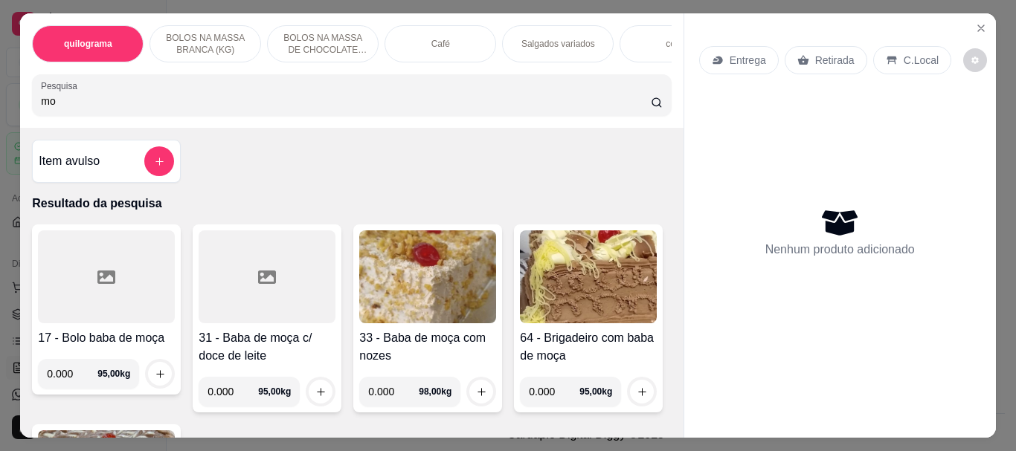
type input "m"
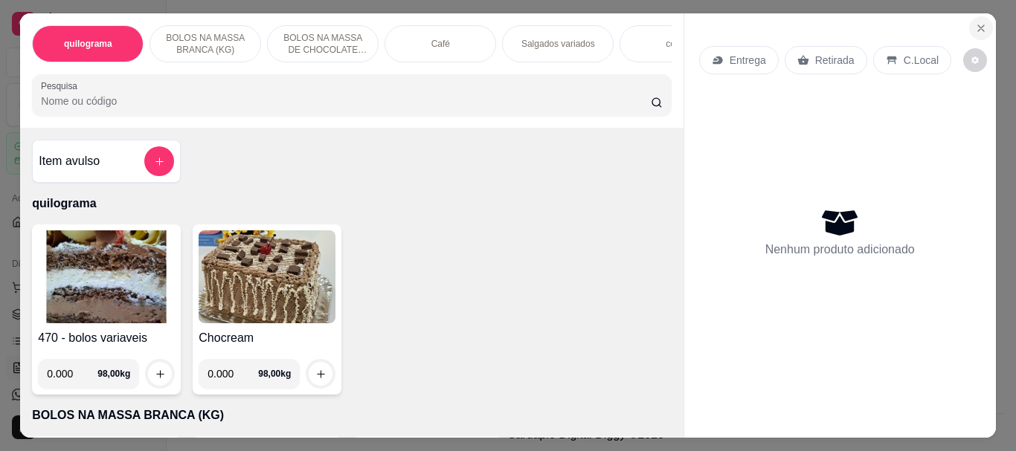
click at [978, 25] on icon "Close" at bounding box center [981, 28] width 6 height 6
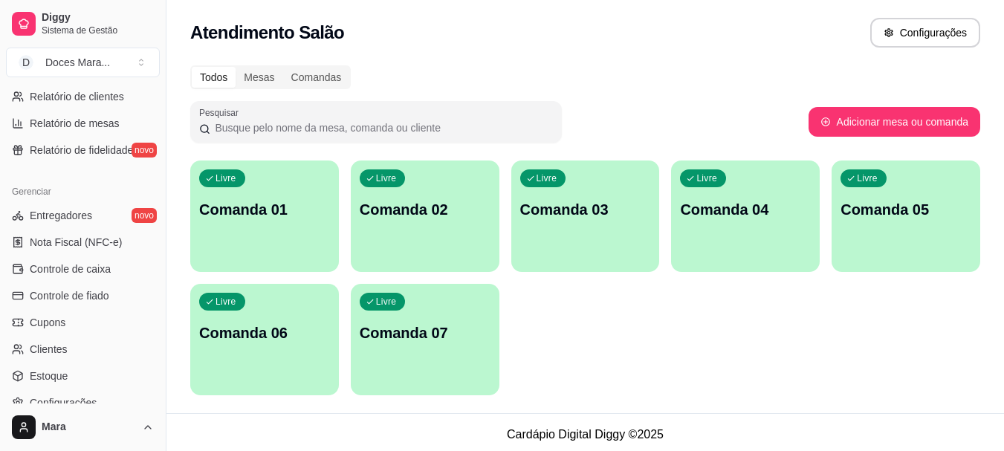
scroll to position [520, 0]
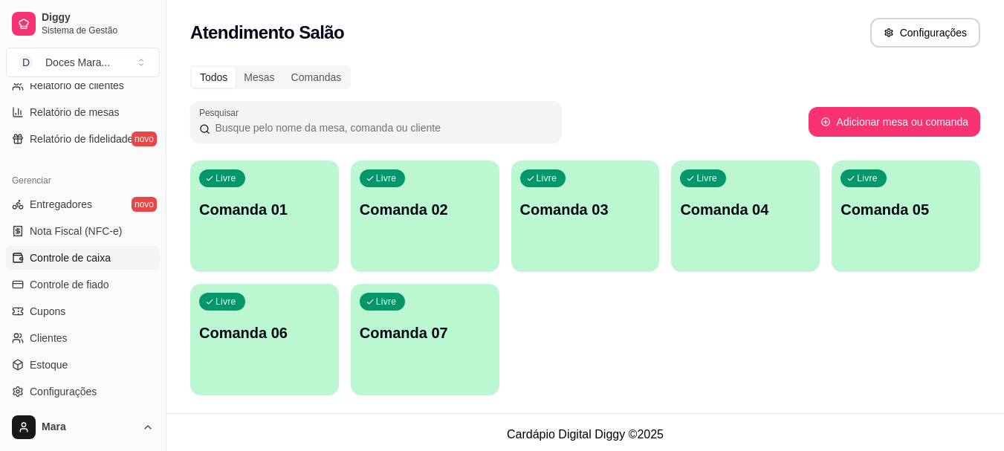
click at [77, 254] on span "Controle de caixa" at bounding box center [70, 258] width 81 height 15
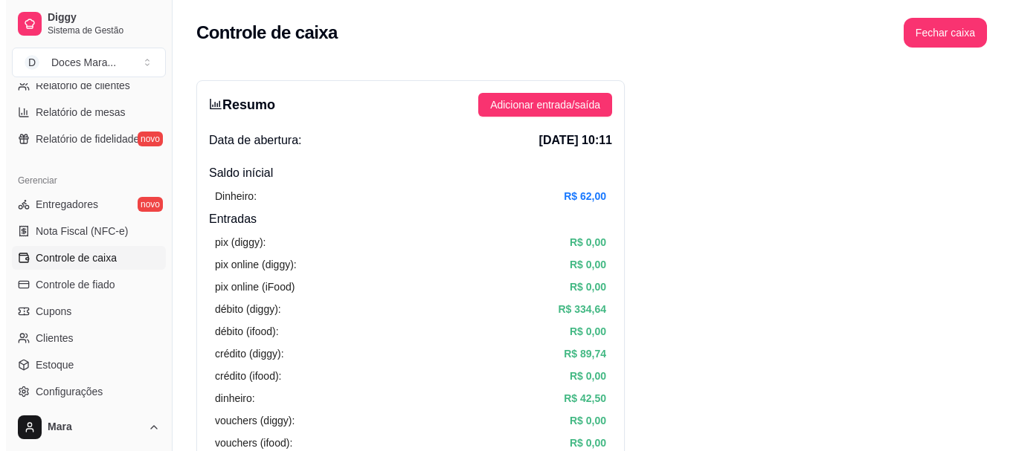
scroll to position [446, 0]
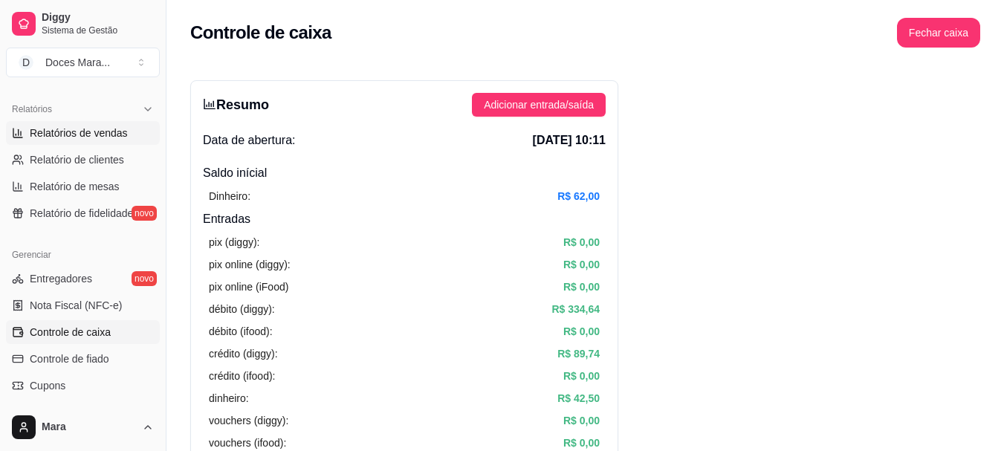
click at [84, 136] on span "Relatórios de vendas" at bounding box center [79, 133] width 98 height 15
select select "ALL"
select select "0"
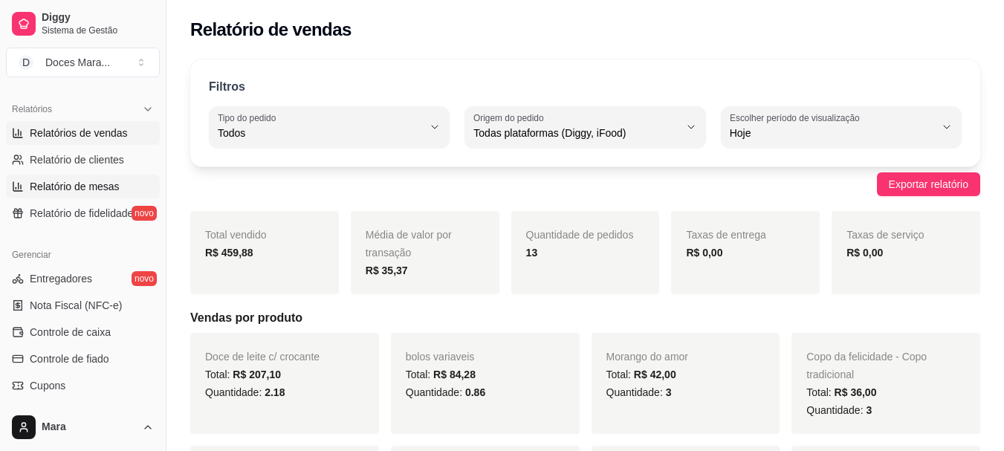
click at [75, 186] on span "Relatório de mesas" at bounding box center [75, 186] width 90 height 15
select select "TOTAL_OF_ORDERS"
select select "7"
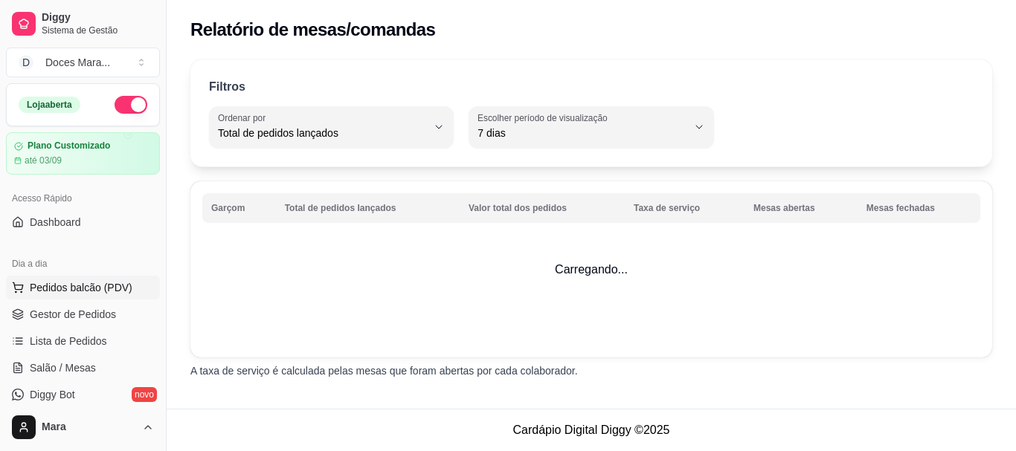
click at [77, 286] on span "Pedidos balcão (PDV)" at bounding box center [81, 287] width 103 height 15
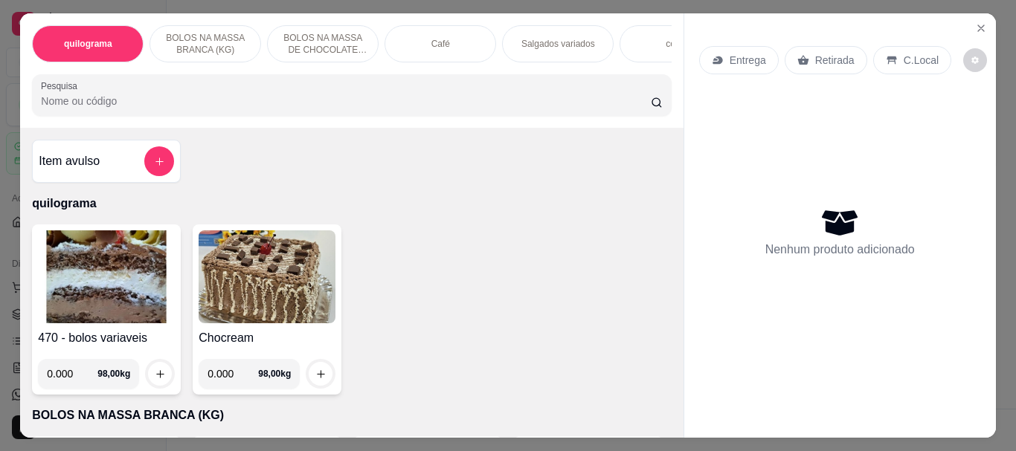
click at [574, 38] on p "Salgados variados" at bounding box center [558, 44] width 74 height 12
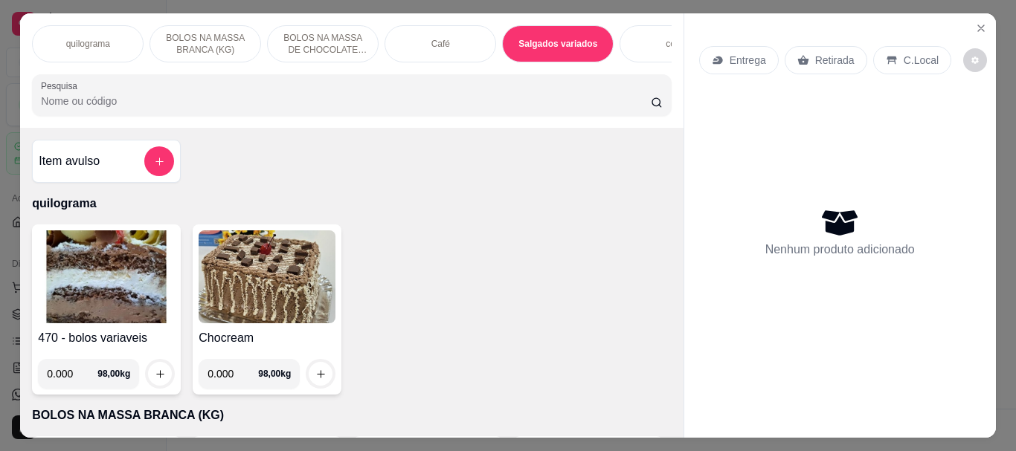
scroll to position [39, 0]
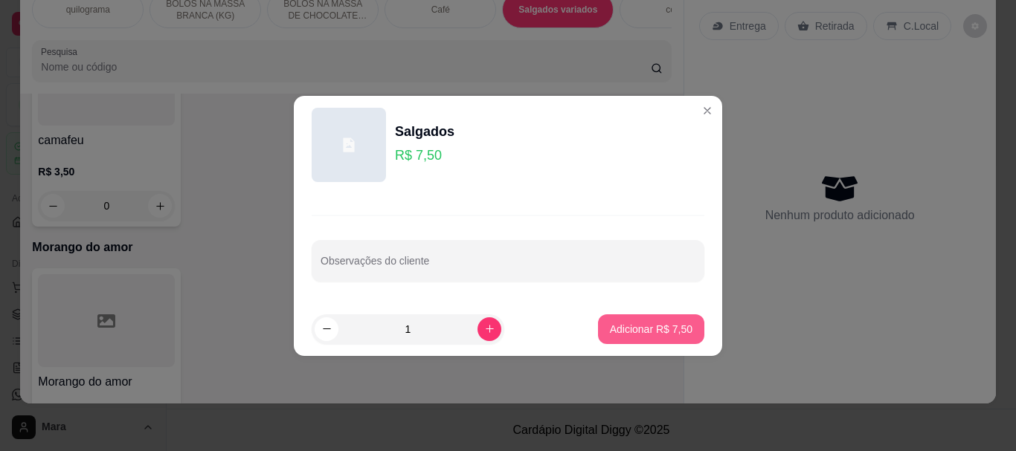
click at [622, 329] on p "Adicionar R$ 7,50" at bounding box center [651, 329] width 83 height 15
type input "1"
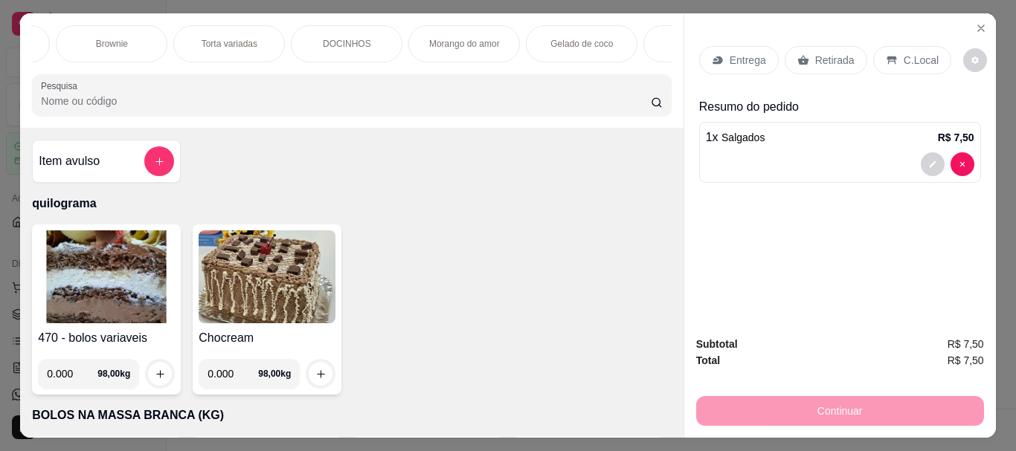
scroll to position [0, 684]
click at [359, 31] on div "DOCINHOS" at bounding box center [344, 43] width 112 height 37
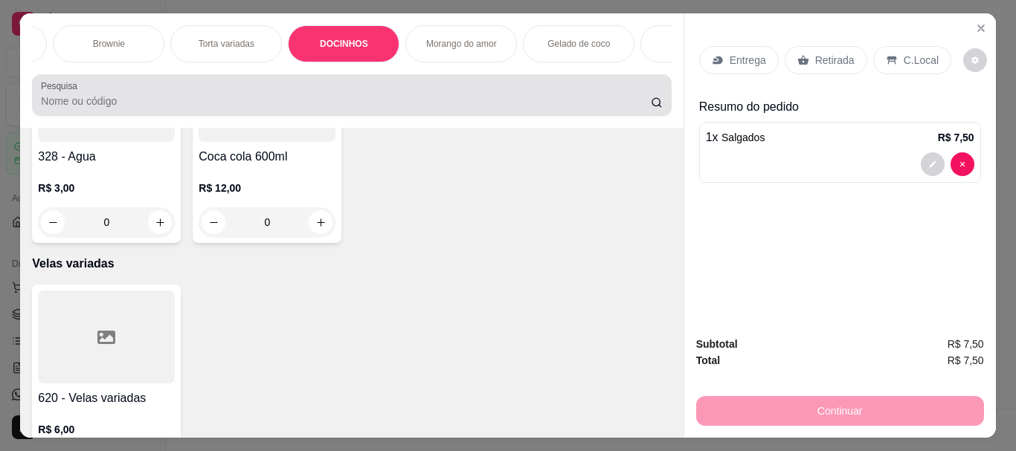
scroll to position [39, 0]
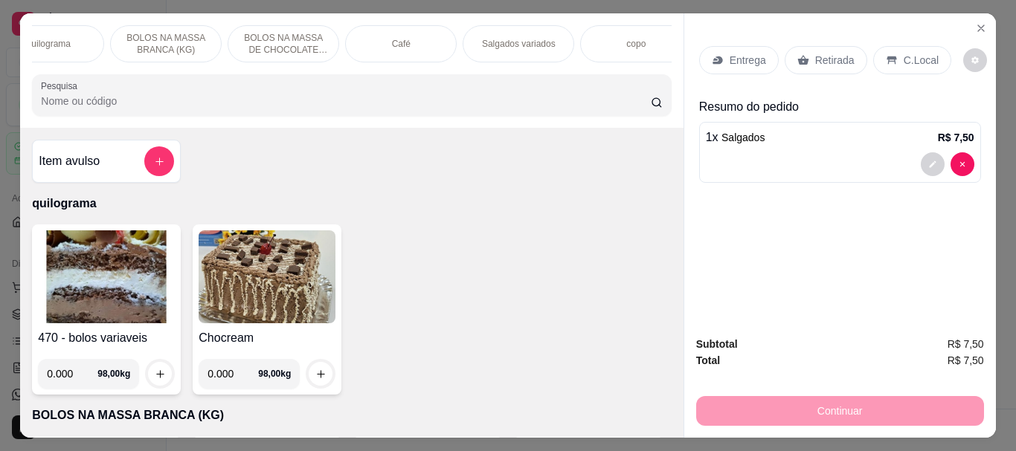
scroll to position [0, 0]
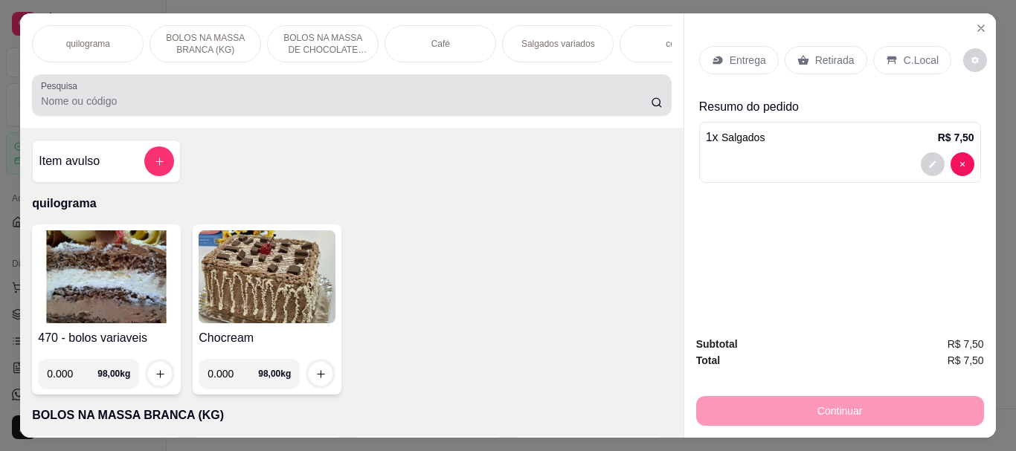
click at [239, 104] on input "Pesquisa" at bounding box center [346, 101] width 610 height 15
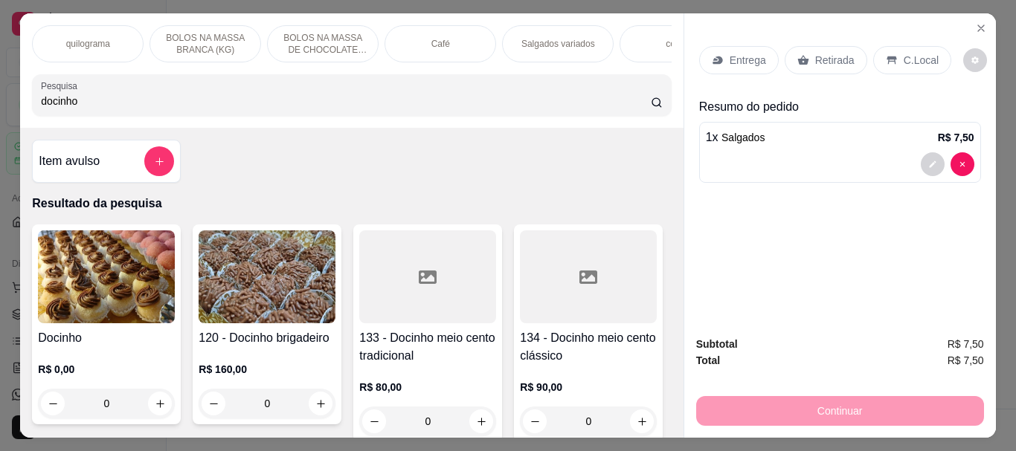
type input "docinho"
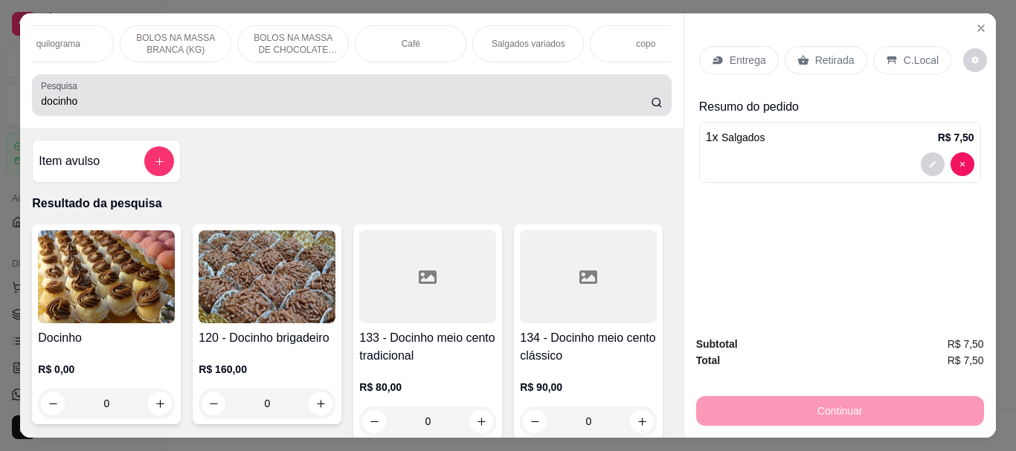
click at [502, 105] on input "docinho" at bounding box center [346, 101] width 610 height 15
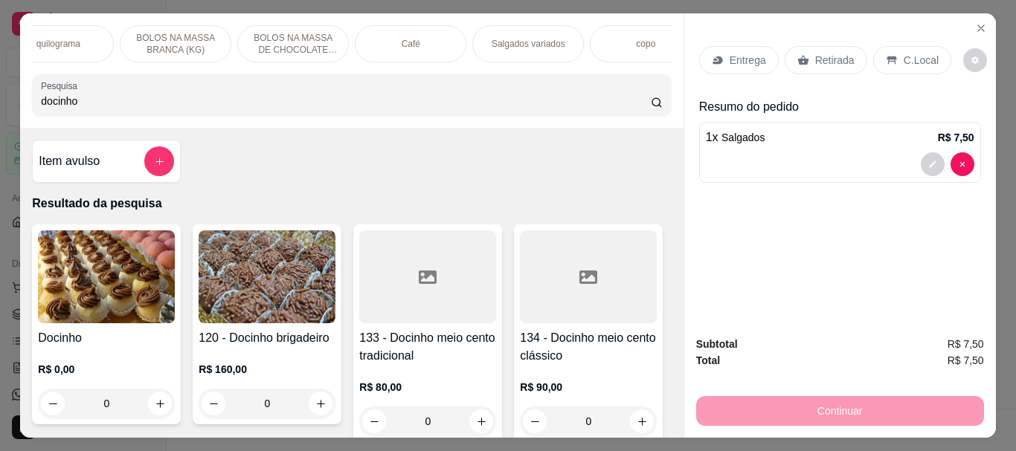
click at [631, 105] on input "docinho" at bounding box center [346, 101] width 610 height 15
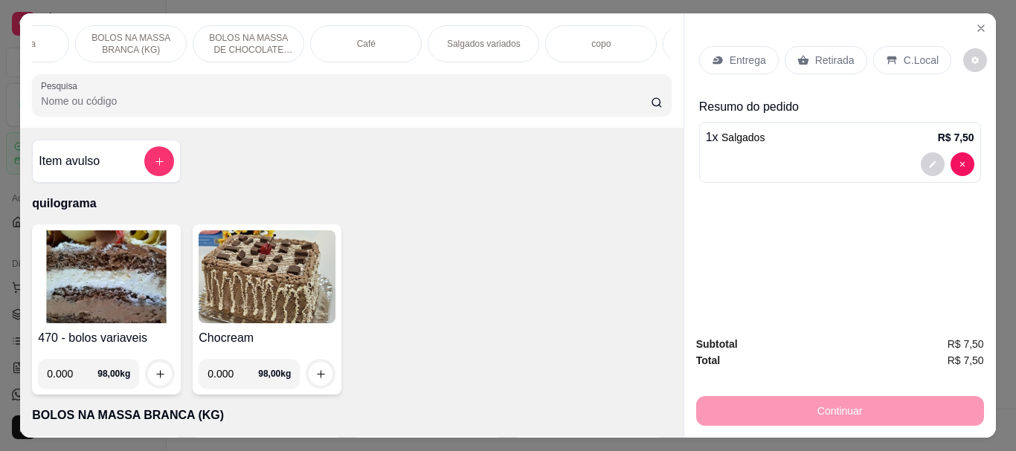
scroll to position [0, 0]
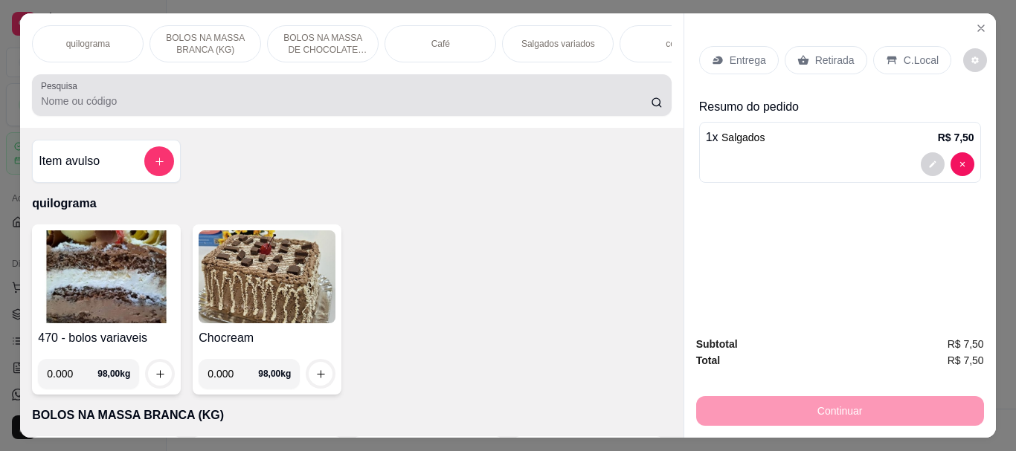
click at [427, 98] on div at bounding box center [351, 95] width 621 height 30
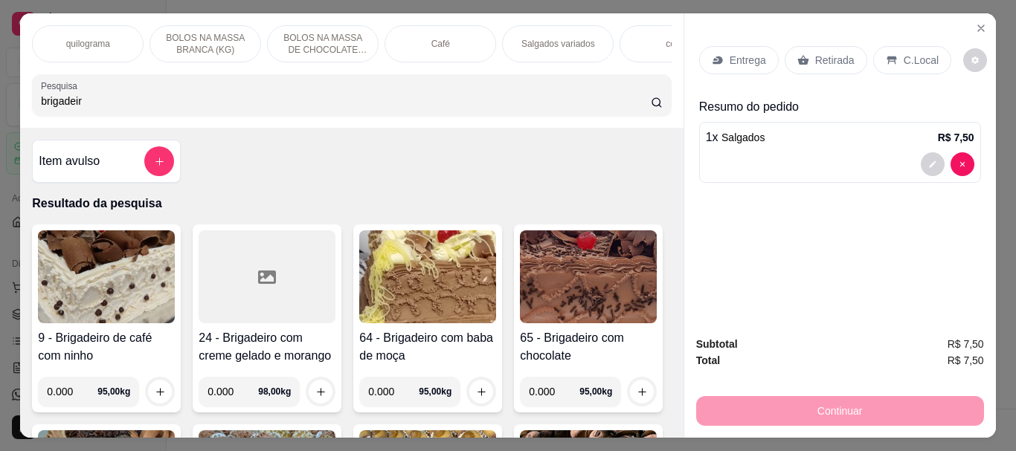
type input "brigadeiro"
click at [633, 105] on input "brigadeiro" at bounding box center [346, 101] width 610 height 15
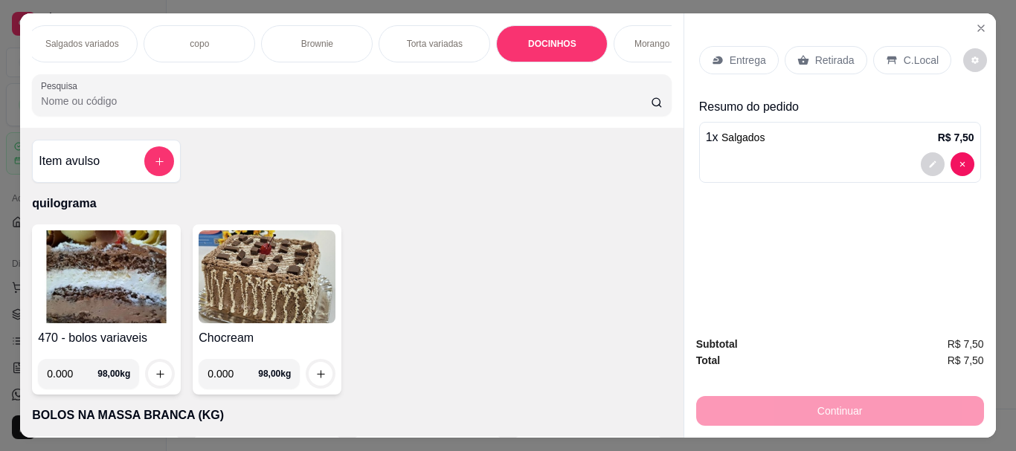
scroll to position [0, 506]
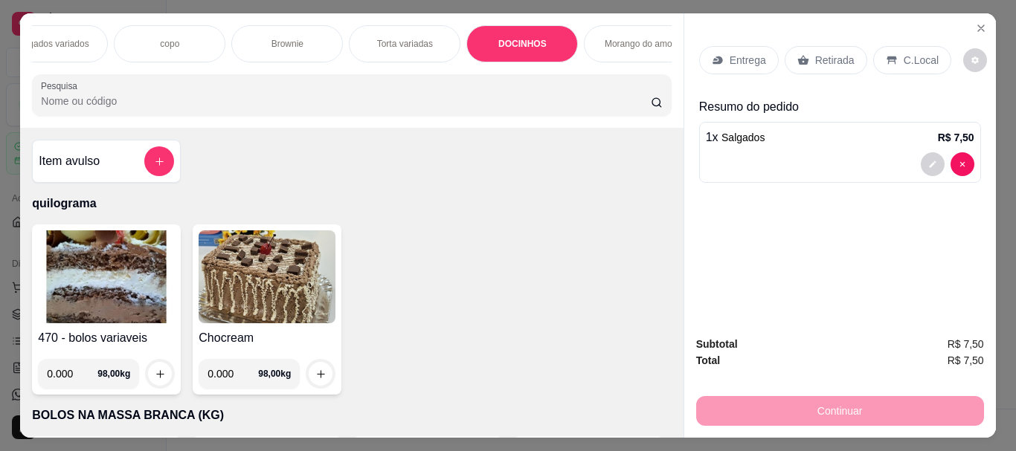
click at [534, 38] on p "DOCINHOS" at bounding box center [522, 44] width 48 height 12
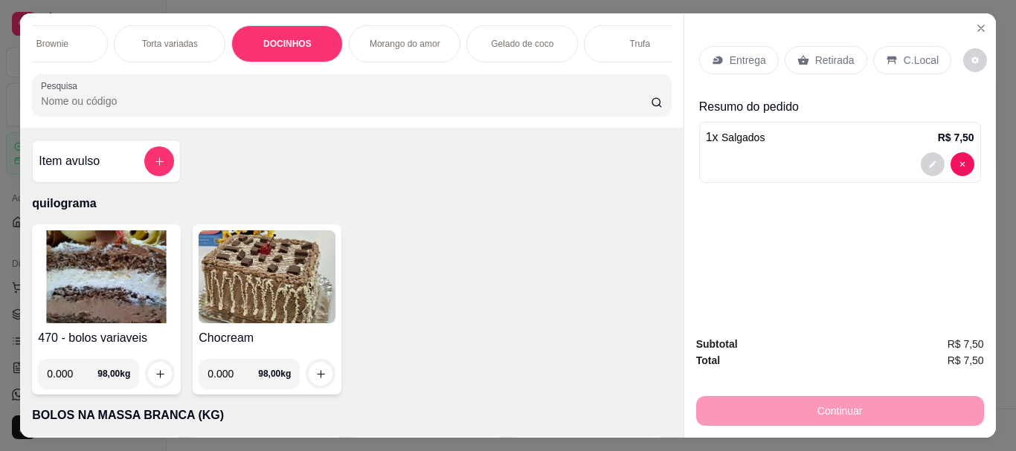
scroll to position [0, 773]
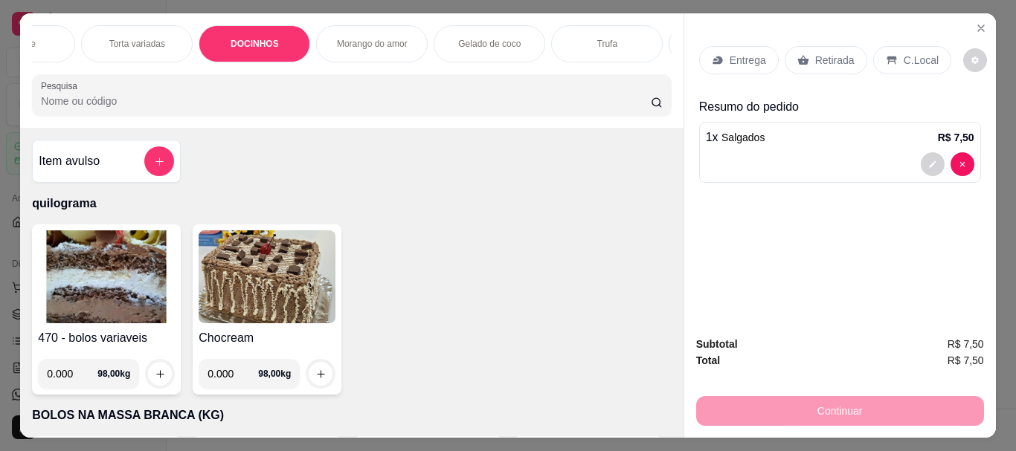
click at [363, 38] on p "Morango do amor" at bounding box center [372, 44] width 71 height 12
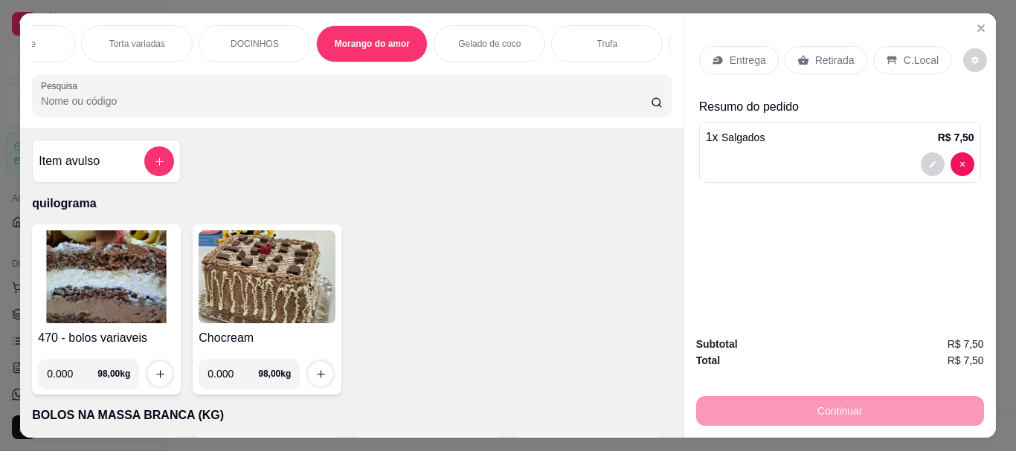
scroll to position [39, 0]
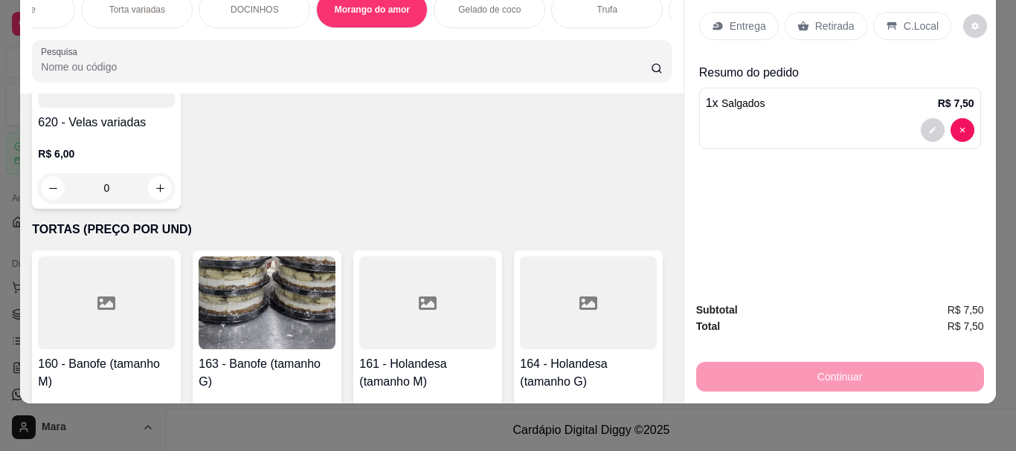
click at [268, 7] on div "DOCINHOS" at bounding box center [255, 9] width 112 height 37
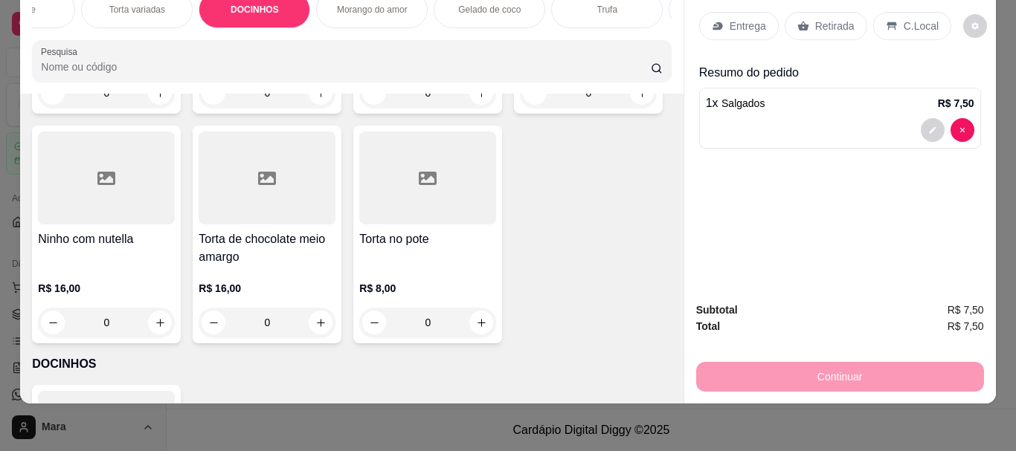
scroll to position [5226, 0]
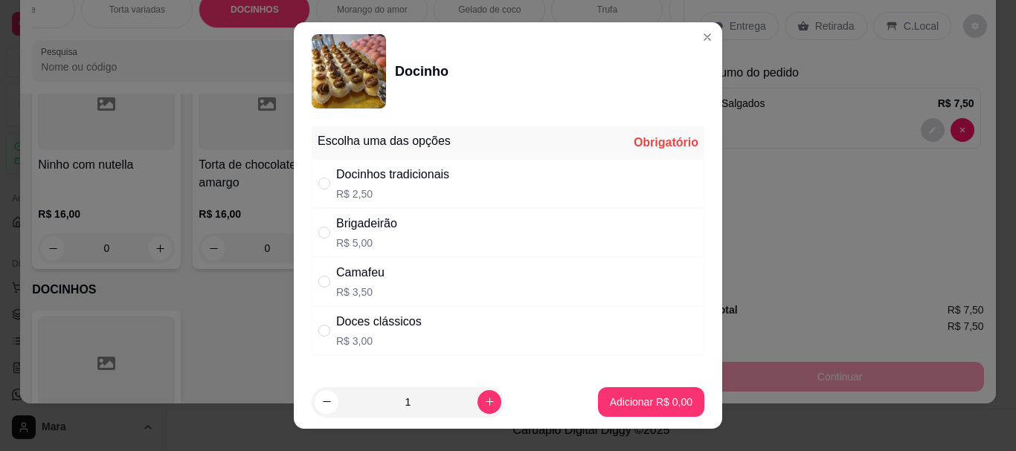
click at [349, 187] on p "R$ 2,50" at bounding box center [392, 194] width 113 height 15
click at [336, 236] on p "R$ 5,00" at bounding box center [366, 243] width 61 height 15
radio input "false"
radio input "true"
click at [619, 399] on p "Adicionar R$ 5,00" at bounding box center [651, 402] width 83 height 15
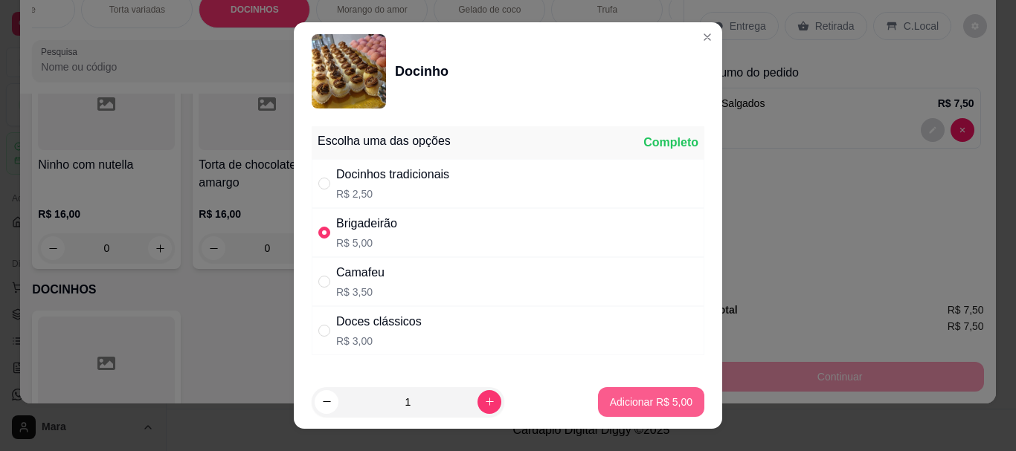
type input "1"
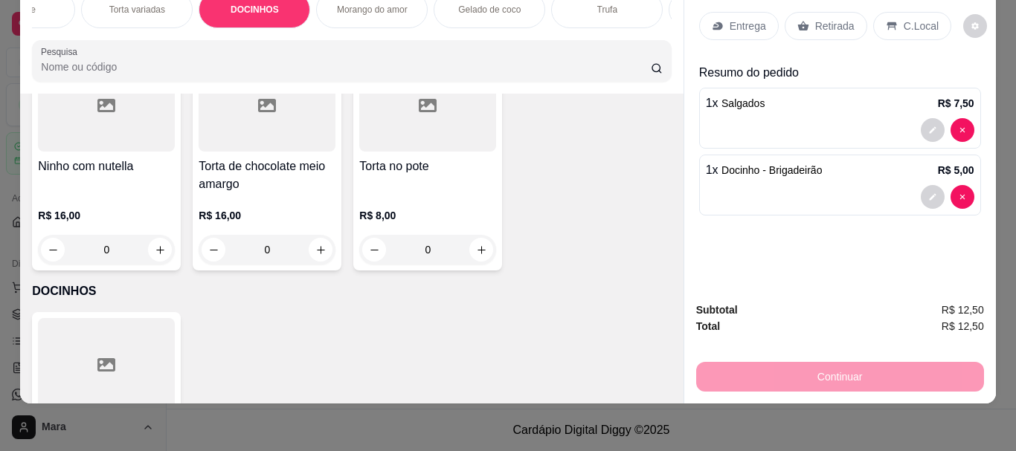
click at [824, 19] on p "Retirada" at bounding box center [834, 26] width 39 height 15
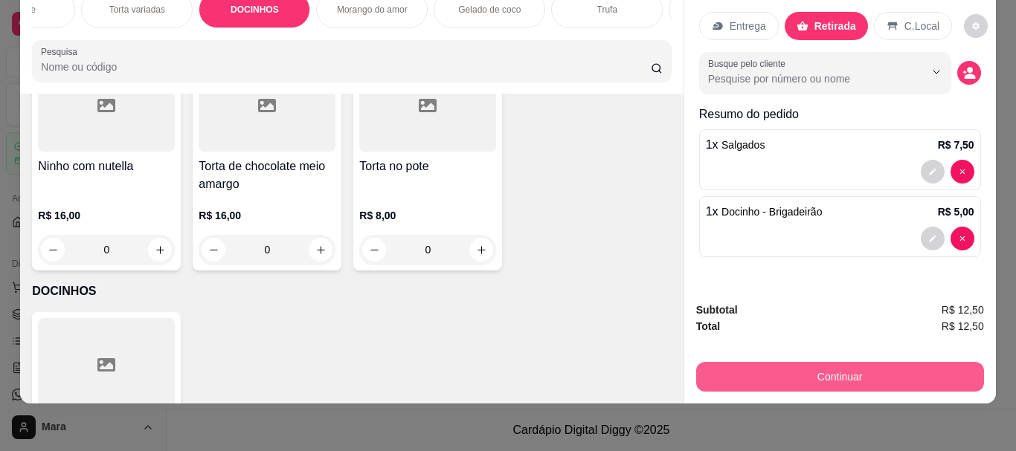
click at [848, 368] on button "Continuar" at bounding box center [840, 377] width 288 height 30
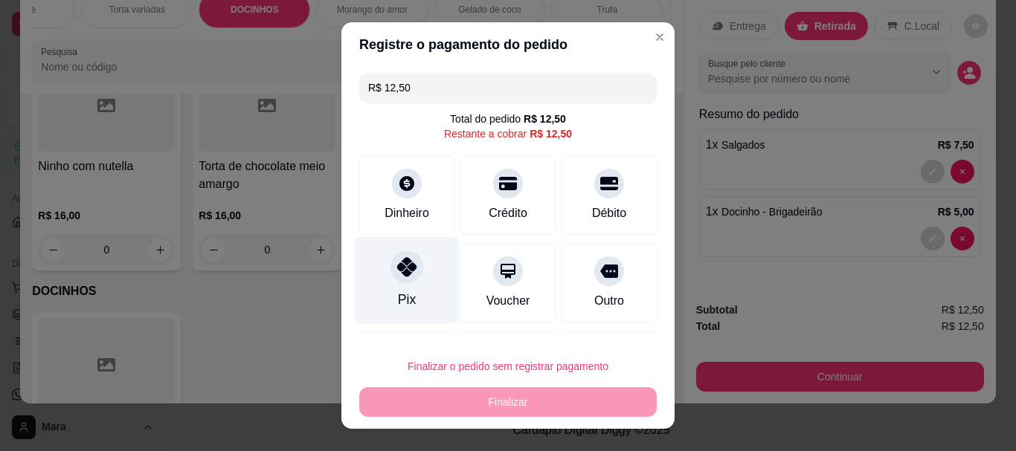
click at [407, 265] on icon at bounding box center [406, 267] width 19 height 19
type input "R$ 0,00"
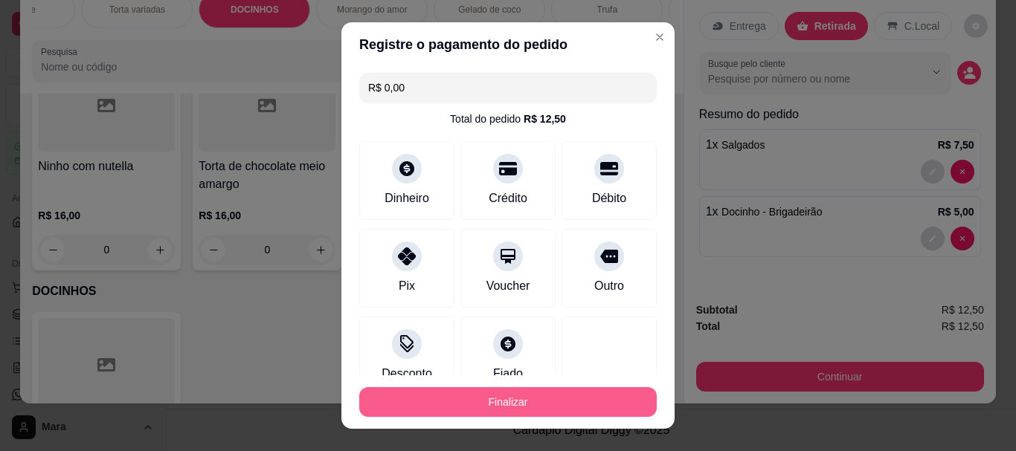
click at [502, 399] on button "Finalizar" at bounding box center [507, 402] width 297 height 30
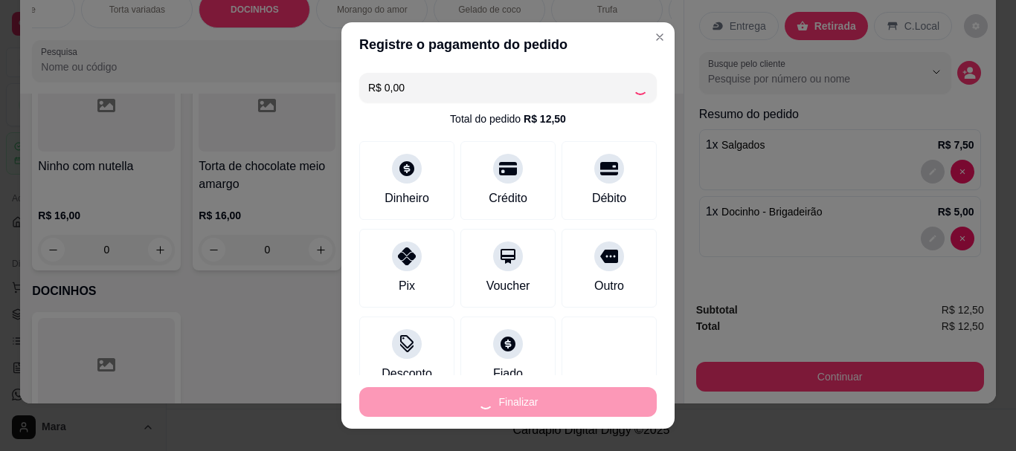
type input "0"
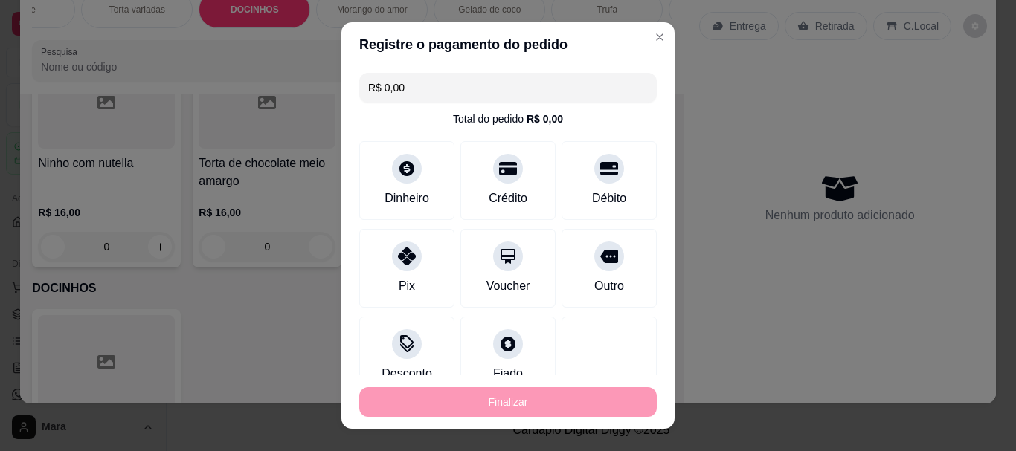
type input "-R$ 12,50"
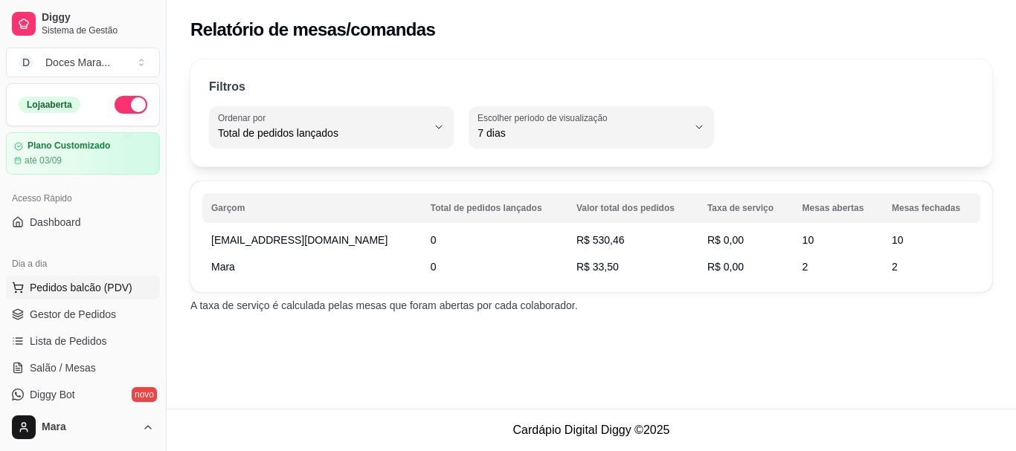
click at [49, 287] on span "Pedidos balcão (PDV)" at bounding box center [81, 287] width 103 height 15
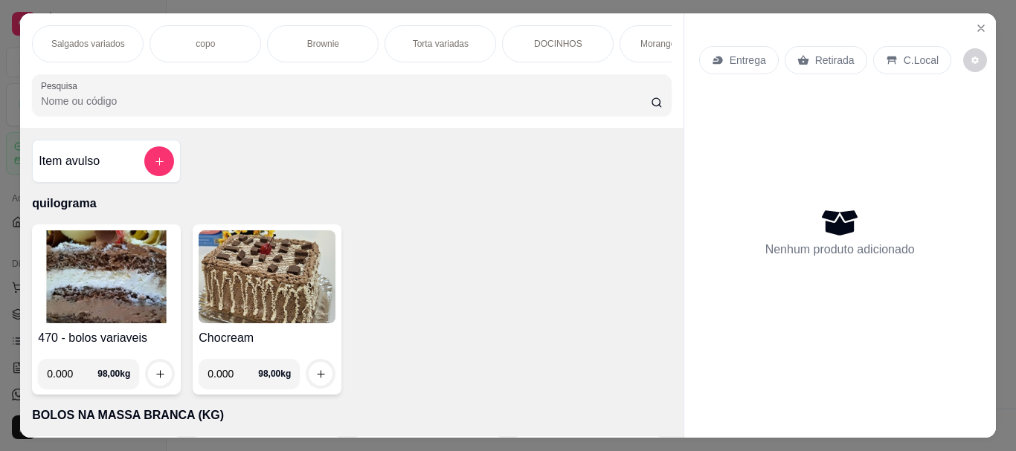
scroll to position [0, 476]
click at [558, 39] on p "DOCINHOS" at bounding box center [552, 44] width 48 height 12
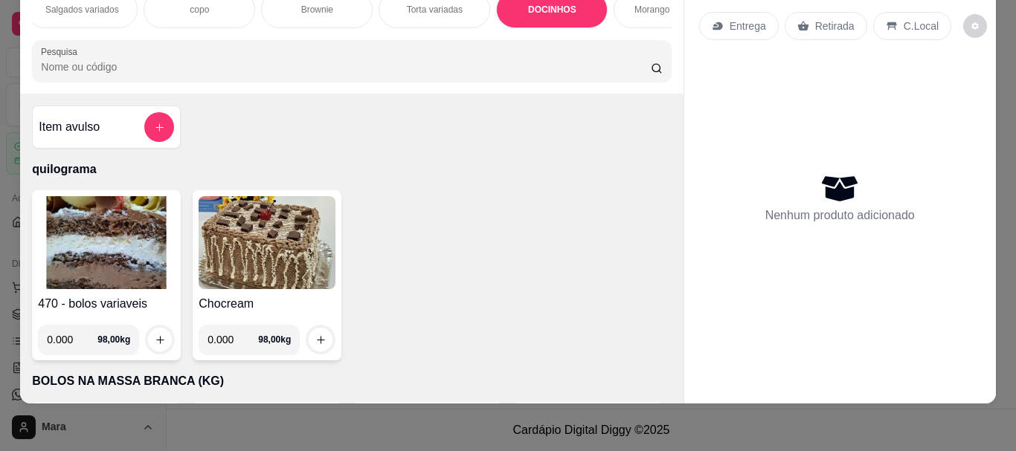
scroll to position [0, 0]
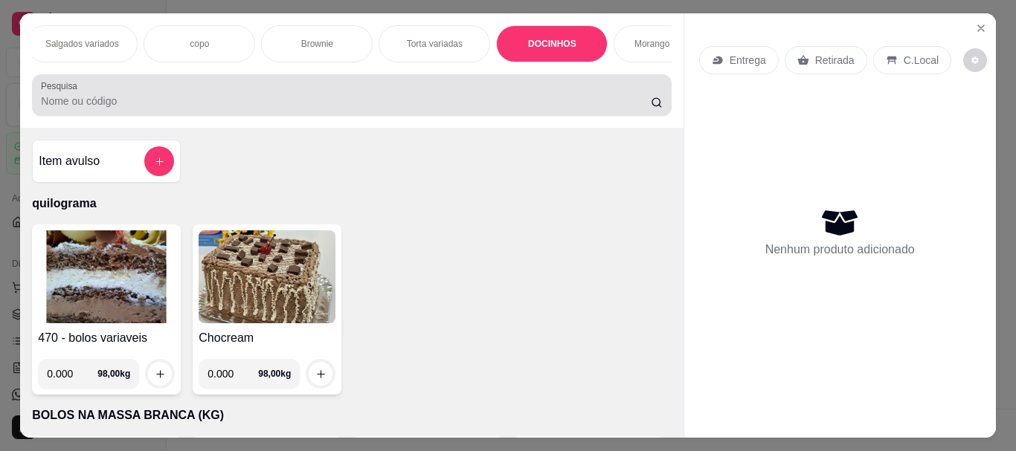
click at [242, 98] on div at bounding box center [351, 95] width 621 height 30
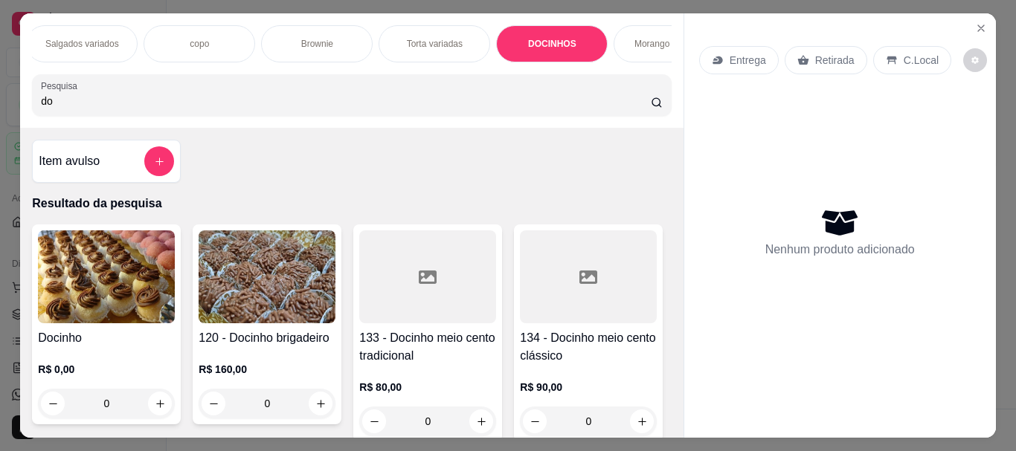
type input "d"
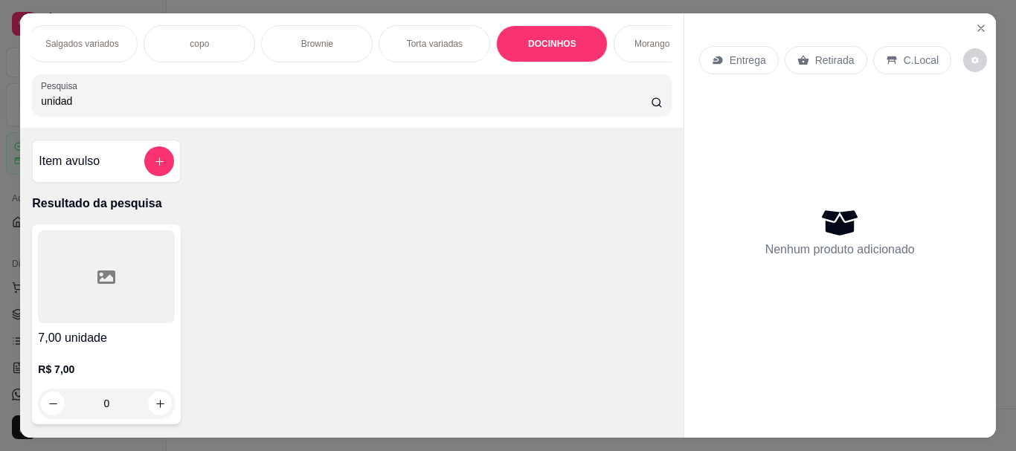
type input "unidade"
click at [387, 100] on input "unidade" at bounding box center [346, 101] width 610 height 15
click at [634, 102] on input "unidade" at bounding box center [346, 101] width 610 height 15
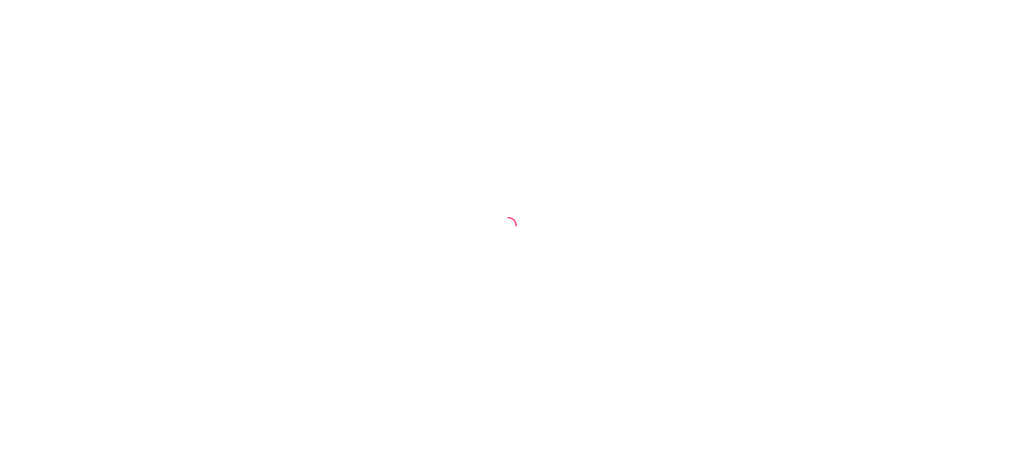
select select "TOTAL_OF_ORDERS"
select select "7"
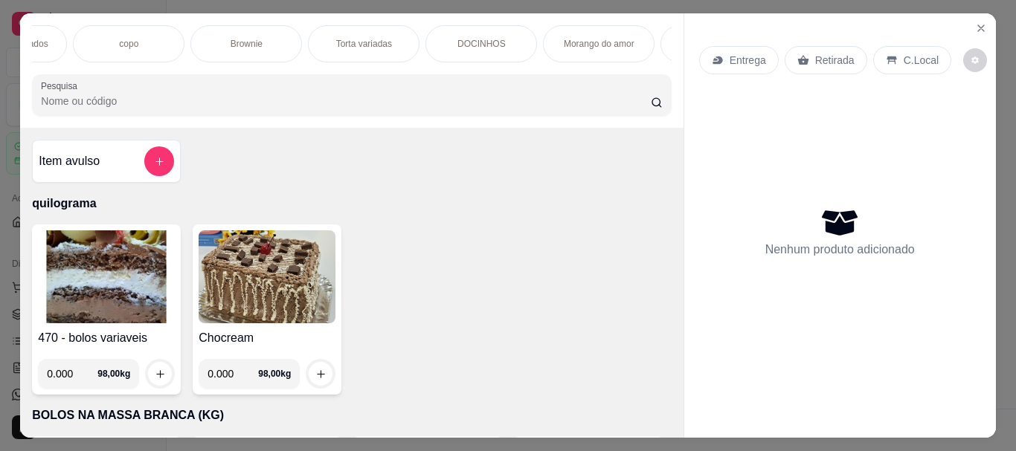
scroll to position [0, 565]
click at [471, 38] on p "DOCINHOS" at bounding box center [463, 44] width 48 height 12
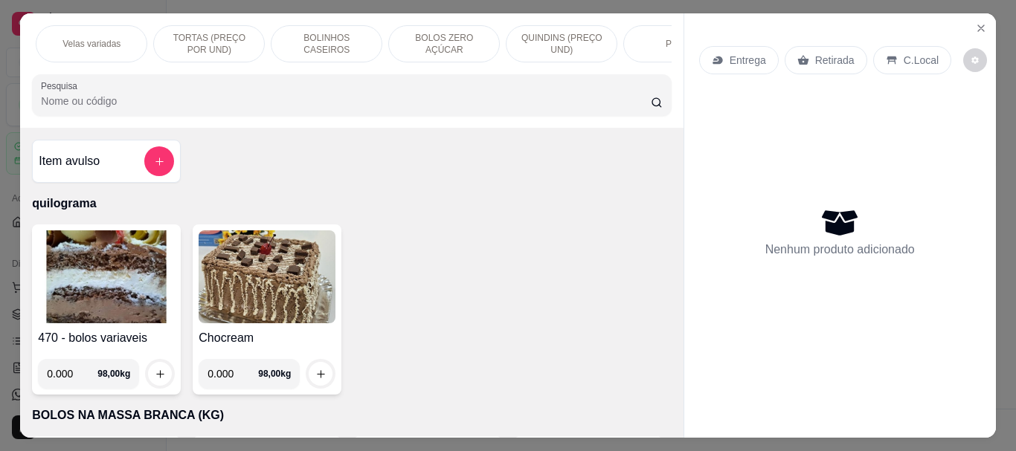
scroll to position [0, 1547]
click at [512, 32] on p "QUINDINS (PREÇO UND)" at bounding box center [538, 44] width 86 height 24
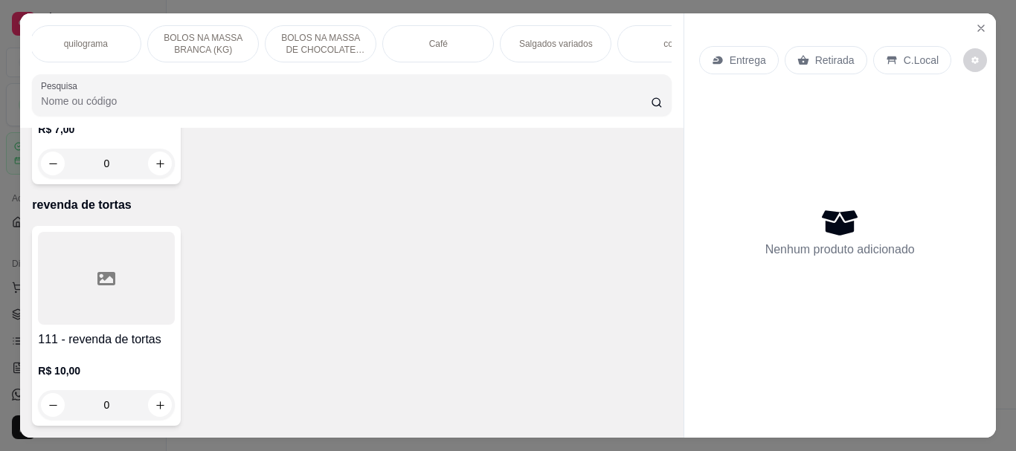
scroll to position [0, 0]
click at [978, 25] on icon "Close" at bounding box center [981, 28] width 6 height 6
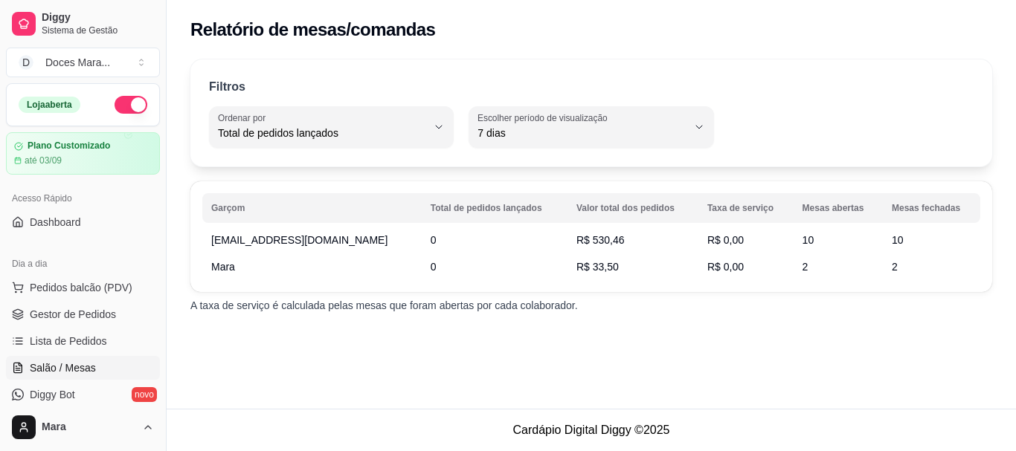
click at [76, 367] on span "Salão / Mesas" at bounding box center [63, 368] width 66 height 15
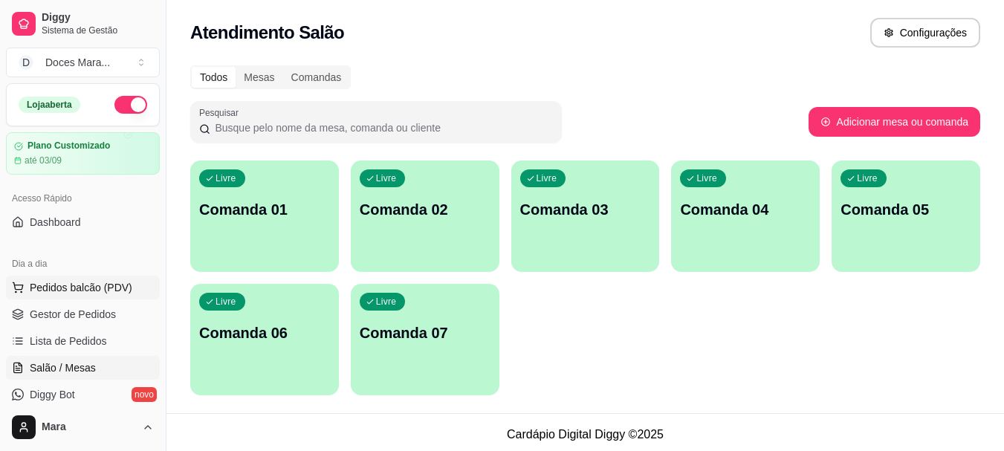
click at [86, 286] on span "Pedidos balcão (PDV)" at bounding box center [81, 287] width 103 height 15
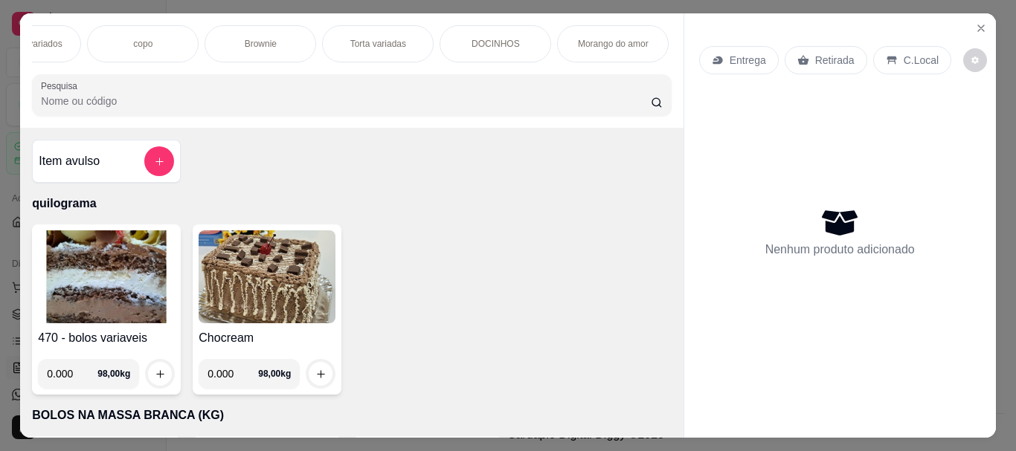
scroll to position [0, 535]
click at [505, 38] on p "DOCINHOS" at bounding box center [492, 44] width 48 height 12
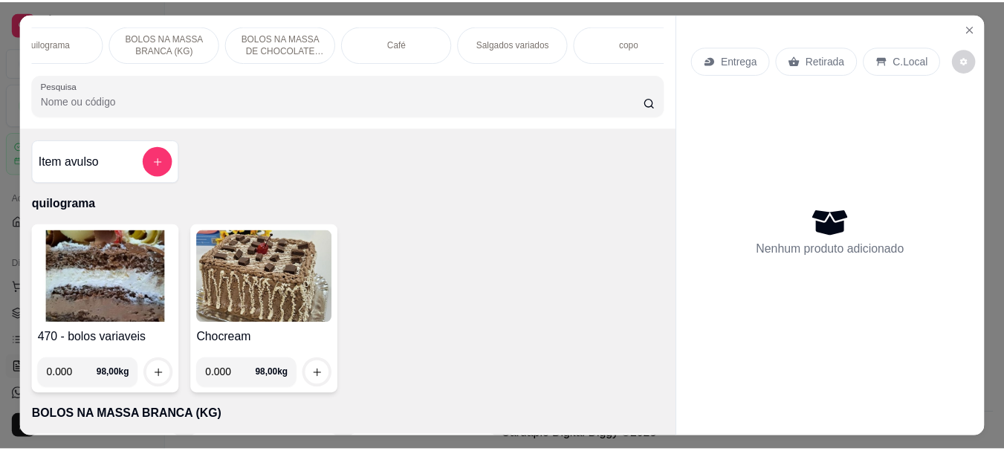
scroll to position [0, 0]
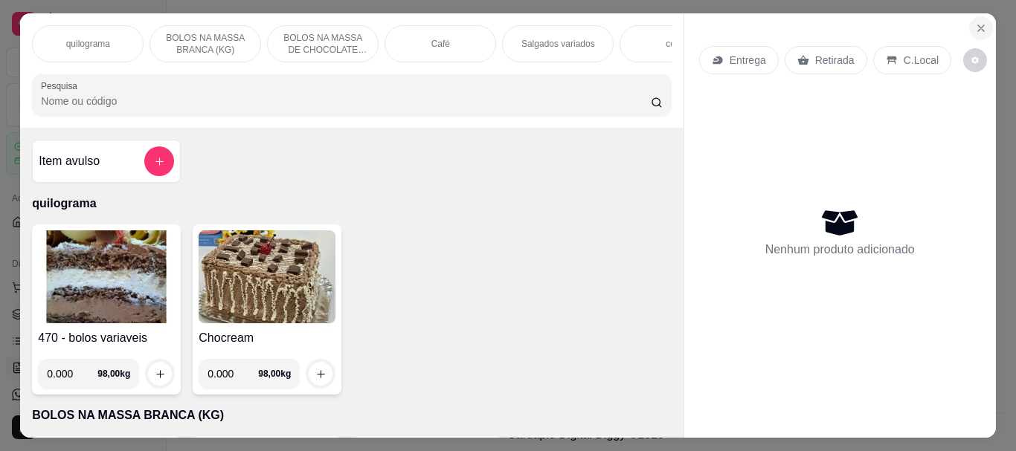
click at [979, 22] on icon "Close" at bounding box center [981, 28] width 12 height 12
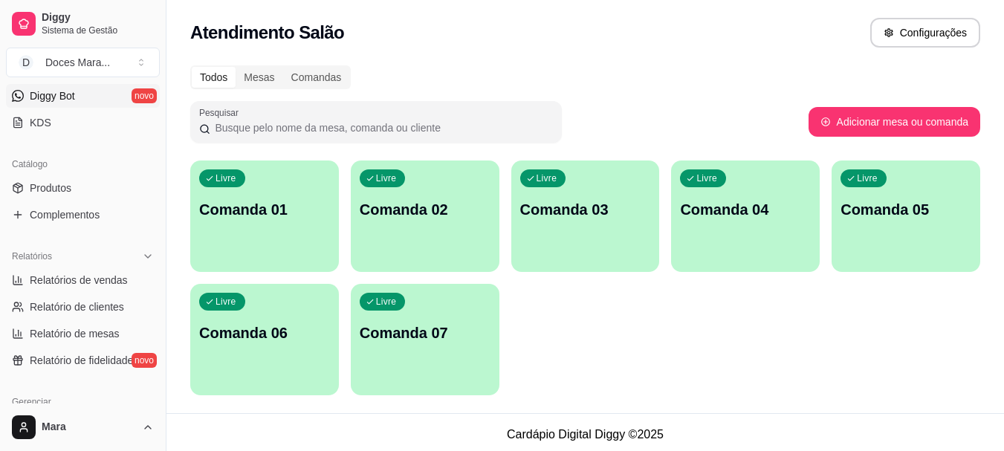
scroll to position [297, 0]
click at [67, 187] on span "Produtos" at bounding box center [51, 189] width 42 height 15
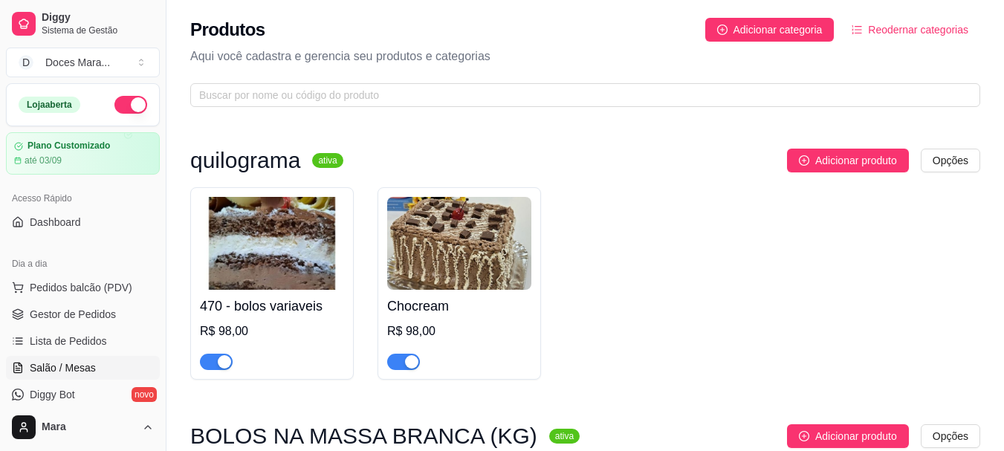
click at [62, 367] on span "Salão / Mesas" at bounding box center [63, 368] width 66 height 15
click at [85, 368] on span "Salão / Mesas" at bounding box center [63, 368] width 66 height 15
click at [74, 367] on span "Salão / Mesas" at bounding box center [63, 368] width 66 height 15
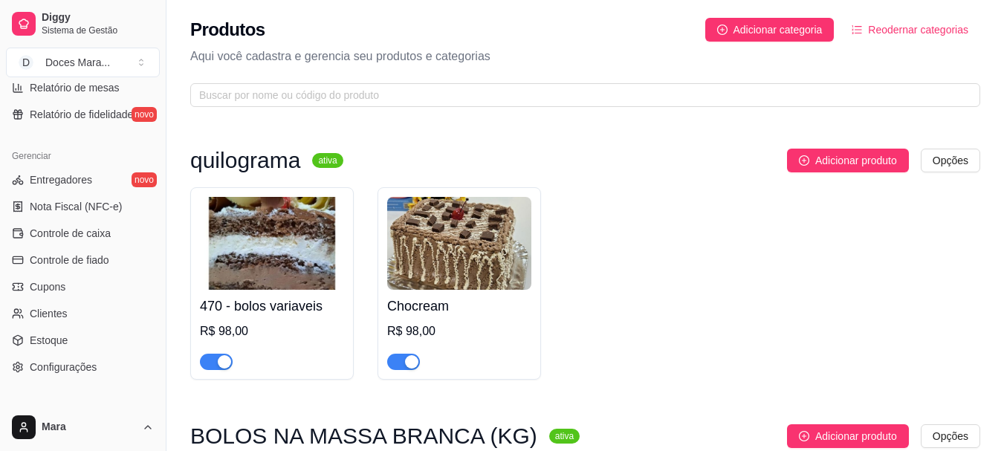
scroll to position [595, 0]
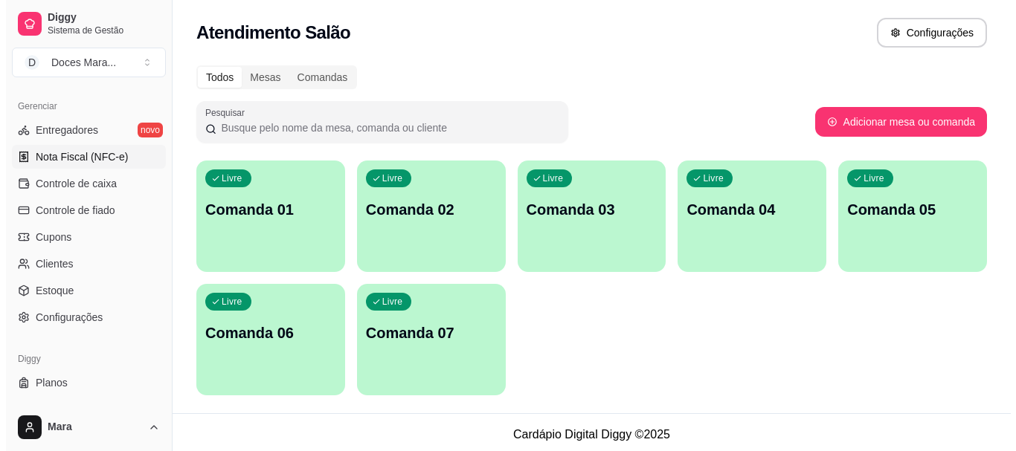
scroll to position [446, 0]
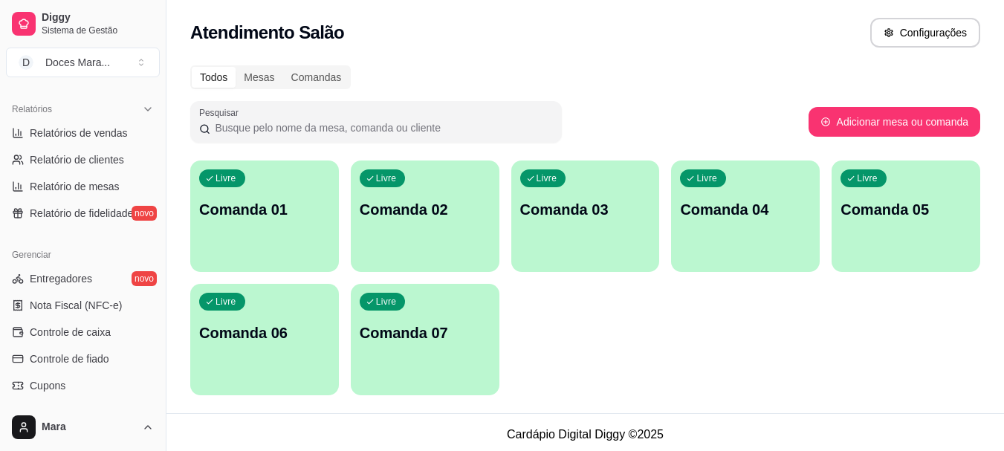
click at [280, 211] on p "Comanda 01" at bounding box center [264, 209] width 131 height 21
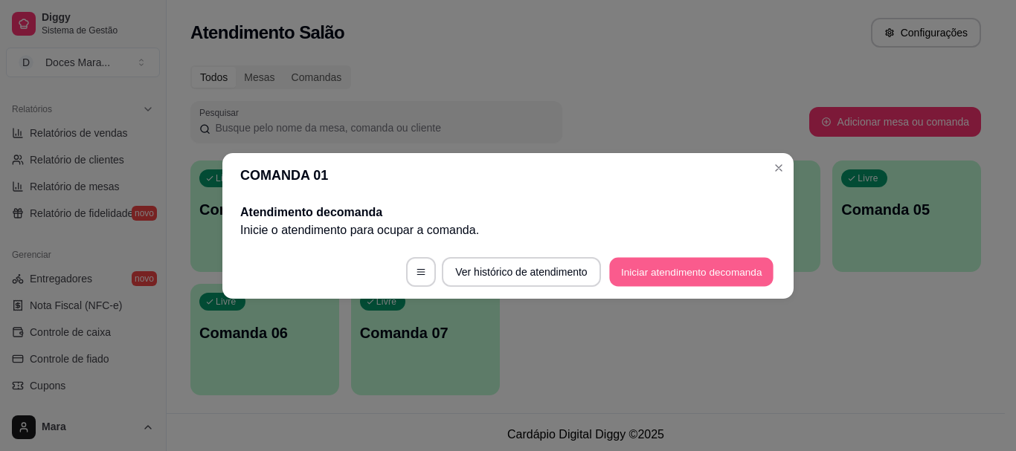
click at [692, 263] on button "Iniciar atendimento de comanda" at bounding box center [691, 271] width 164 height 29
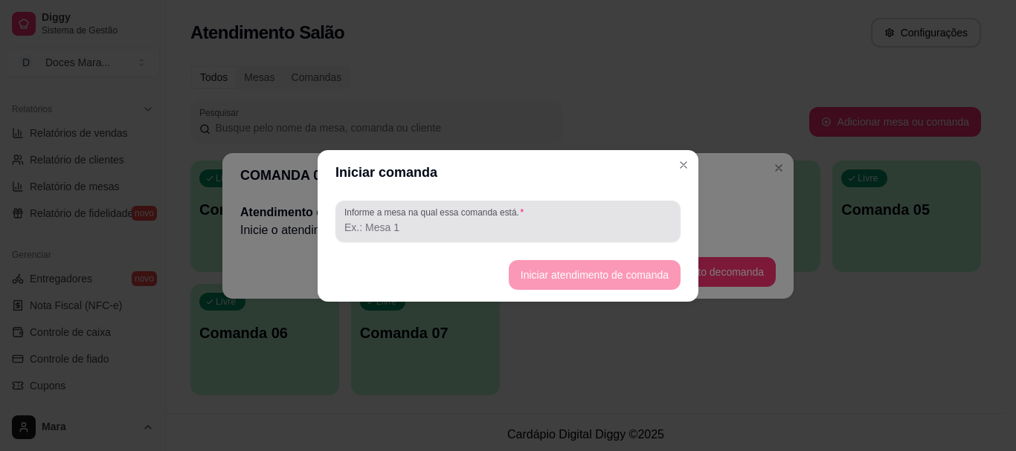
click at [512, 219] on div at bounding box center [507, 222] width 327 height 30
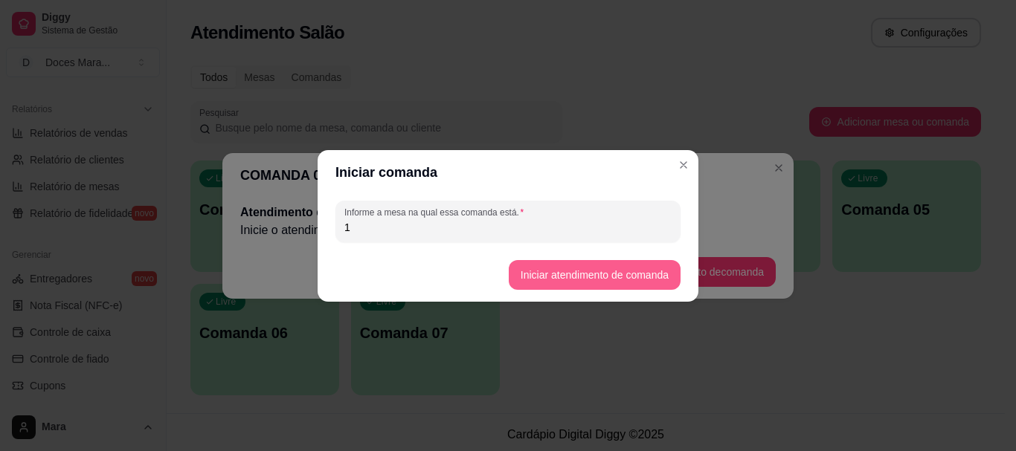
type input "1"
click at [547, 268] on button "Iniciar atendimento de comanda" at bounding box center [595, 275] width 172 height 30
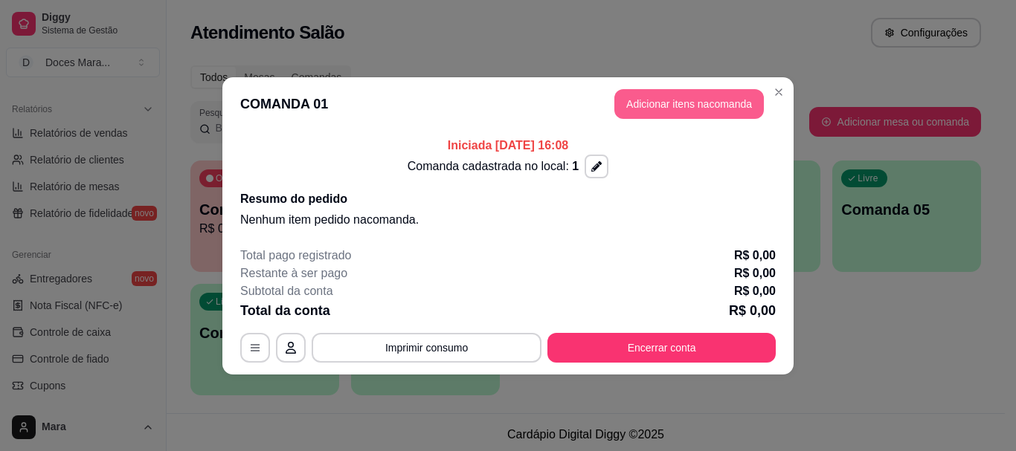
click at [694, 96] on button "Adicionar itens na comanda" at bounding box center [688, 104] width 149 height 30
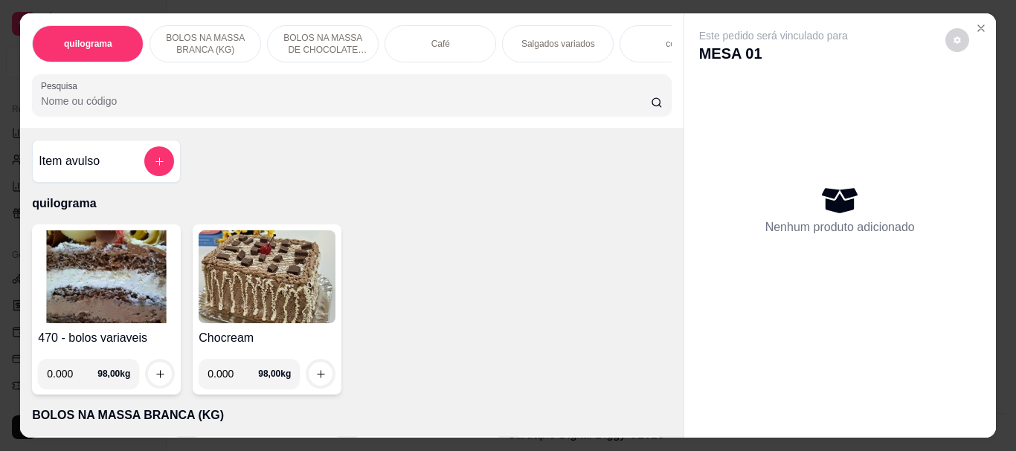
click at [522, 38] on p "Salgados variados" at bounding box center [558, 44] width 74 height 12
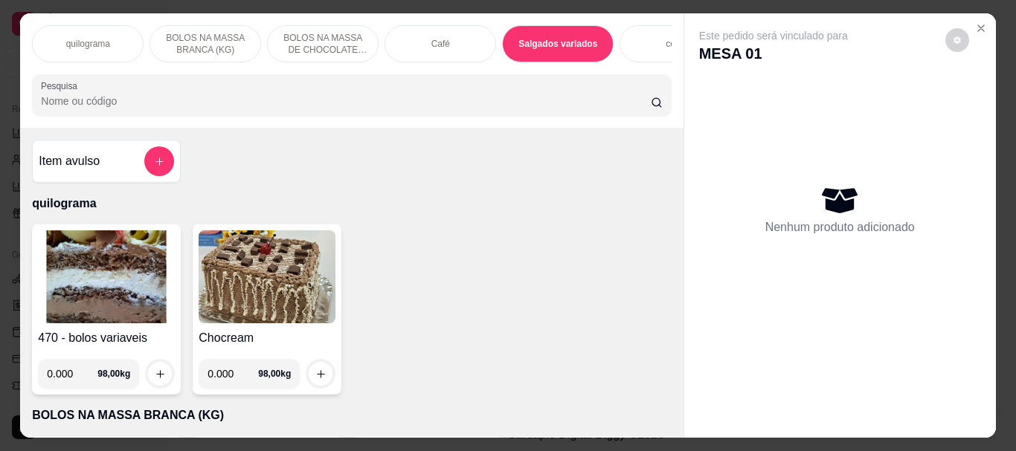
scroll to position [39, 0]
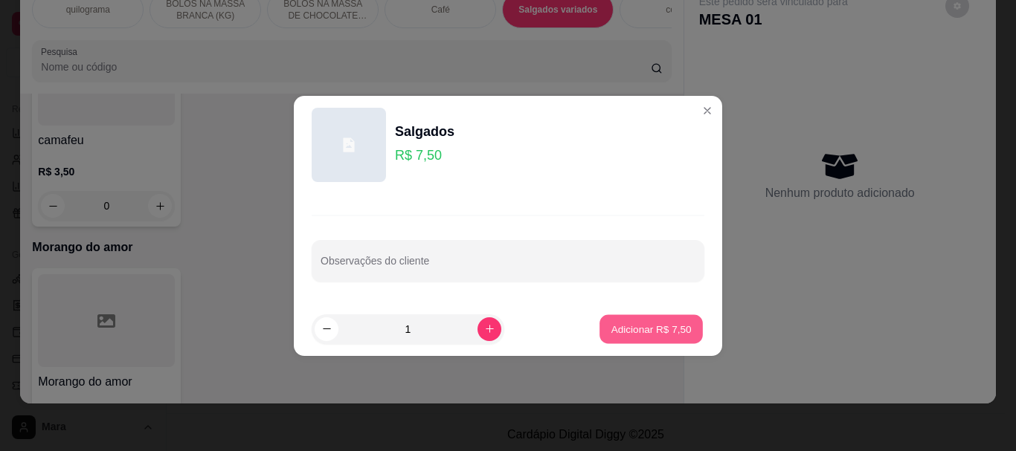
click at [625, 324] on p "Adicionar R$ 7,50" at bounding box center [650, 329] width 80 height 14
type input "1"
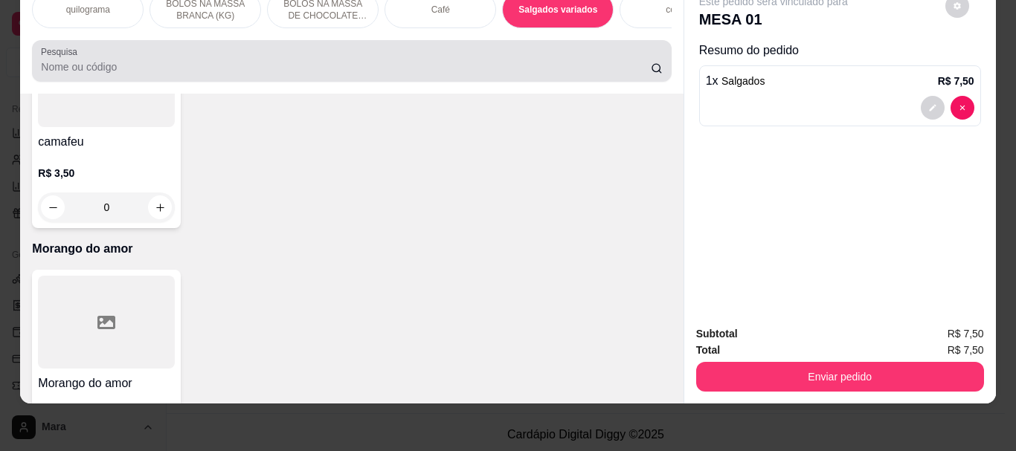
click at [474, 66] on input "Pesquisa" at bounding box center [346, 66] width 610 height 15
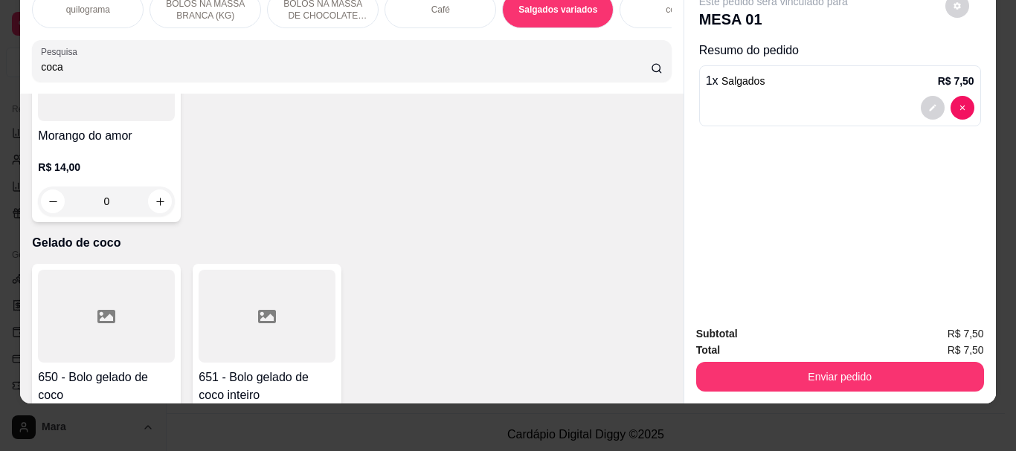
scroll to position [5962, 0]
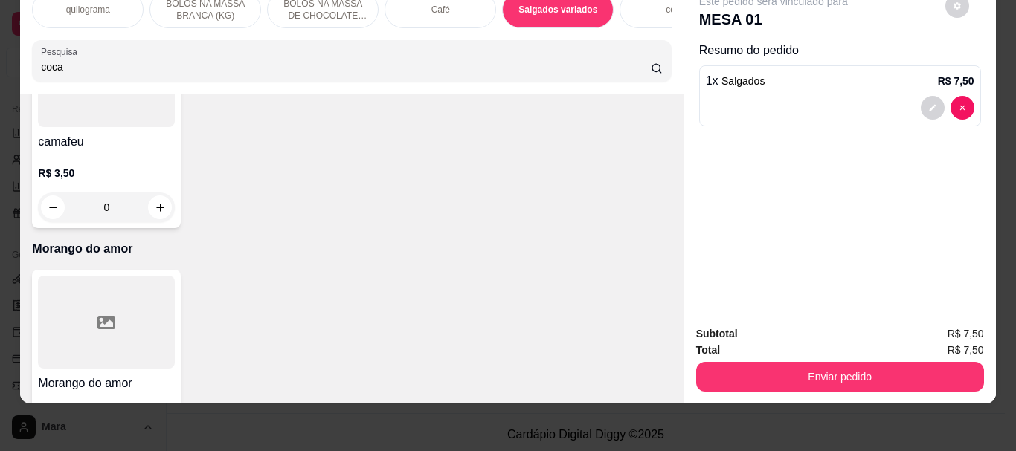
type input "coca"
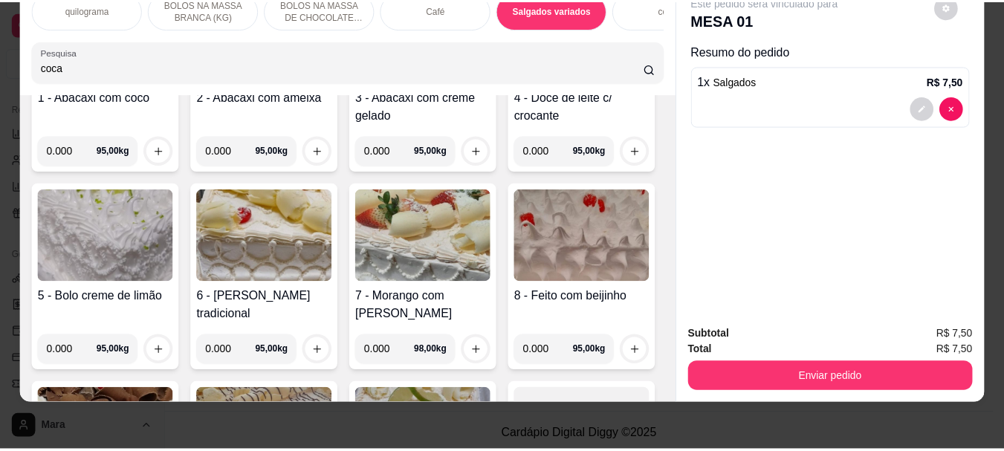
scroll to position [0, 0]
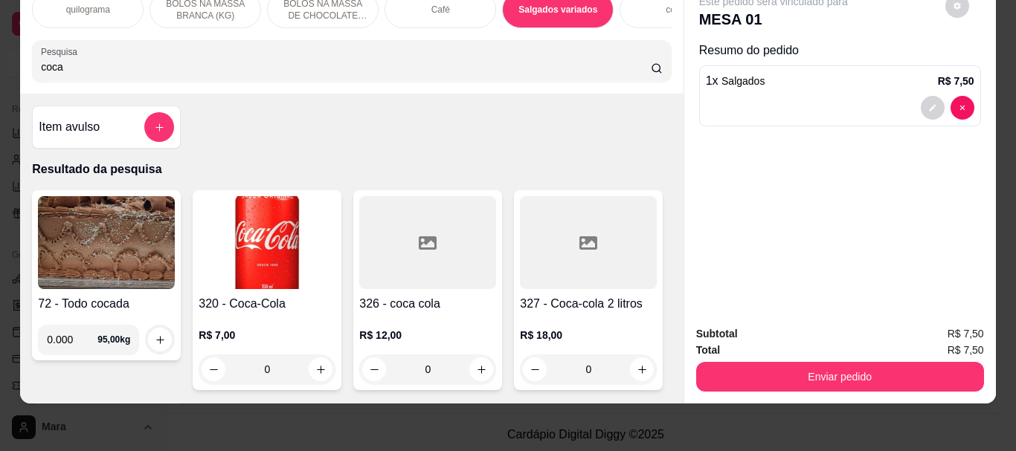
click at [262, 245] on img at bounding box center [267, 242] width 137 height 93
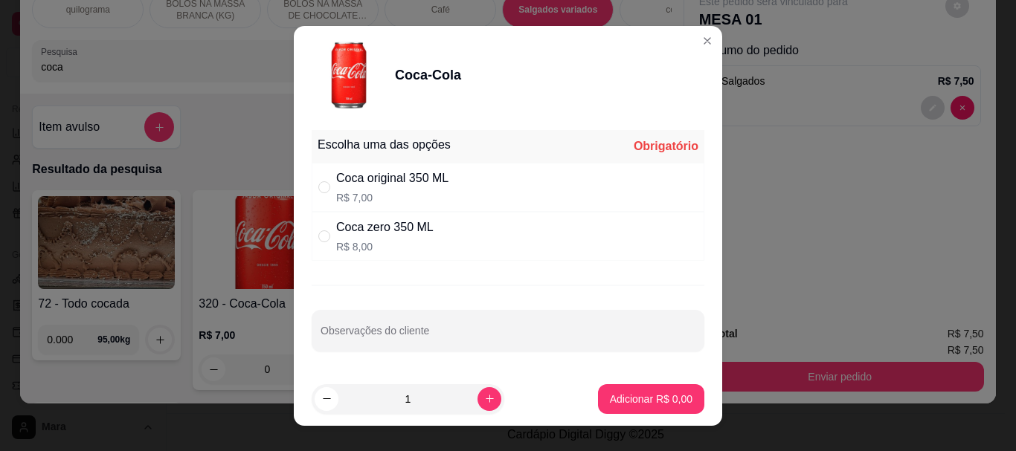
click at [362, 186] on div "Coca original 350 ML" at bounding box center [392, 179] width 112 height 18
radio input "true"
click at [611, 387] on button "Adicionar R$ 7,00" at bounding box center [651, 399] width 106 height 30
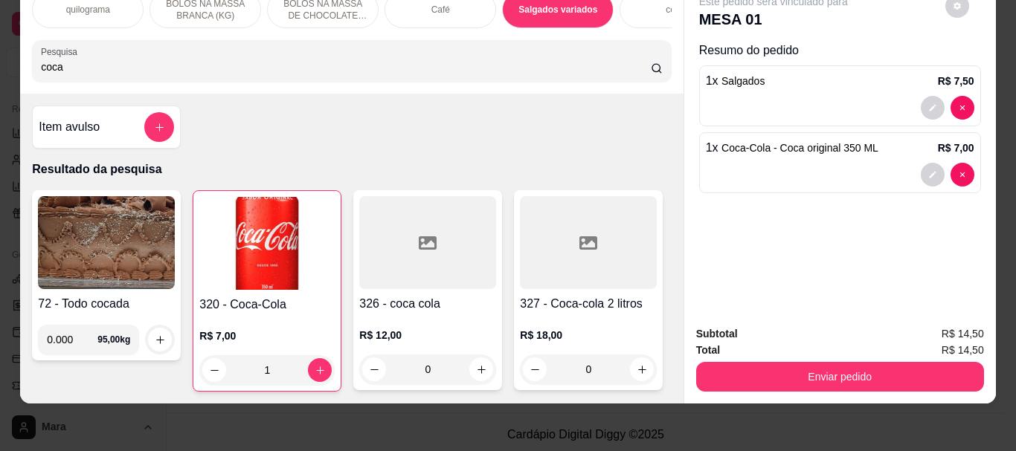
type input "1"
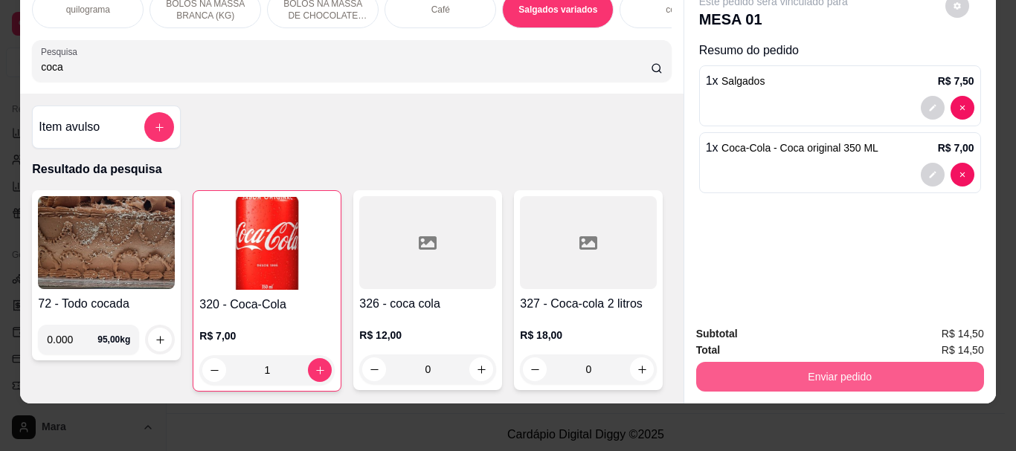
click at [828, 370] on button "Enviar pedido" at bounding box center [840, 377] width 288 height 30
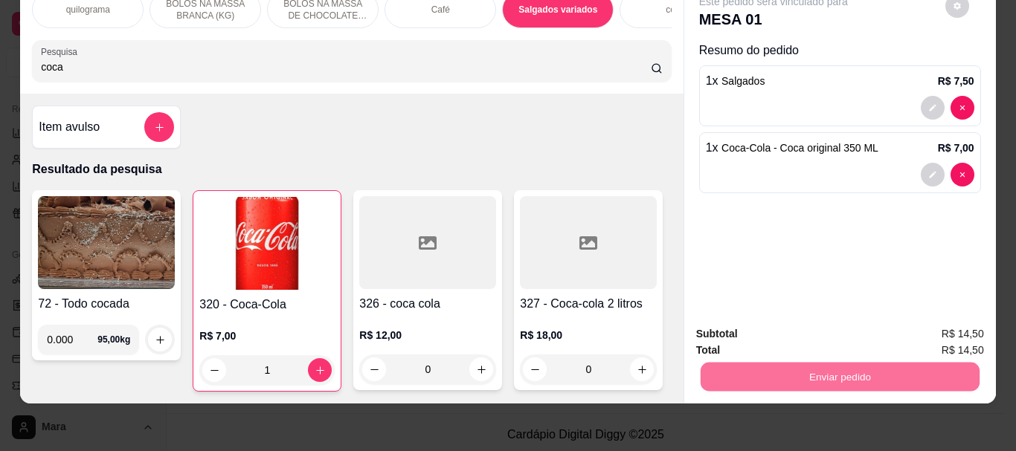
click at [810, 332] on button "Não registrar e enviar pedido" at bounding box center [790, 329] width 155 height 28
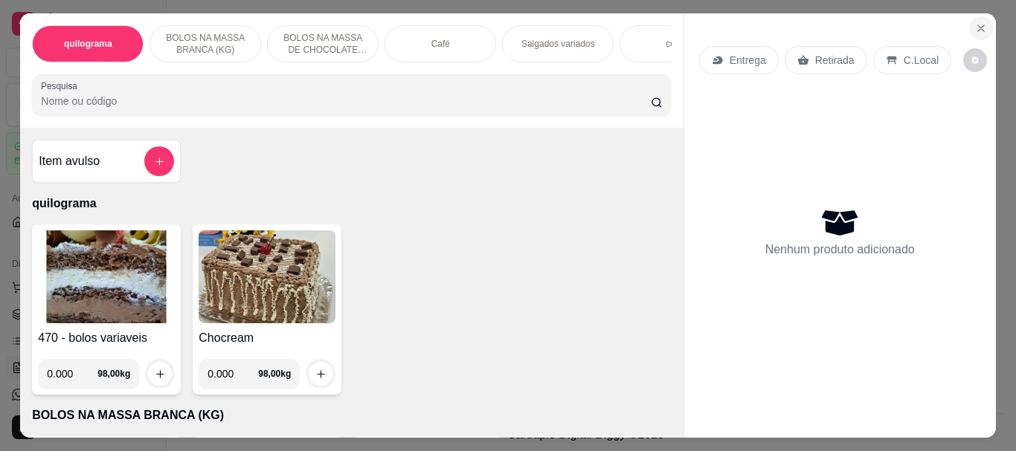
click at [979, 22] on icon "Close" at bounding box center [981, 28] width 12 height 12
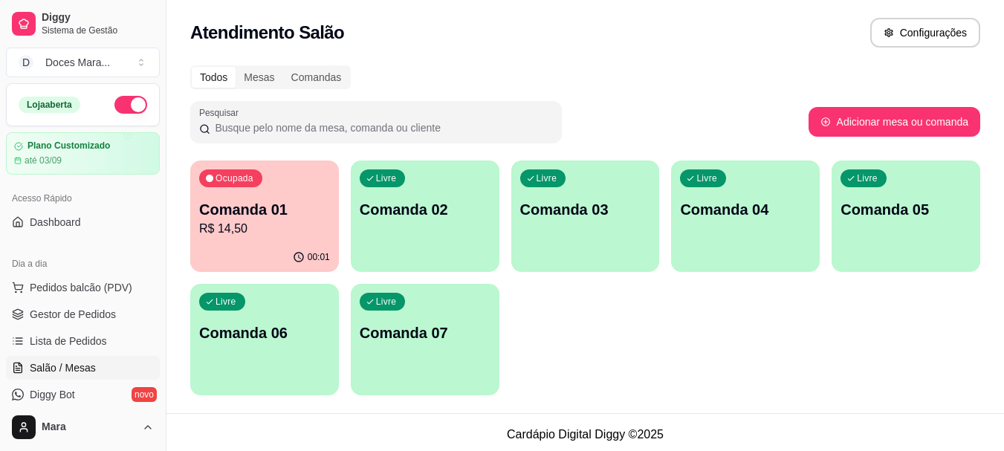
click at [251, 237] on p "R$ 14,50" at bounding box center [264, 229] width 131 height 18
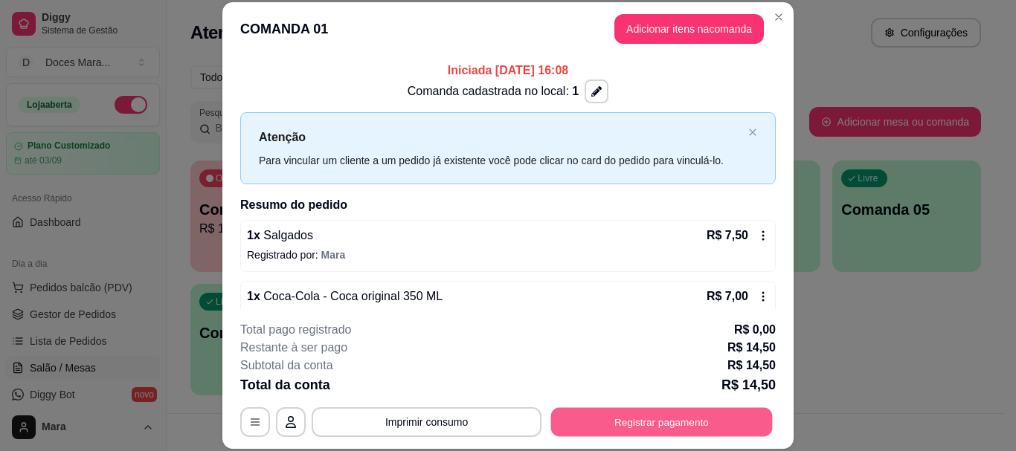
click at [655, 425] on button "Registrar pagamento" at bounding box center [662, 422] width 222 height 29
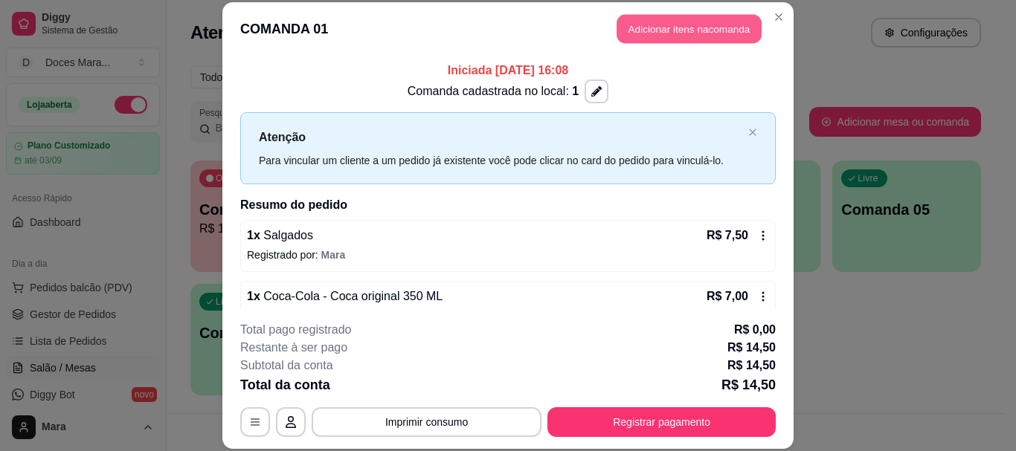
click at [662, 28] on button "Adicionar itens na comanda" at bounding box center [688, 29] width 145 height 29
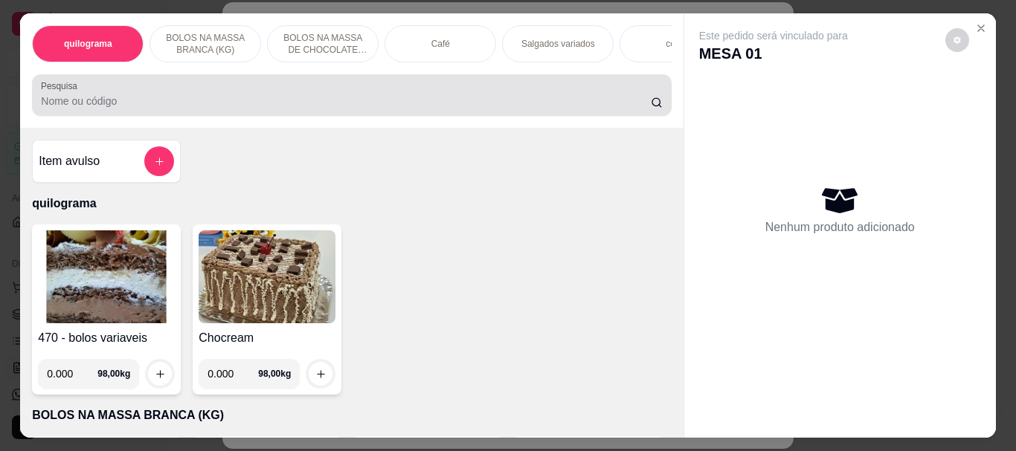
click at [227, 92] on div at bounding box center [351, 95] width 621 height 30
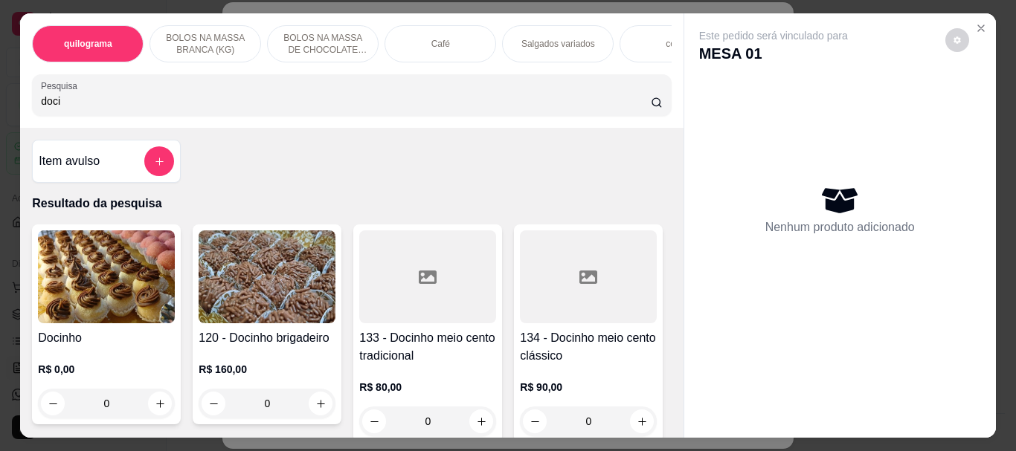
type input "doci"
click at [91, 271] on img at bounding box center [106, 276] width 137 height 93
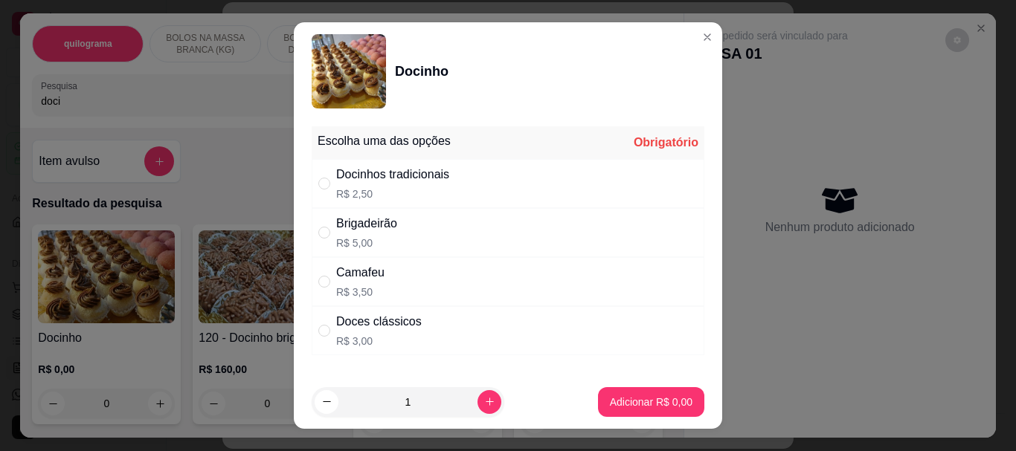
click at [344, 230] on div "Brigadeirão" at bounding box center [366, 224] width 61 height 18
radio input "true"
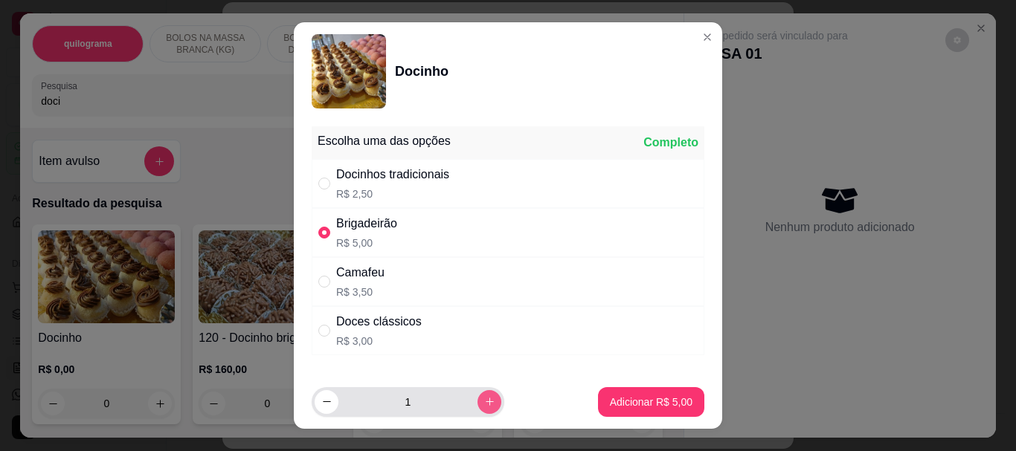
click at [484, 400] on icon "increase-product-quantity" at bounding box center [489, 401] width 11 height 11
type input "2"
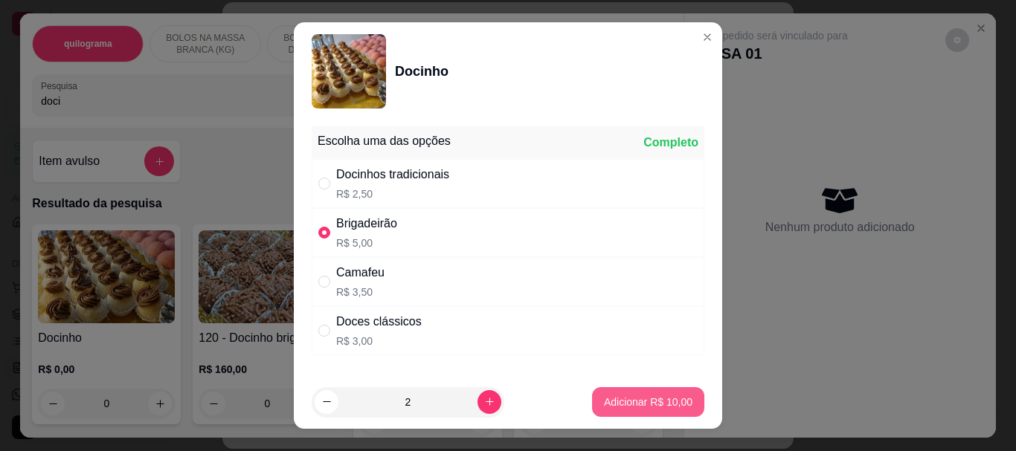
click at [629, 393] on button "Adicionar R$ 10,00" at bounding box center [648, 402] width 112 height 30
type input "2"
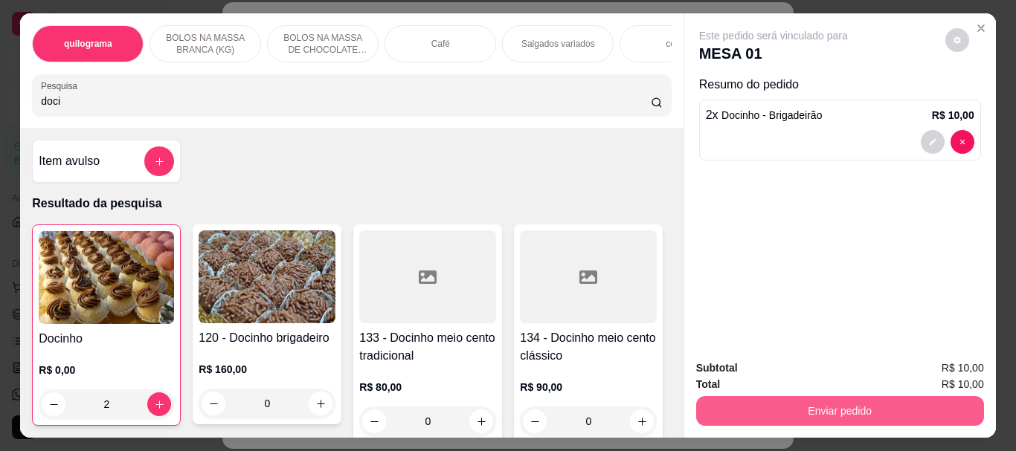
click at [815, 403] on button "Enviar pedido" at bounding box center [840, 411] width 288 height 30
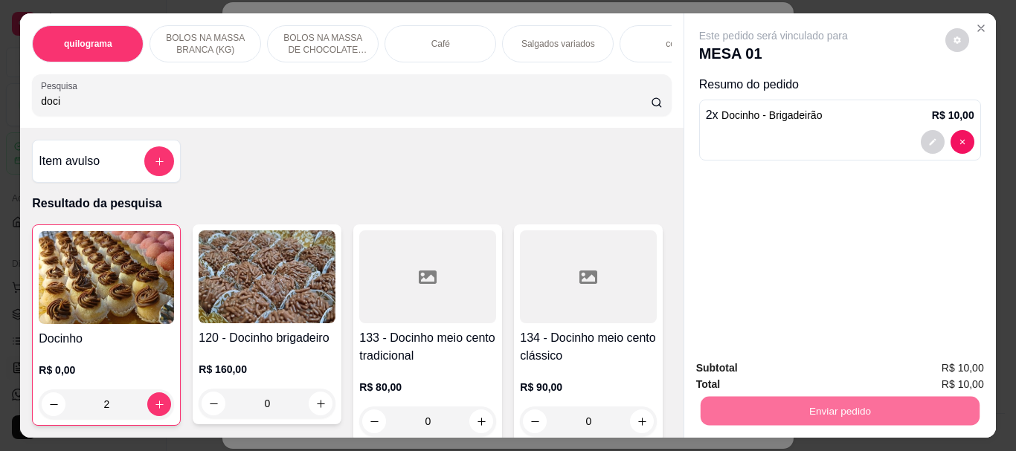
click at [805, 363] on button "Não registrar e enviar pedido" at bounding box center [790, 369] width 150 height 28
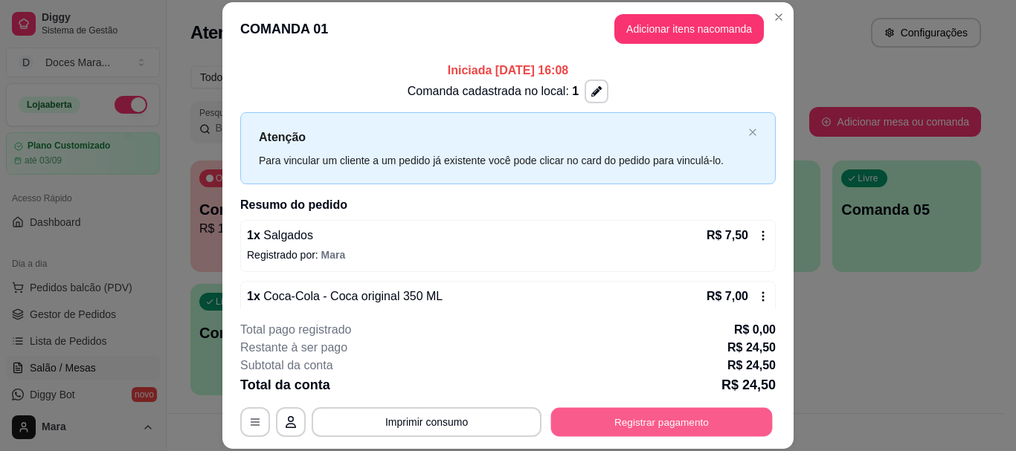
click at [665, 421] on button "Registrar pagamento" at bounding box center [662, 422] width 222 height 29
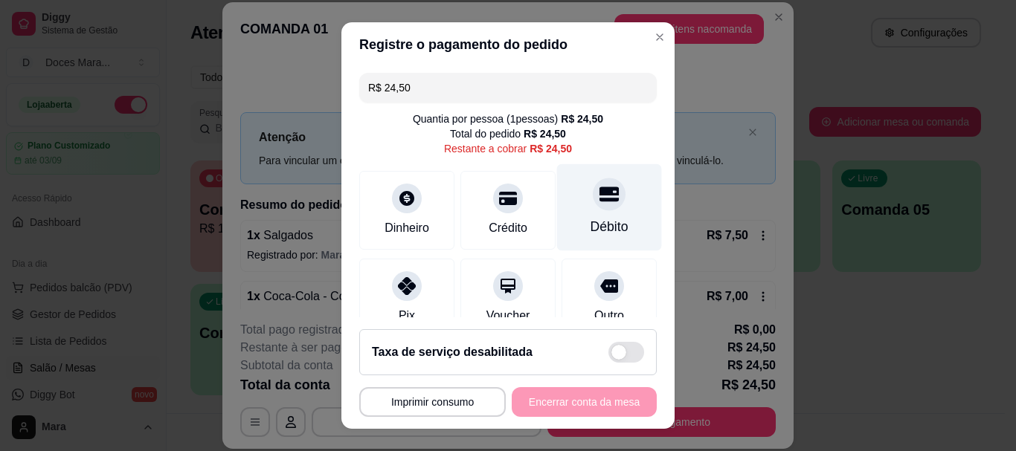
click at [596, 210] on div "Débito" at bounding box center [609, 207] width 105 height 87
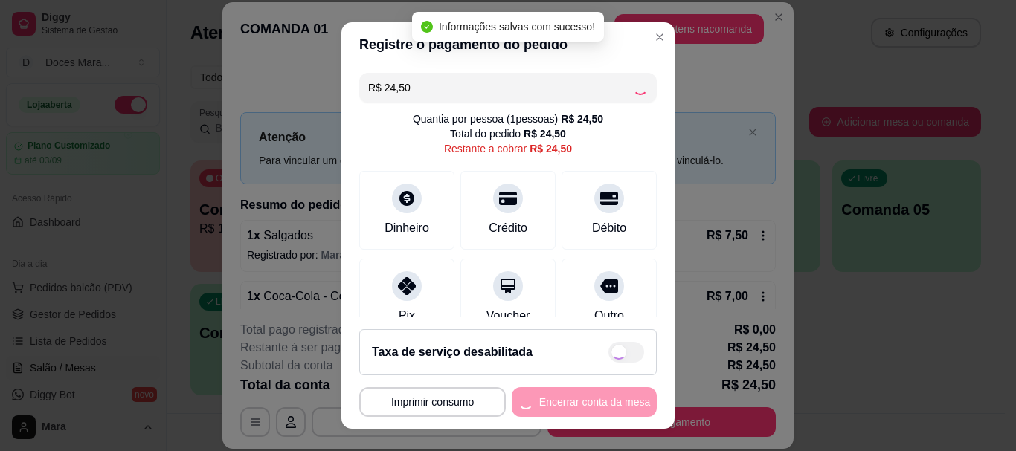
type input "R$ 0,00"
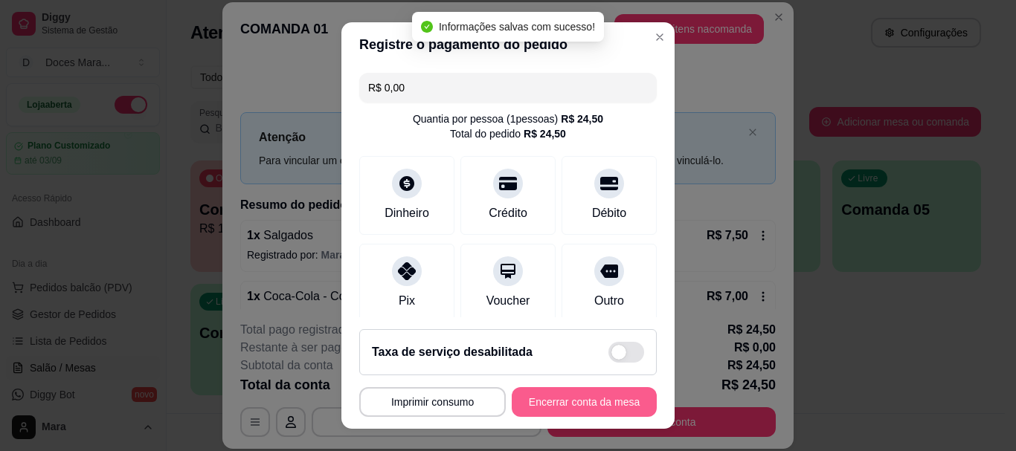
click at [551, 404] on button "Encerrar conta da mesa" at bounding box center [584, 402] width 145 height 30
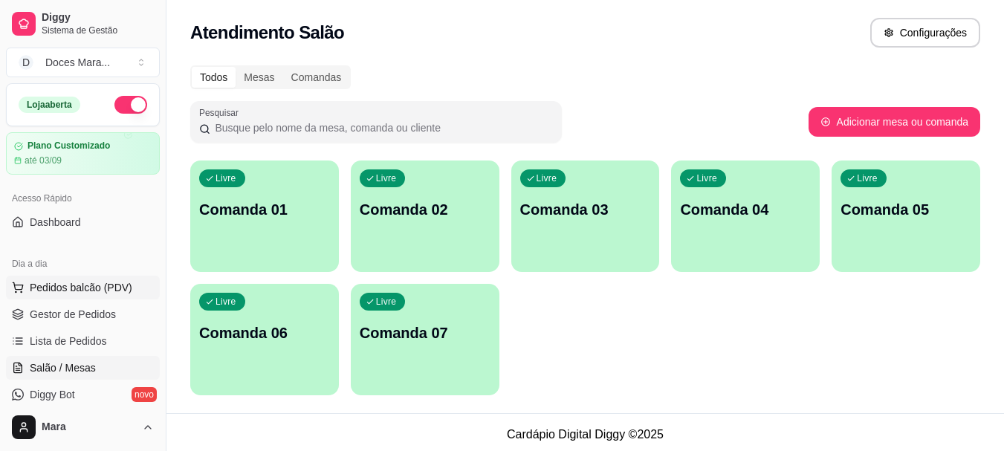
click at [68, 287] on span "Pedidos balcão (PDV)" at bounding box center [81, 287] width 103 height 15
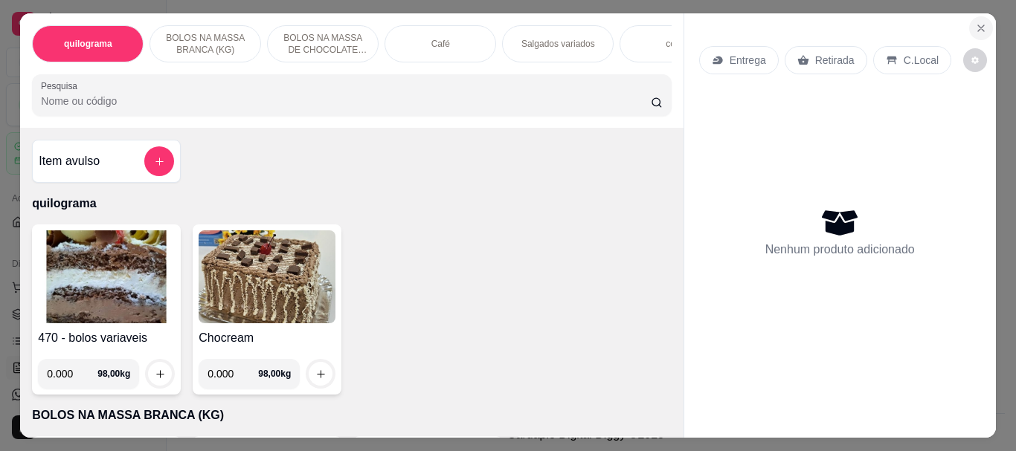
click at [978, 25] on icon "Close" at bounding box center [981, 28] width 6 height 6
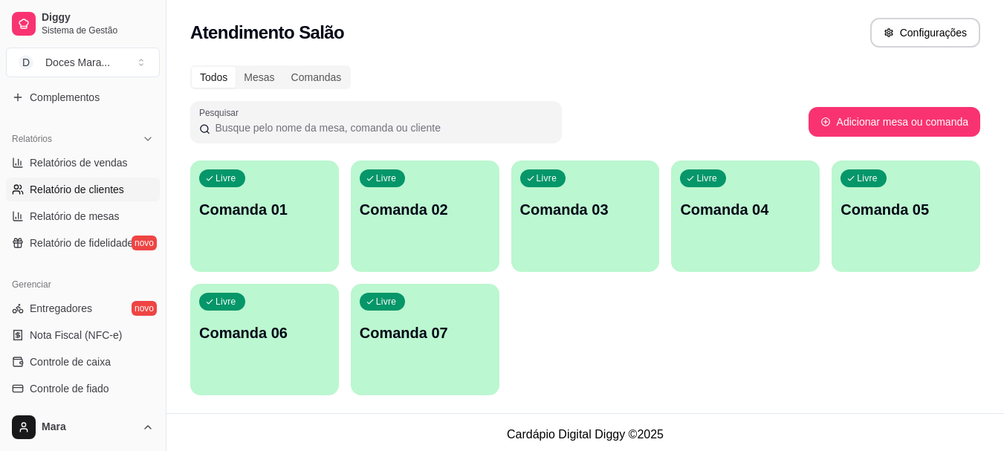
scroll to position [446, 0]
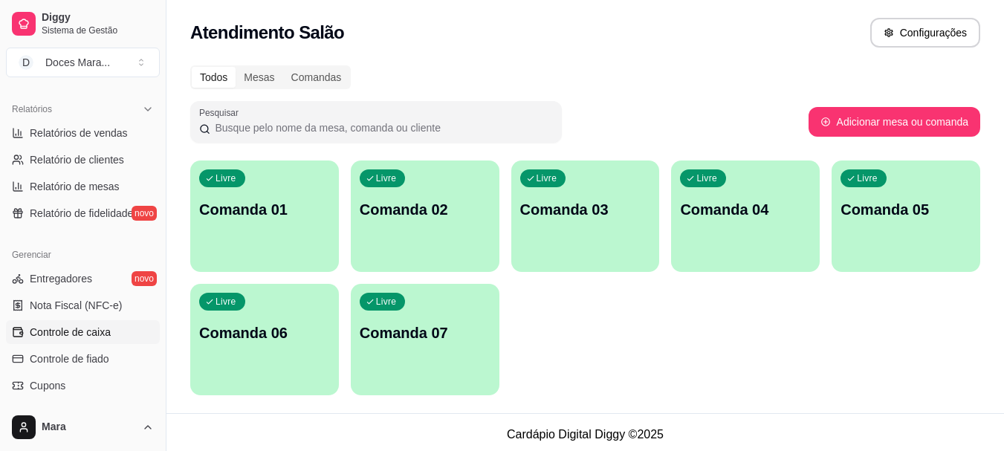
click at [81, 329] on span "Controle de caixa" at bounding box center [70, 332] width 81 height 15
